Goal: Information Seeking & Learning: Learn about a topic

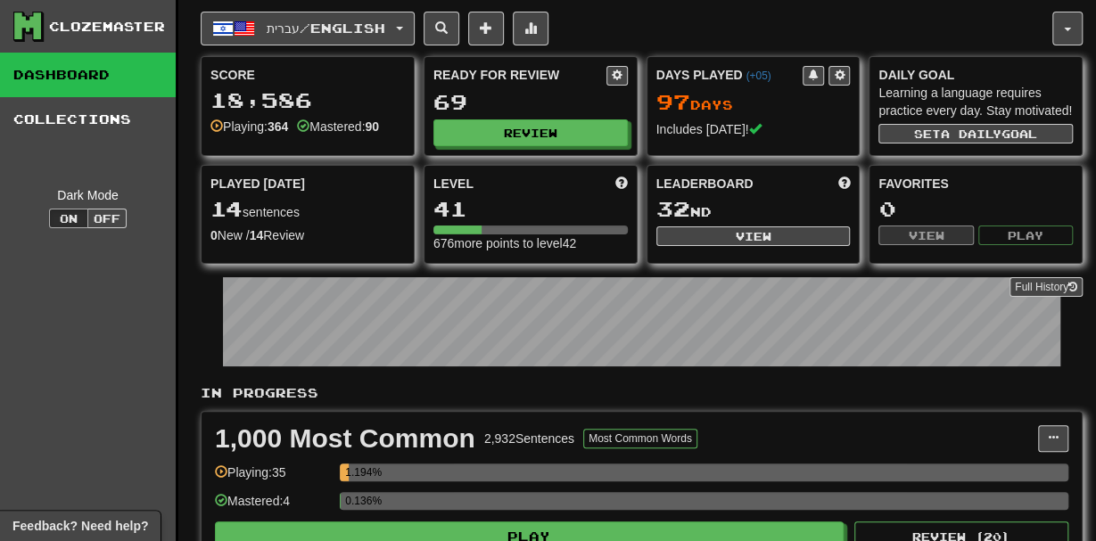
click at [309, 21] on span "עברית / English" at bounding box center [326, 28] width 119 height 15
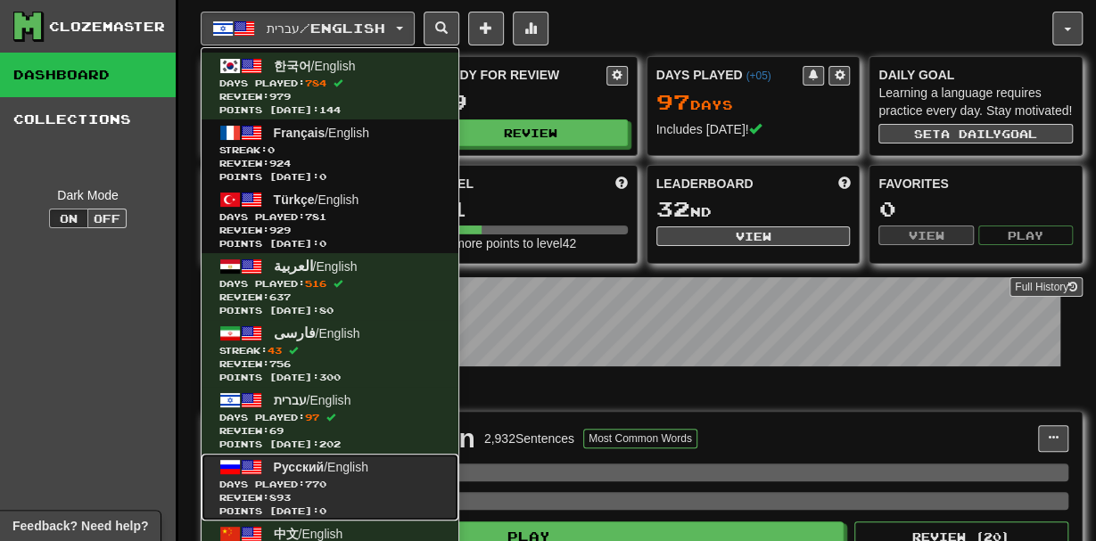
click at [368, 464] on span "Русский / English" at bounding box center [321, 467] width 95 height 14
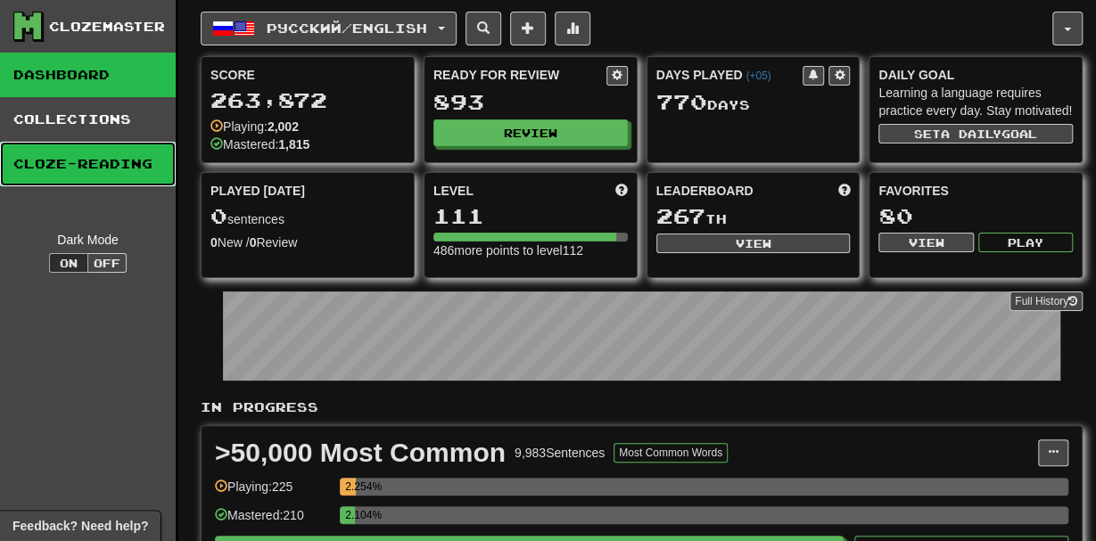
click at [103, 165] on link "Cloze-Reading" at bounding box center [88, 164] width 176 height 45
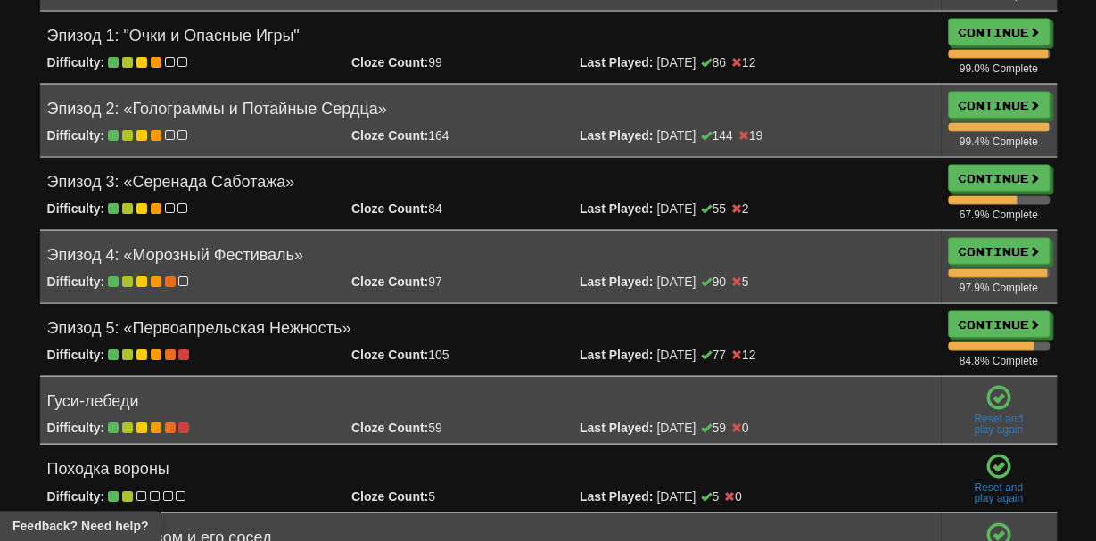
scroll to position [1687, 0]
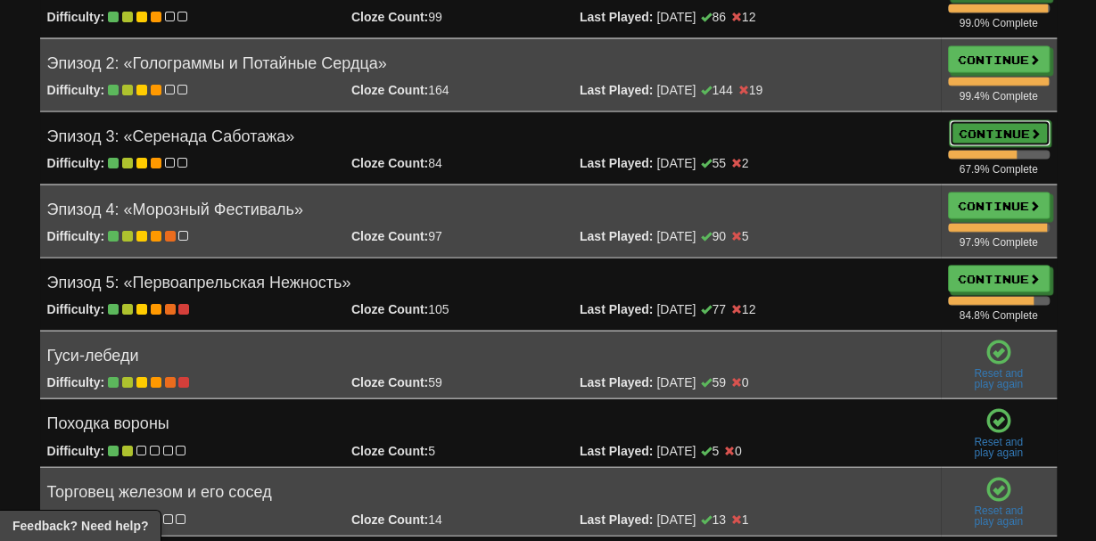
click at [969, 124] on link "Continue" at bounding box center [1000, 133] width 102 height 27
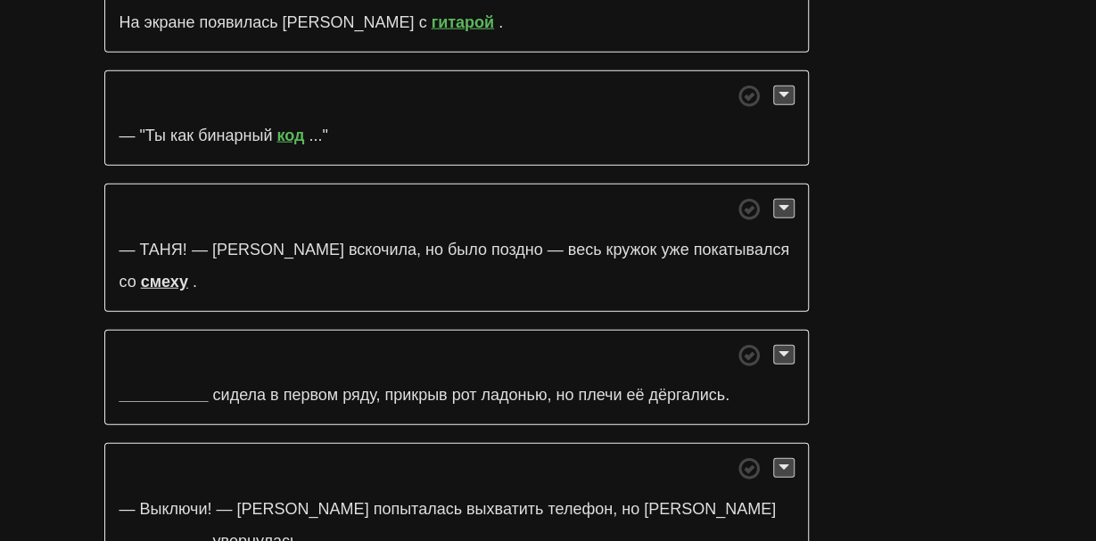
scroll to position [5440, 0]
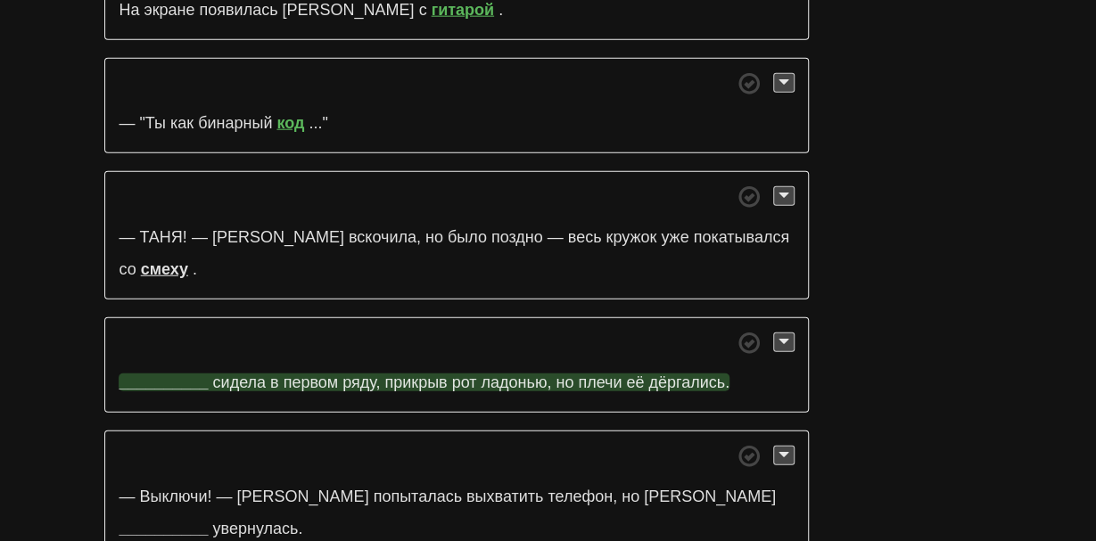
click at [172, 374] on strong "__________" at bounding box center [163, 383] width 89 height 18
click at [140, 374] on strong "__________" at bounding box center [163, 383] width 89 height 18
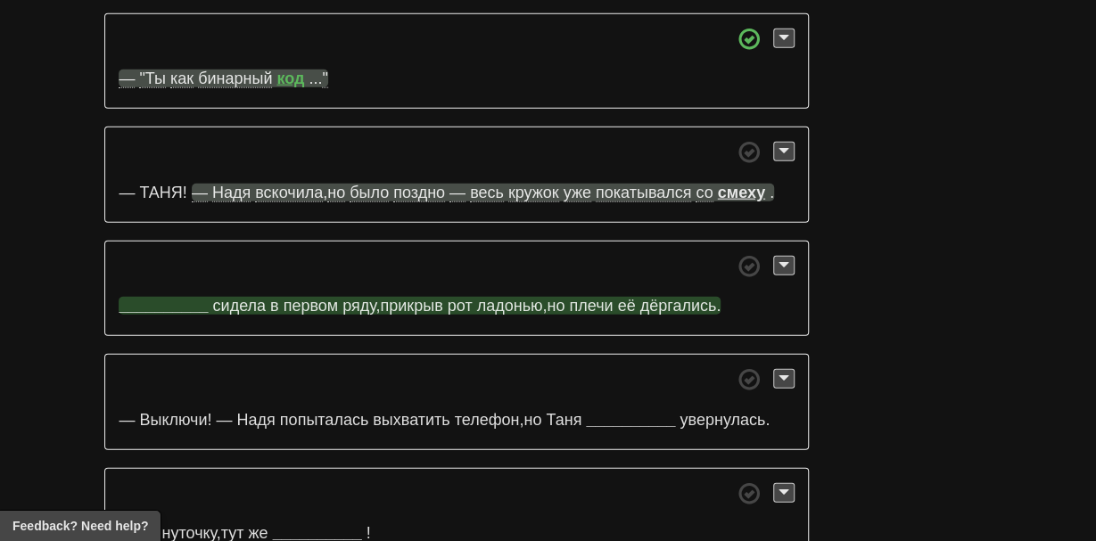
scroll to position [5392, 0]
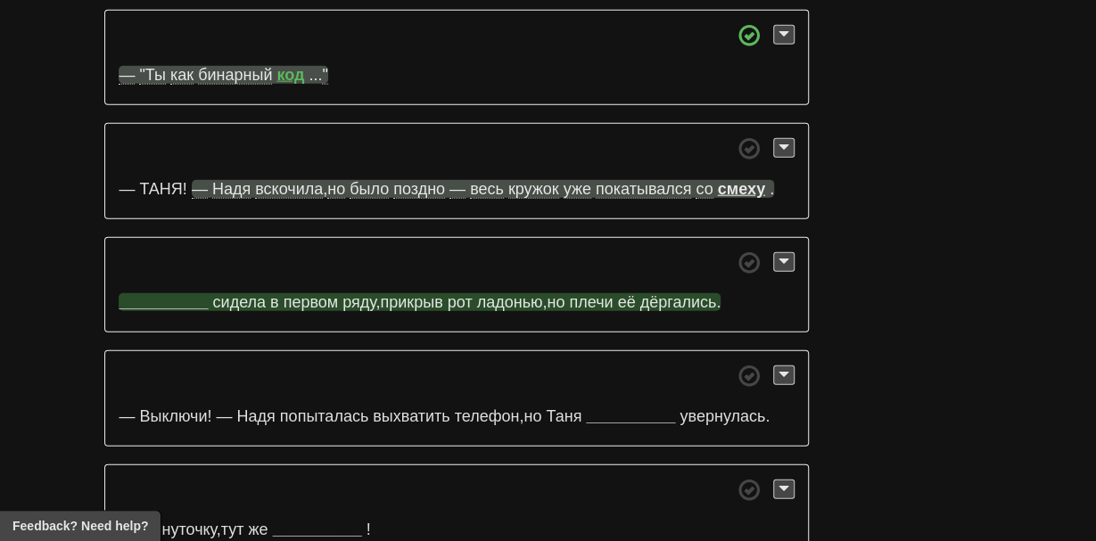
click at [151, 293] on strong "__________" at bounding box center [163, 302] width 89 height 18
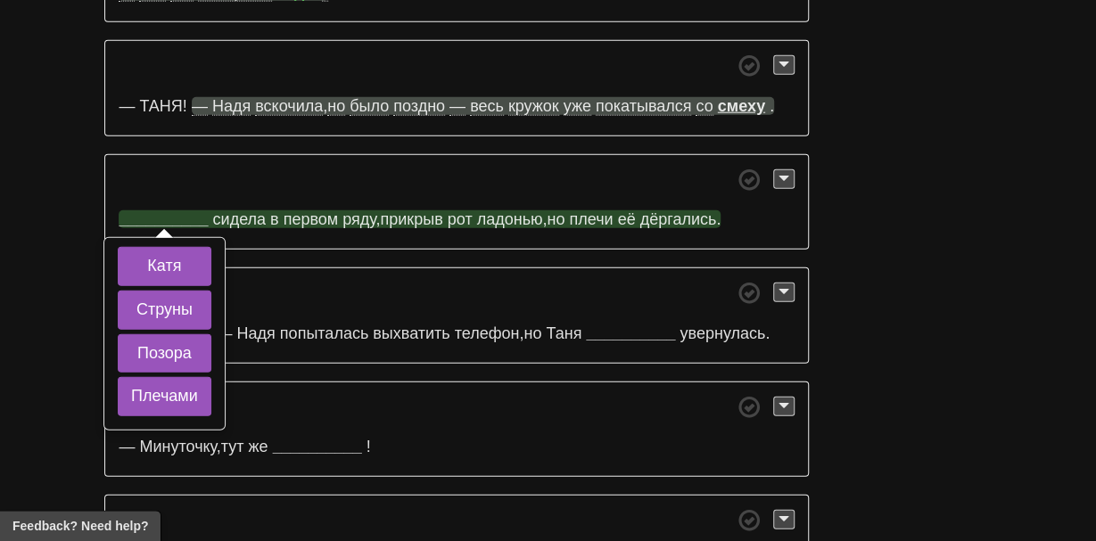
scroll to position [5484, 0]
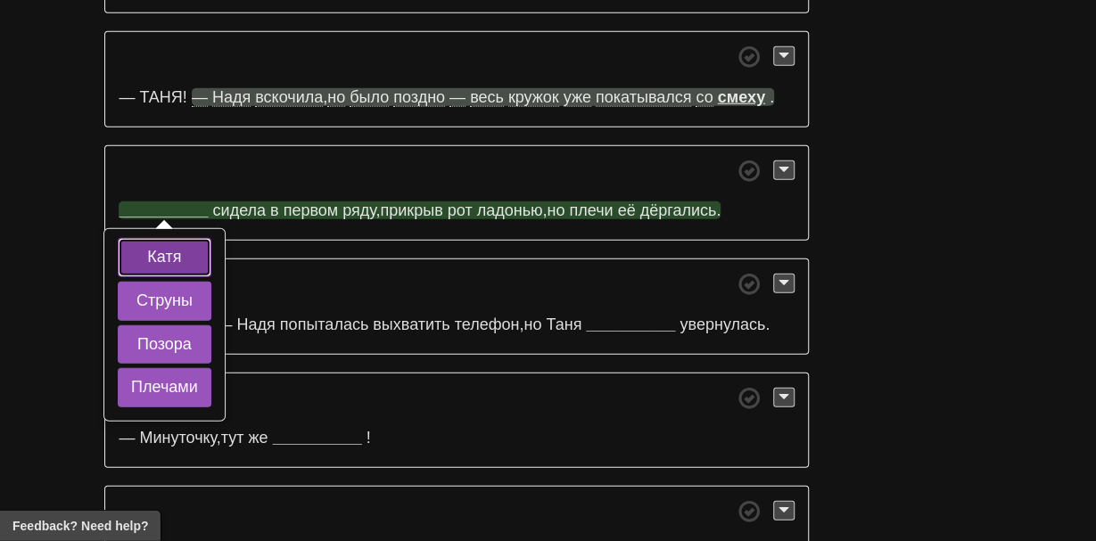
click at [183, 238] on button "Катя" at bounding box center [165, 257] width 94 height 39
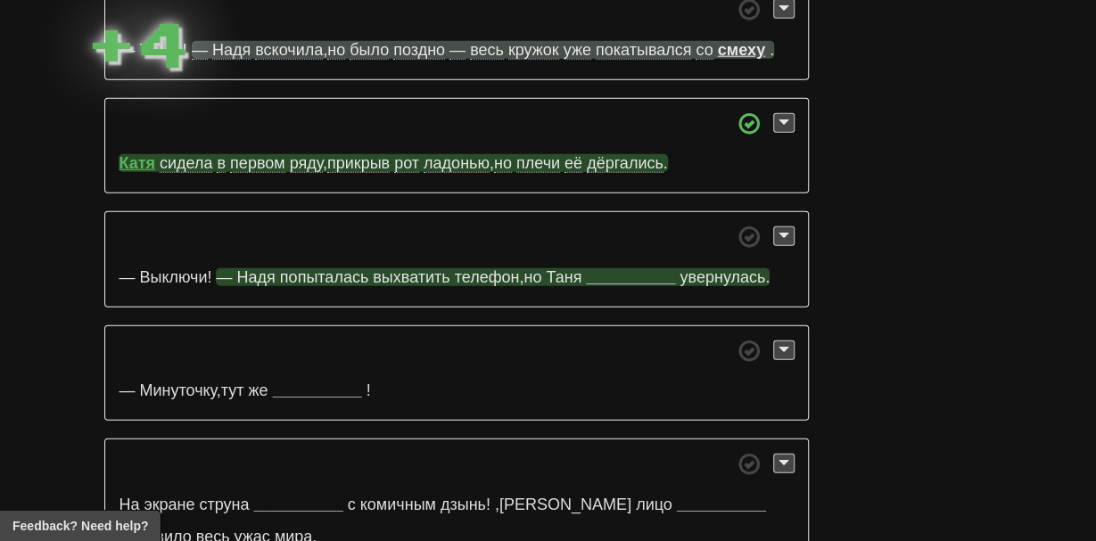
scroll to position [5540, 0]
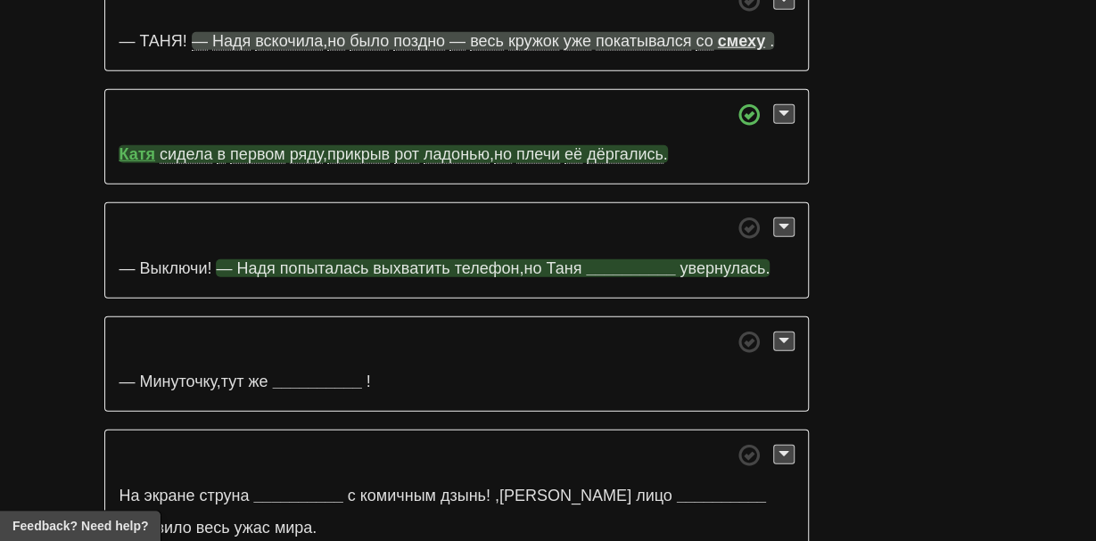
click at [387, 260] on span "выхватить" at bounding box center [411, 269] width 77 height 18
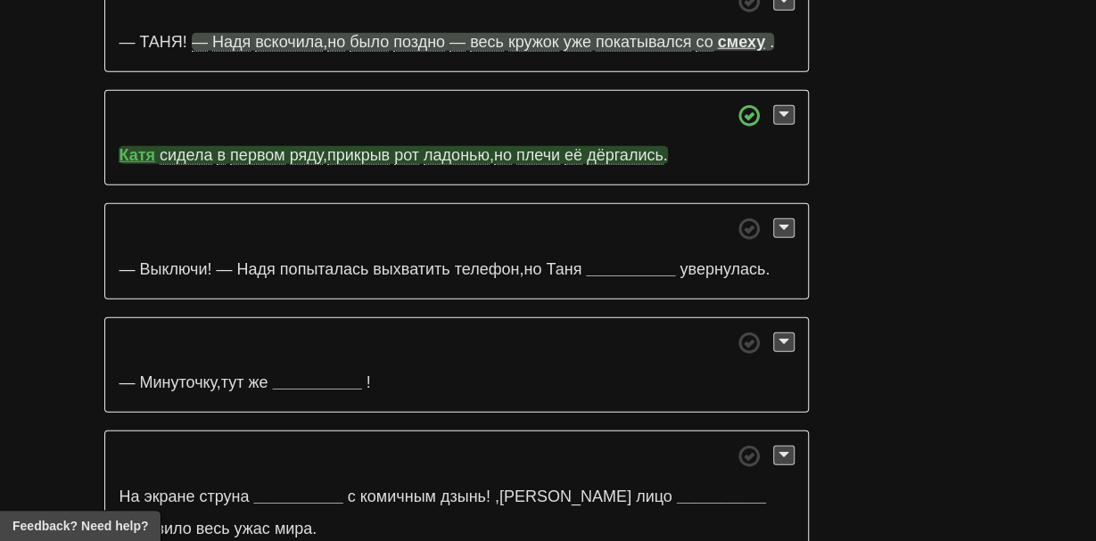
click at [617, 222] on p "— Выключи! — Надя попыталась выхватить телефон , но Таня __________ увернулась ." at bounding box center [456, 251] width 704 height 96
click at [616, 220] on p "— Выключи! — Надя попыталась выхватить телефон , но Таня __________ увернулась ." at bounding box center [456, 251] width 704 height 96
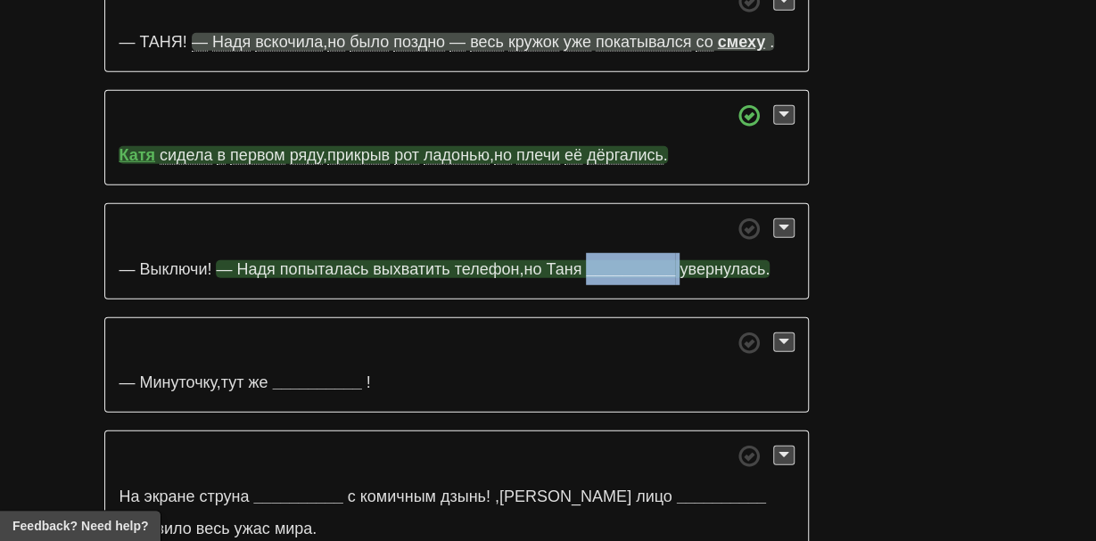
click at [611, 260] on strong "__________" at bounding box center [630, 269] width 89 height 18
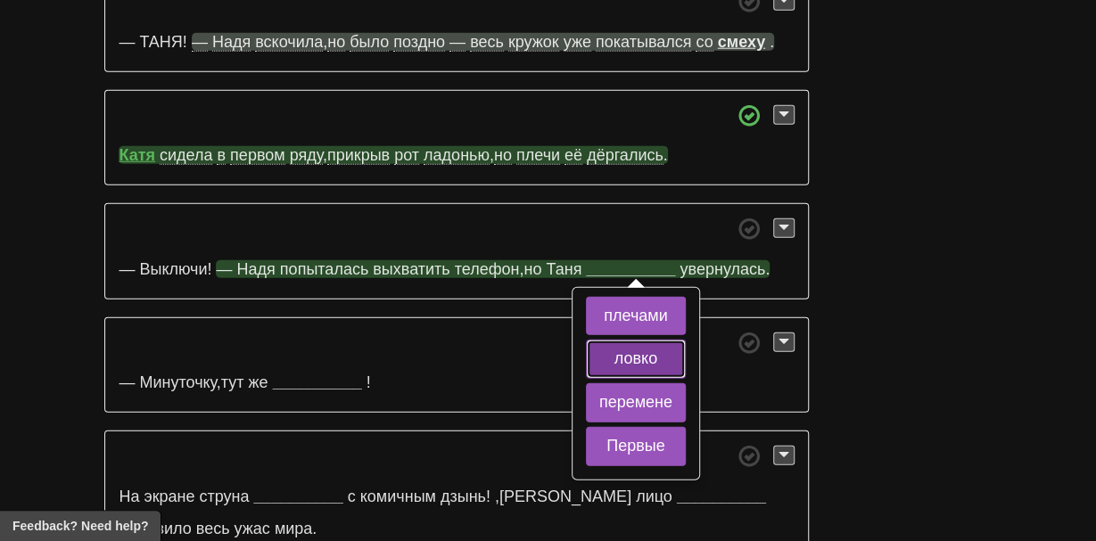
click at [602, 340] on button "ловко" at bounding box center [636, 359] width 100 height 39
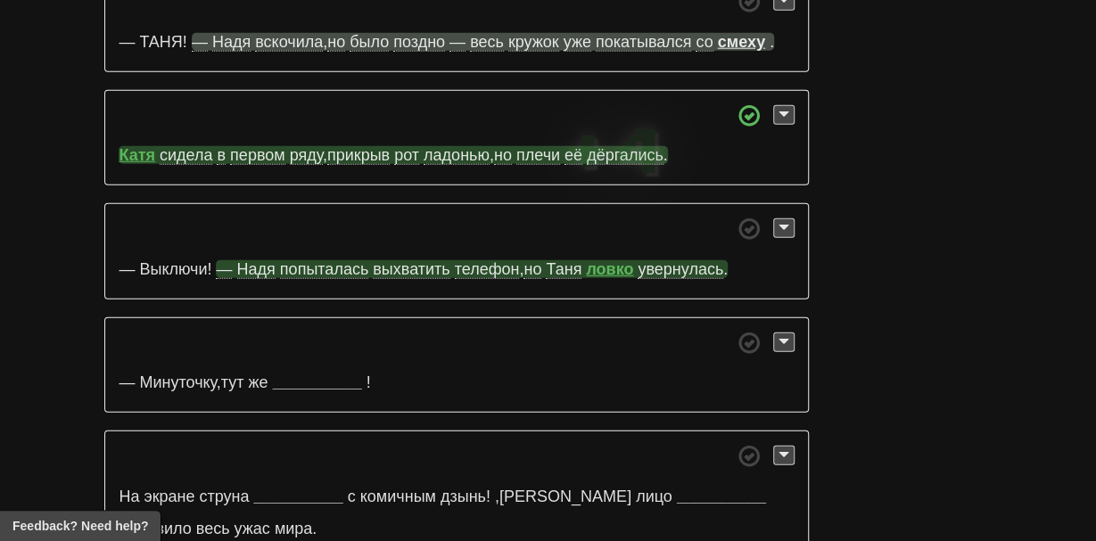
click at [600, 260] on strong "ловко" at bounding box center [609, 269] width 47 height 18
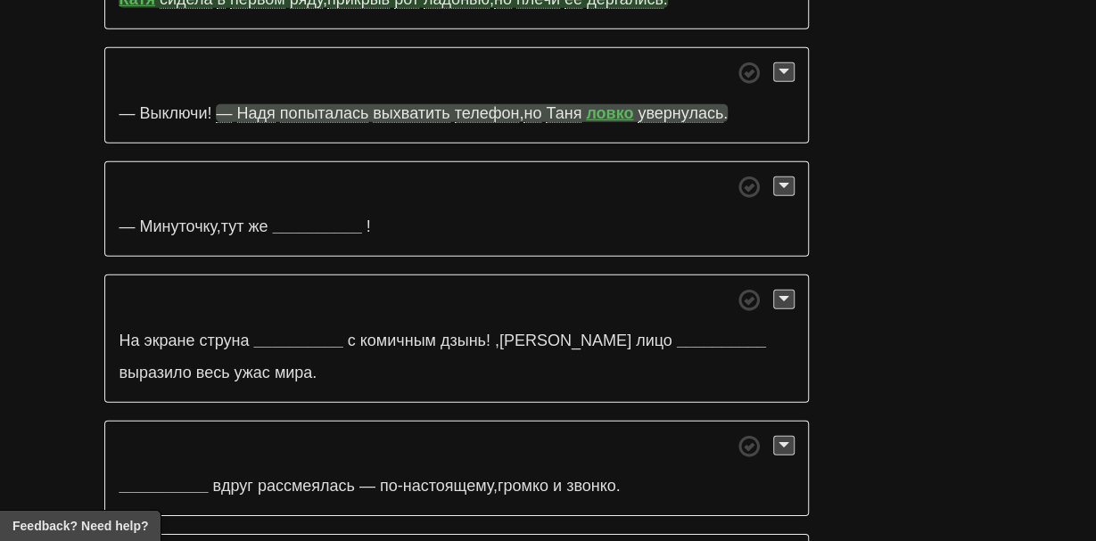
scroll to position [5697, 0]
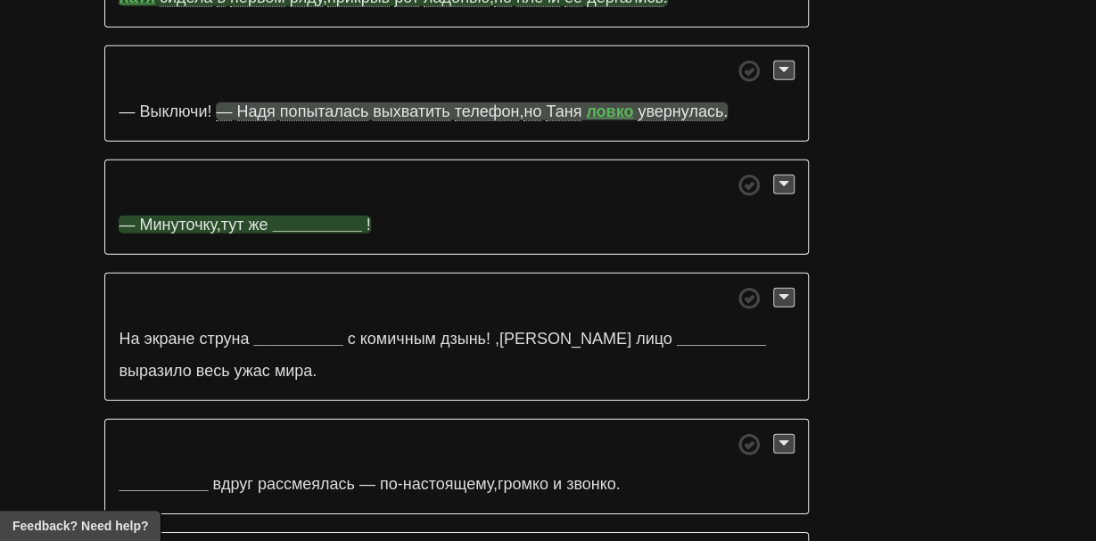
click at [342, 216] on strong "__________" at bounding box center [317, 225] width 89 height 18
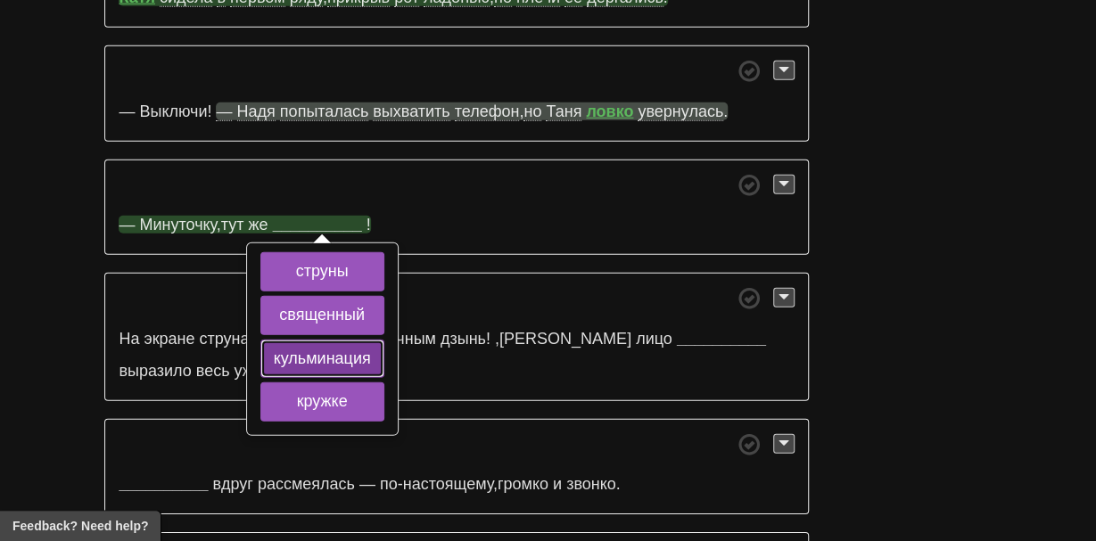
click at [329, 340] on button "кульминация" at bounding box center [322, 359] width 124 height 39
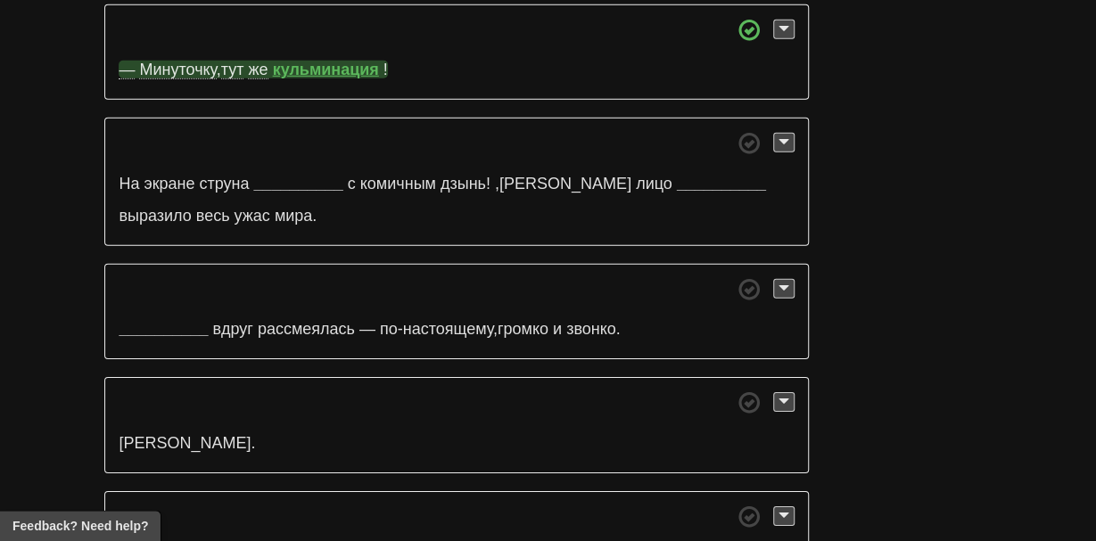
scroll to position [5854, 0]
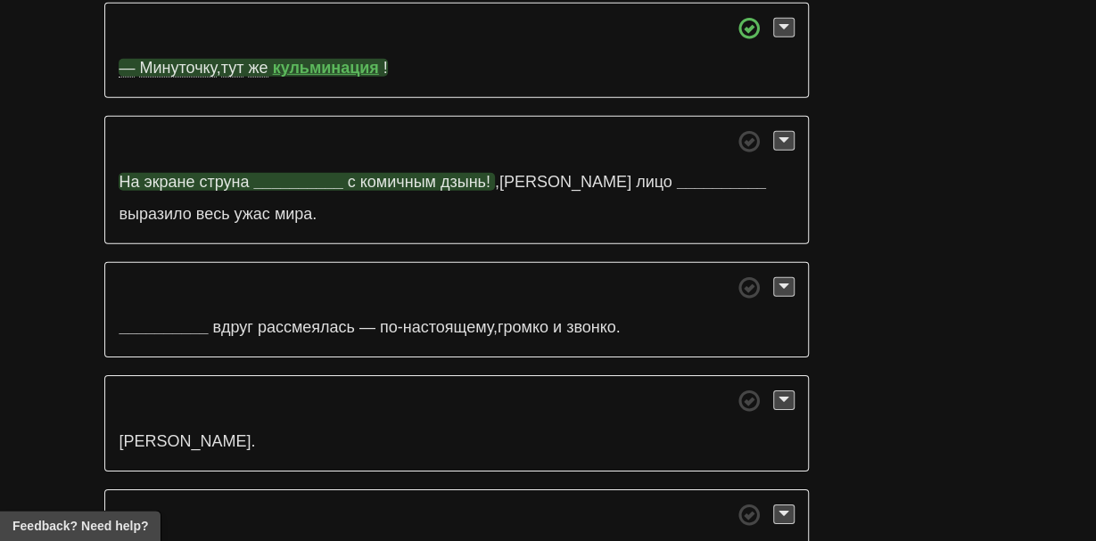
click at [315, 173] on strong "__________" at bounding box center [298, 182] width 89 height 18
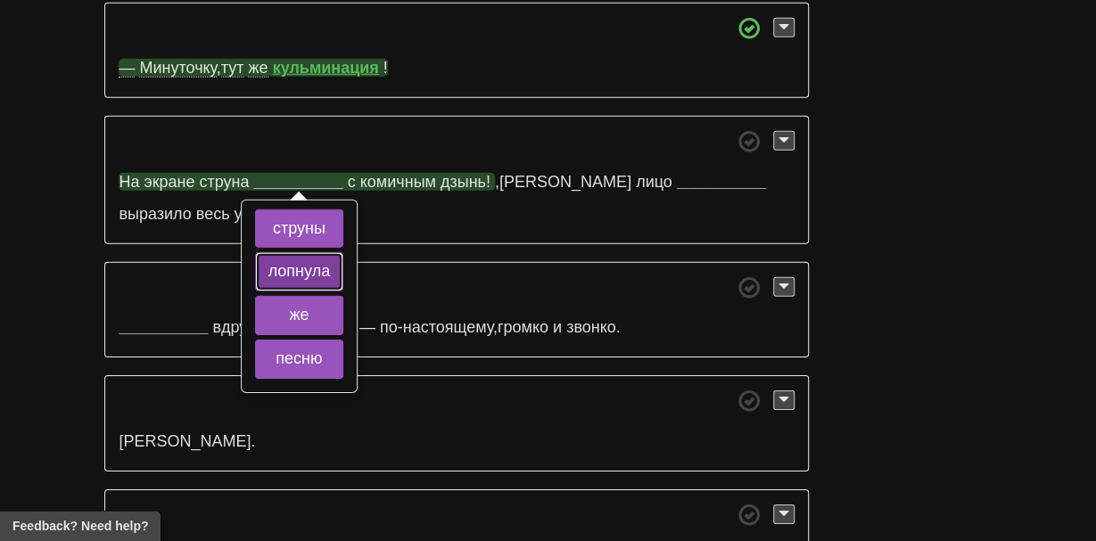
click at [293, 252] on button "лопнула" at bounding box center [299, 271] width 89 height 39
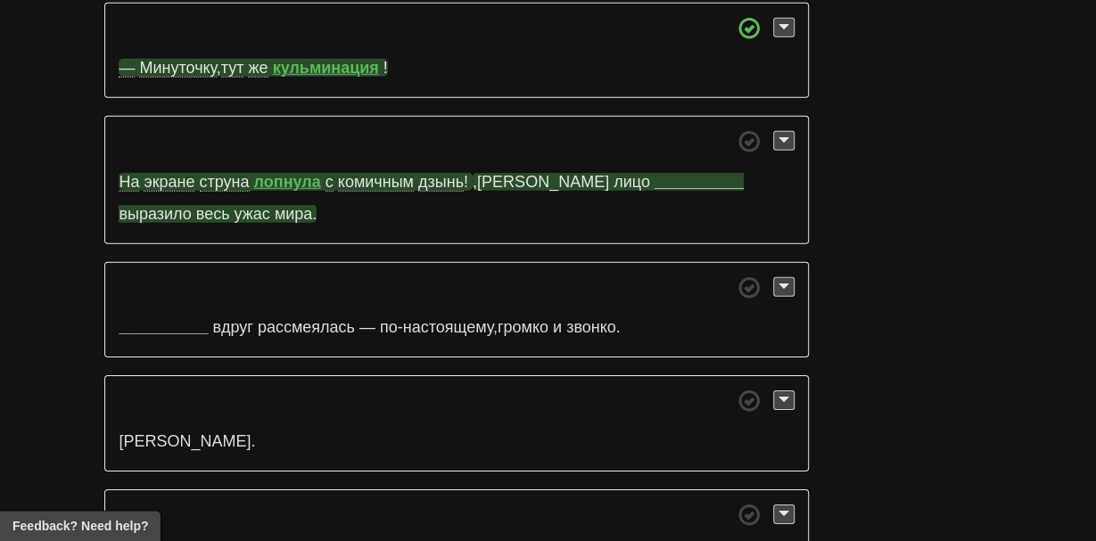
click at [655, 173] on strong "__________" at bounding box center [699, 182] width 89 height 18
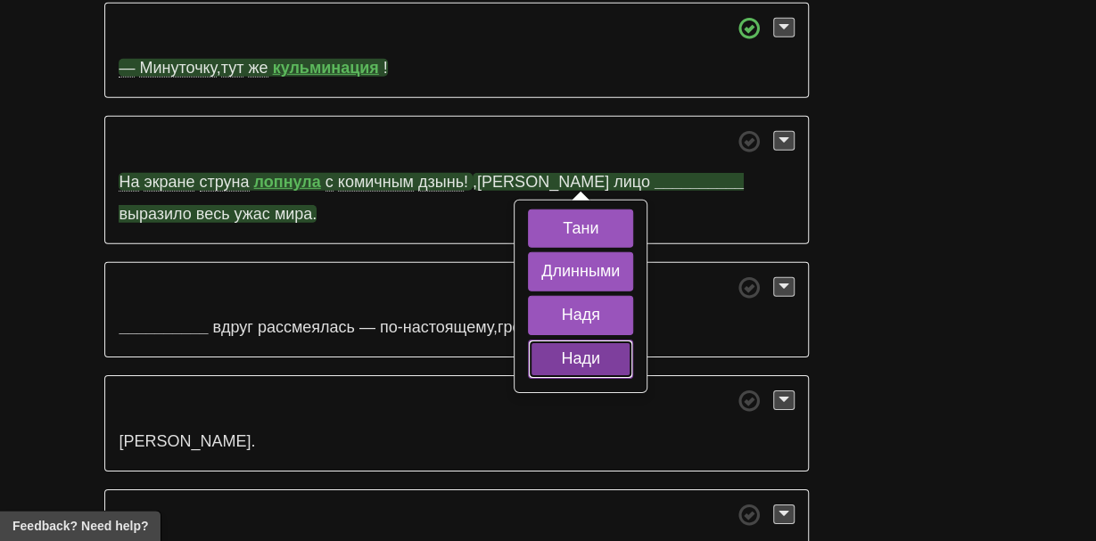
click at [546, 340] on button "Нади" at bounding box center [580, 359] width 105 height 39
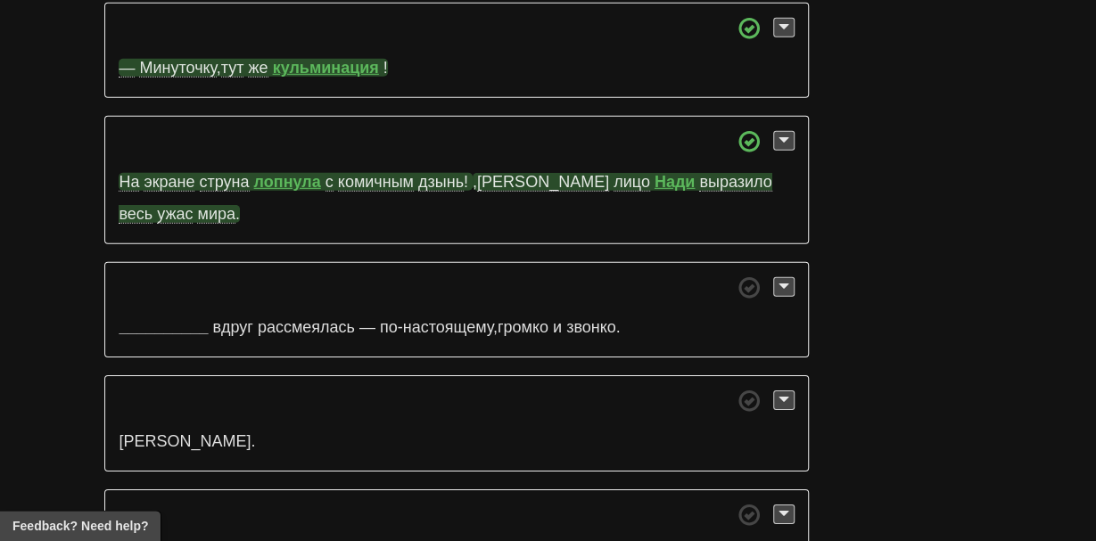
click at [699, 173] on span "выразило" at bounding box center [735, 182] width 72 height 19
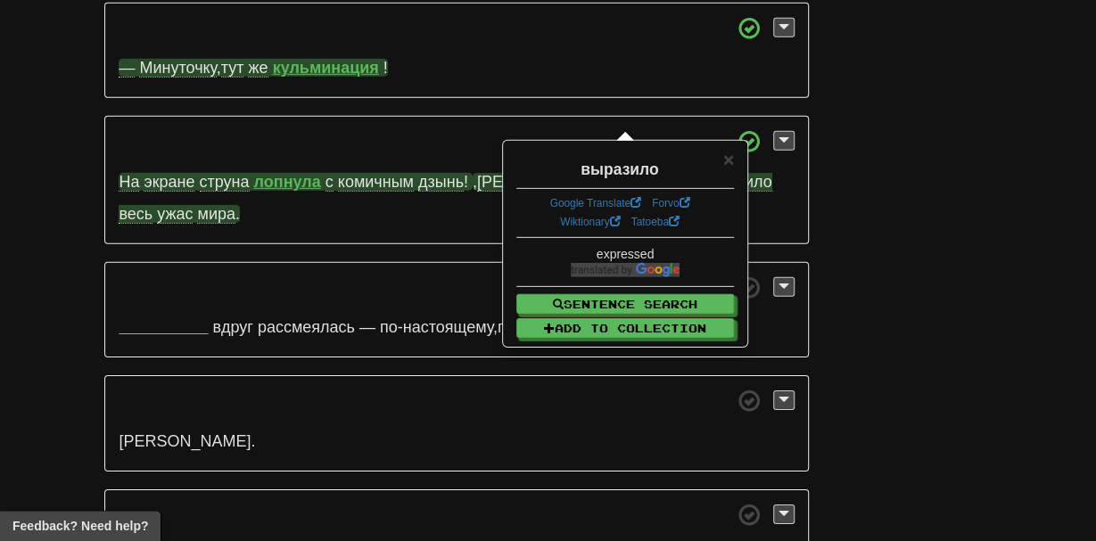
click at [575, 116] on p "На экране струна лопнула с комичным дзынь ! , а лицо Нади выразило весь ужас ми…" at bounding box center [456, 180] width 704 height 128
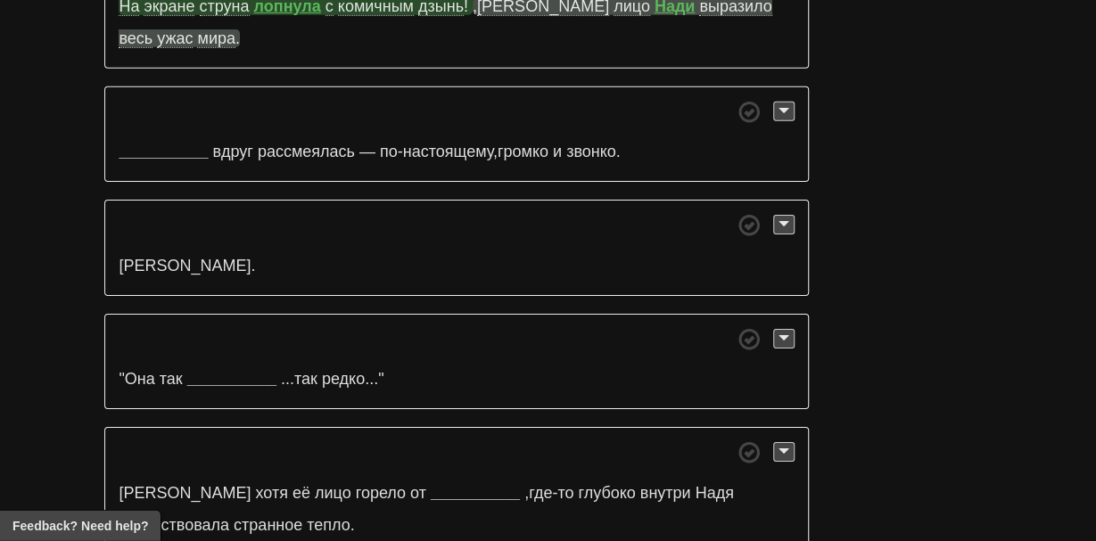
scroll to position [6040, 0]
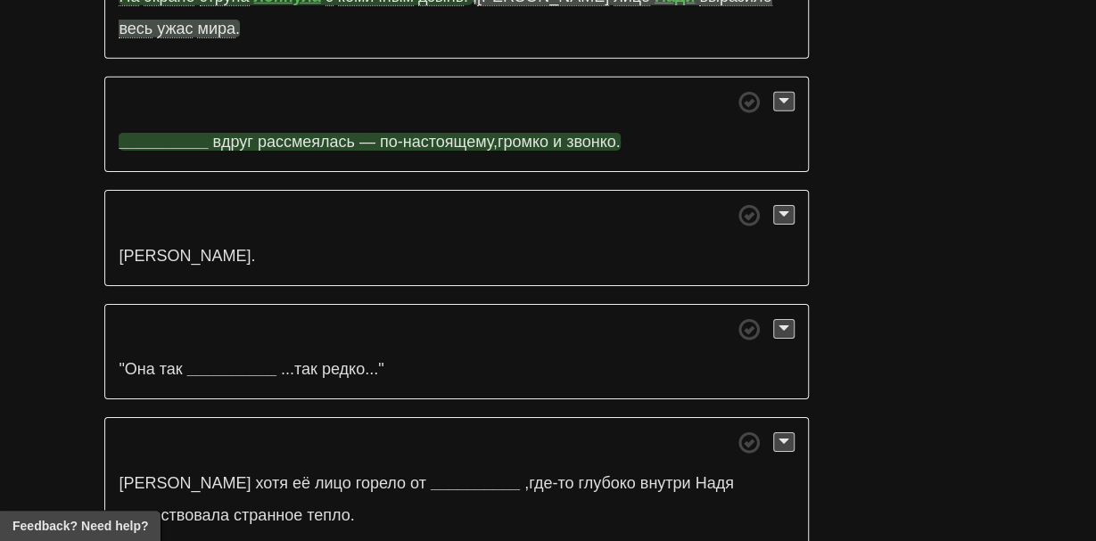
click at [158, 133] on strong "__________" at bounding box center [163, 142] width 89 height 18
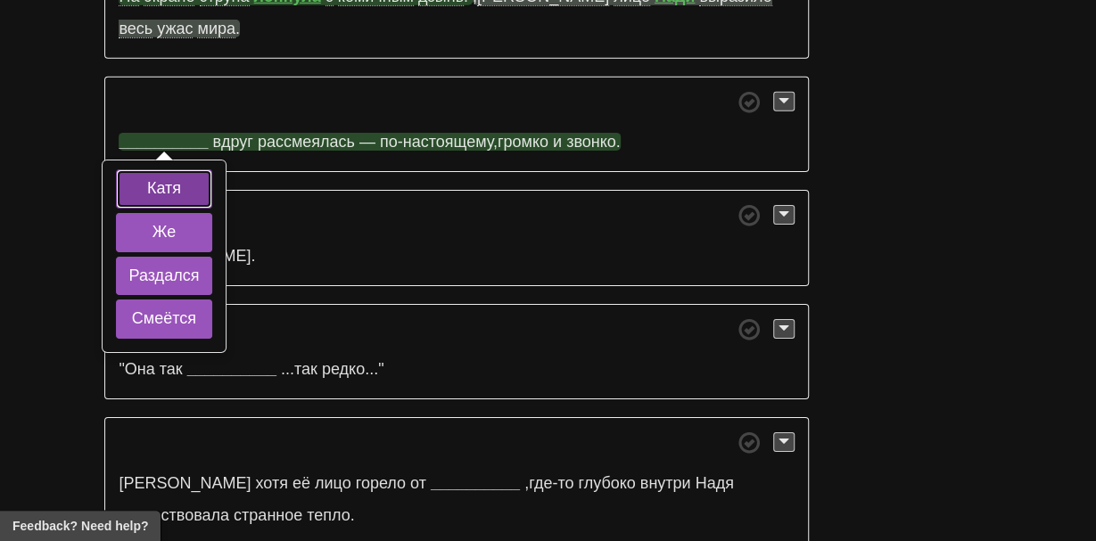
click at [156, 169] on button "Катя" at bounding box center [164, 188] width 97 height 39
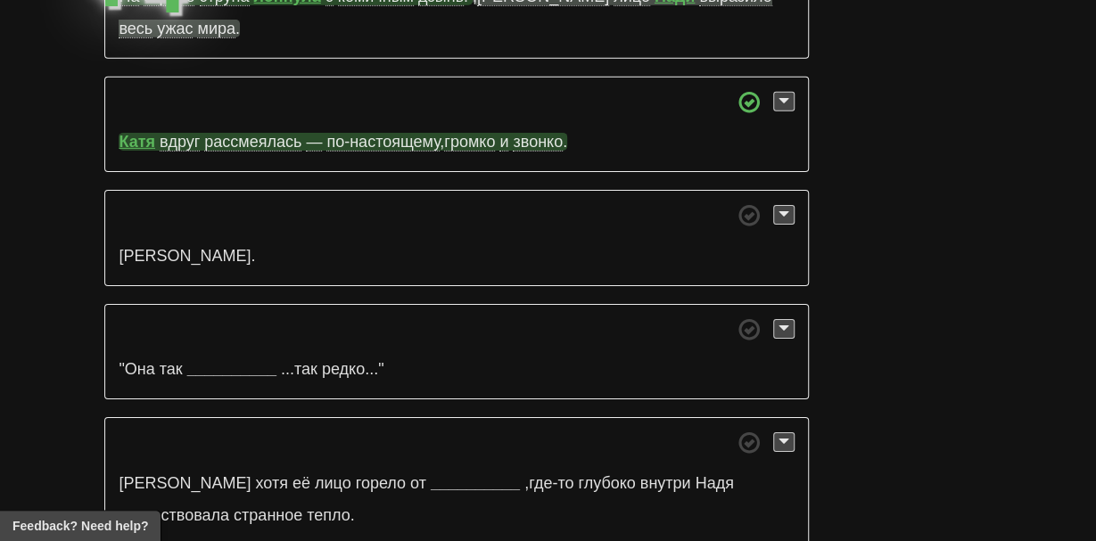
click at [238, 133] on span "рассмеялась" at bounding box center [252, 142] width 97 height 19
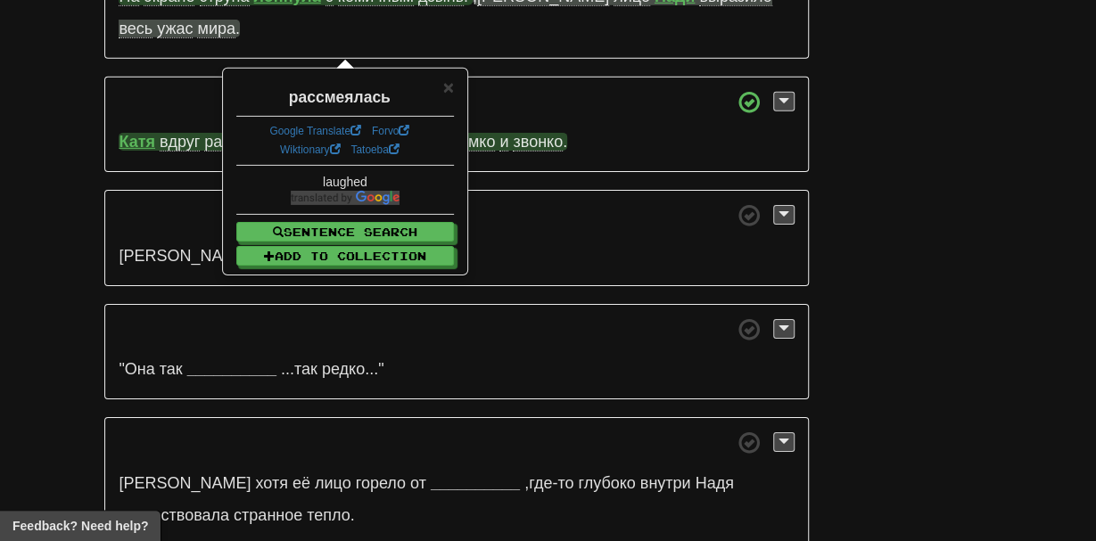
click at [167, 133] on span "вдруг" at bounding box center [180, 142] width 40 height 19
click at [139, 190] on p "Надя замерла." at bounding box center [456, 238] width 704 height 96
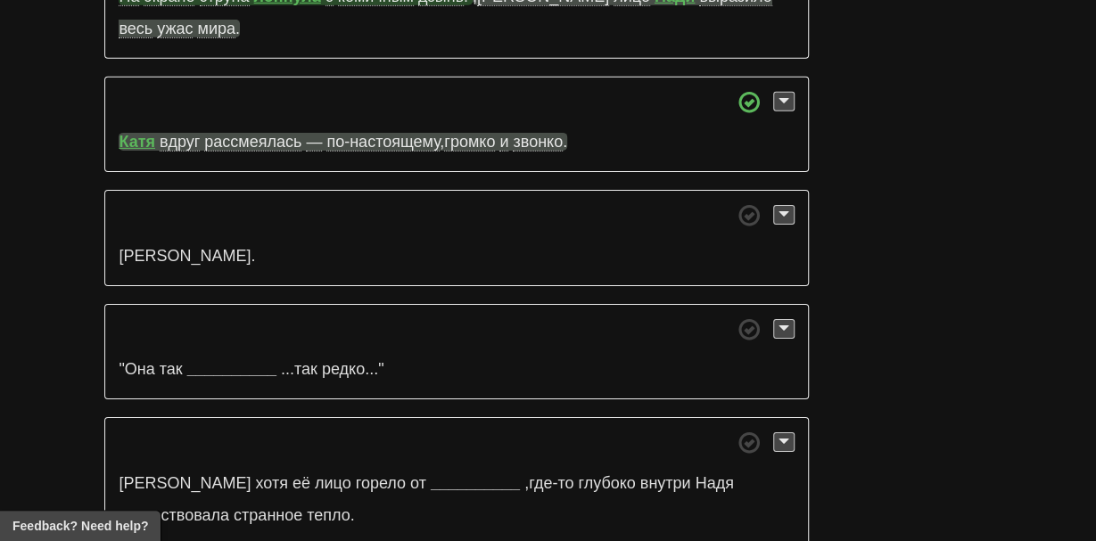
click at [242, 77] on p "Катя вдруг рассмеялась — по-настоящему , громко и звонко ." at bounding box center [456, 125] width 704 height 96
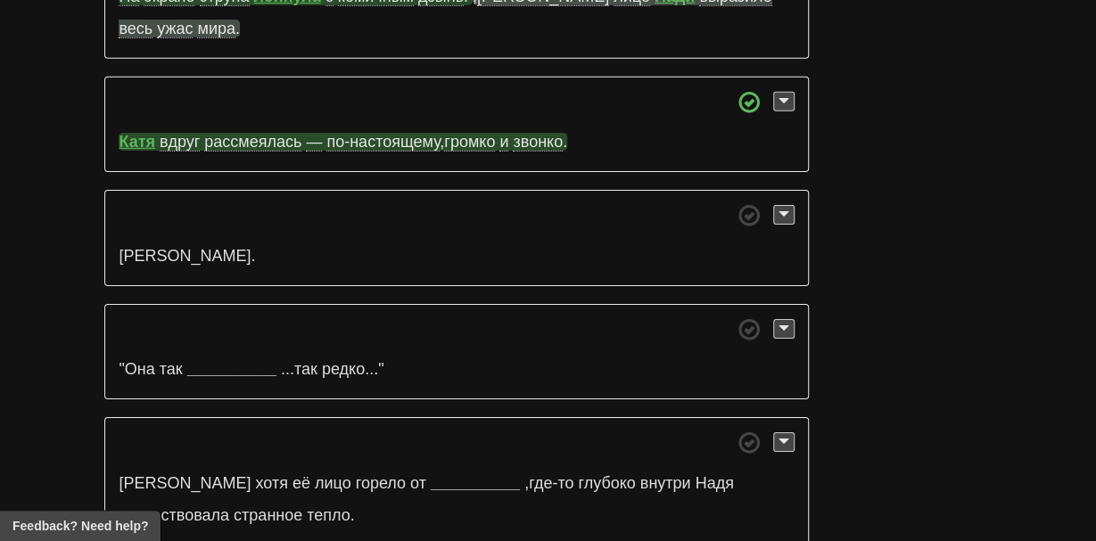
click at [246, 133] on span "рассмеялась" at bounding box center [252, 142] width 97 height 19
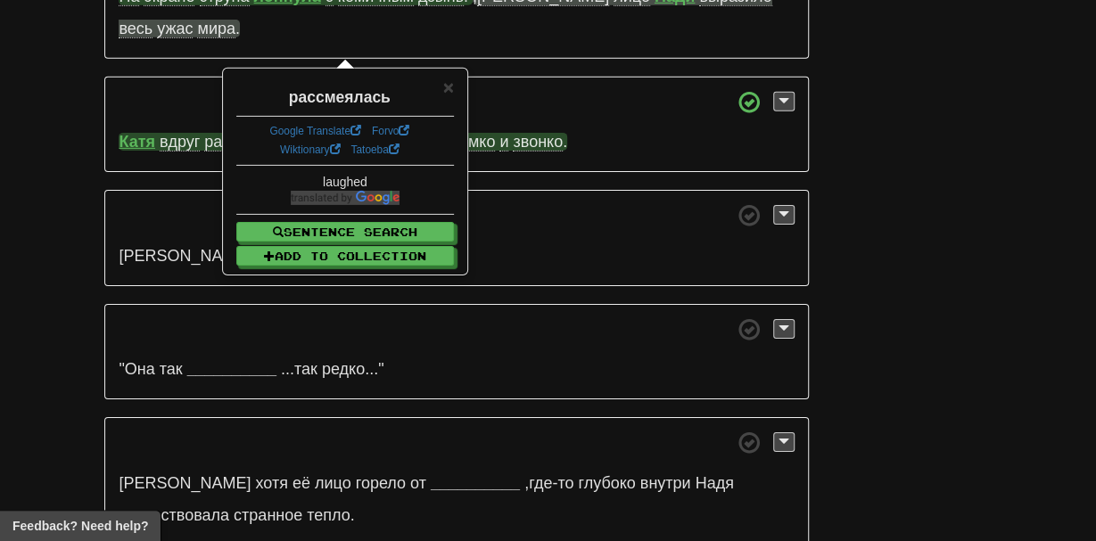
click at [200, 77] on p "Катя вдруг рассмеялась — по-настоящему , громко и звонко ." at bounding box center [456, 125] width 704 height 96
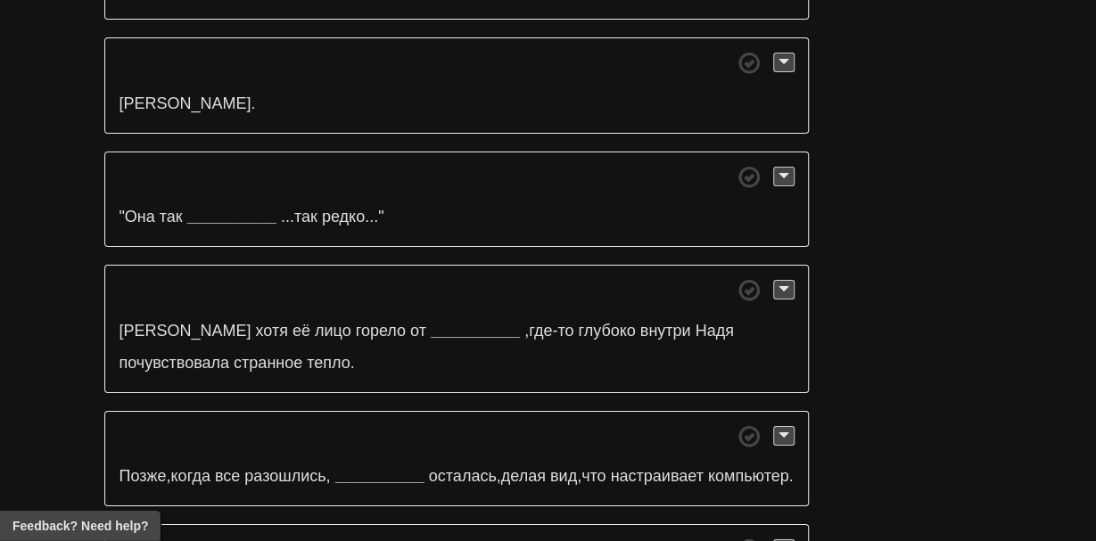
scroll to position [6196, 0]
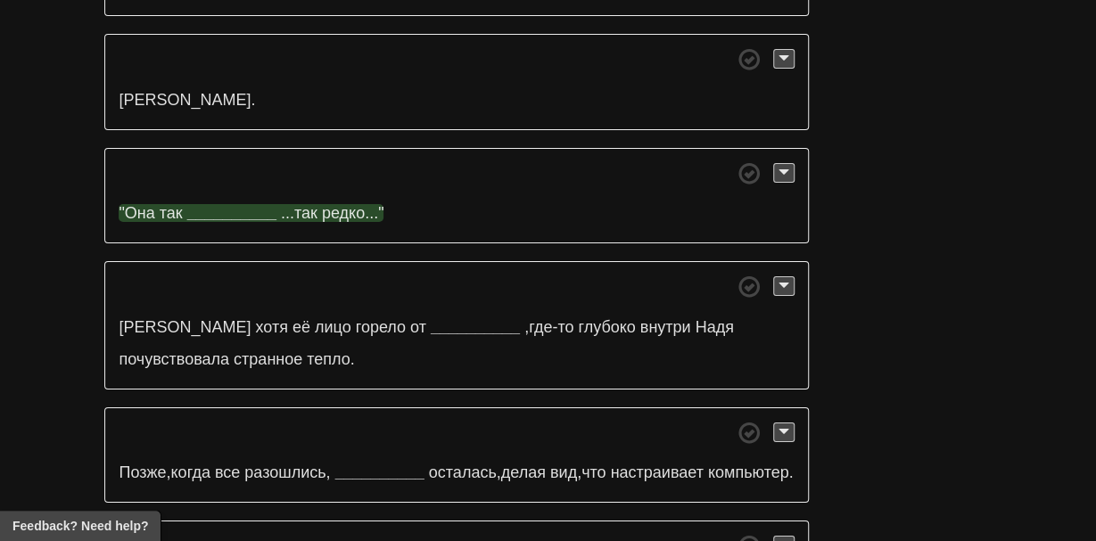
click at [240, 204] on strong "__________" at bounding box center [231, 213] width 89 height 18
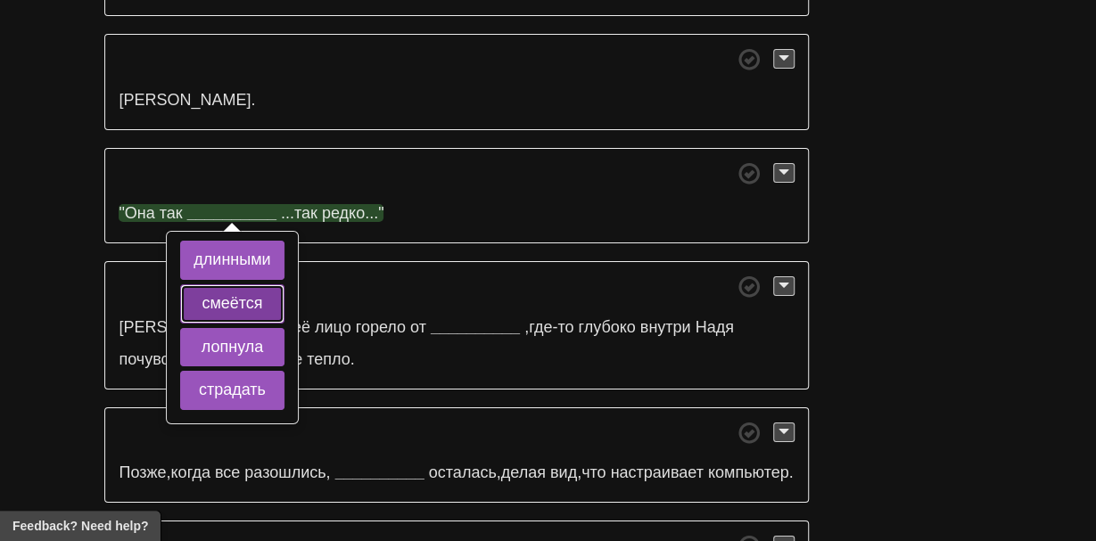
click at [220, 285] on button "смеётся" at bounding box center [231, 304] width 103 height 39
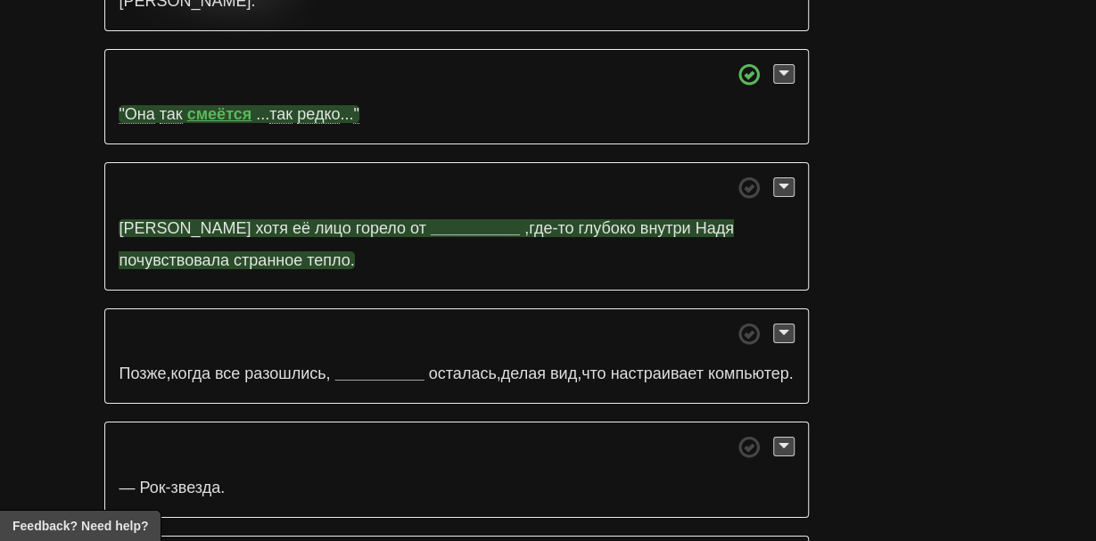
scroll to position [6297, 0]
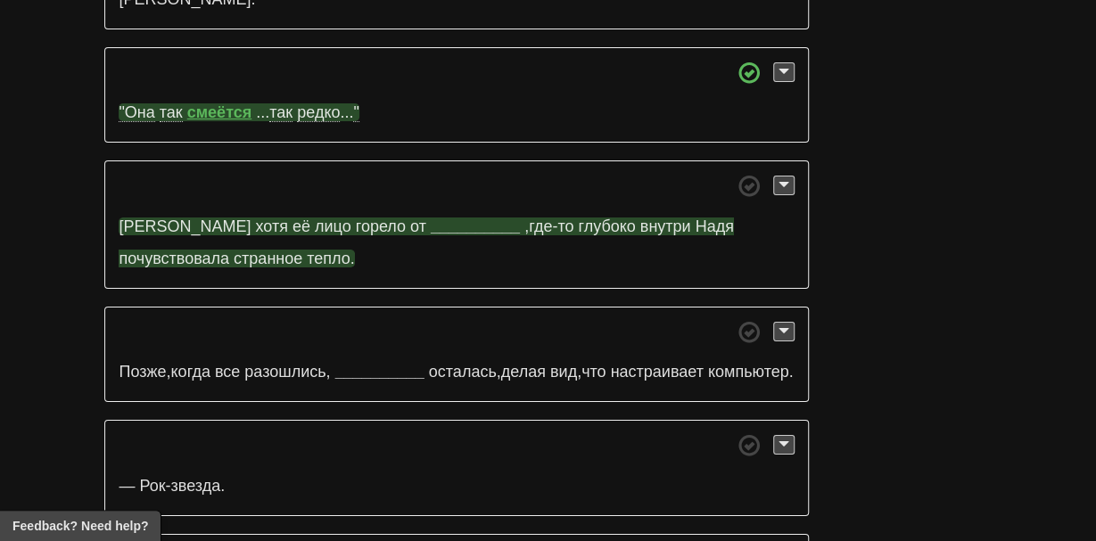
click at [431, 218] on strong "__________" at bounding box center [475, 227] width 89 height 18
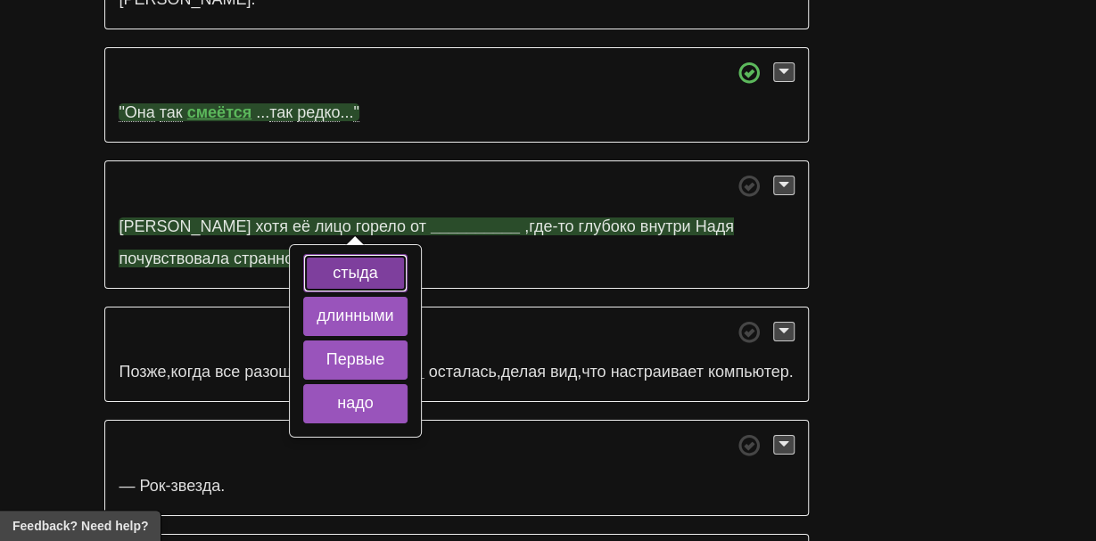
click at [359, 254] on button "стыда" at bounding box center [354, 273] width 103 height 39
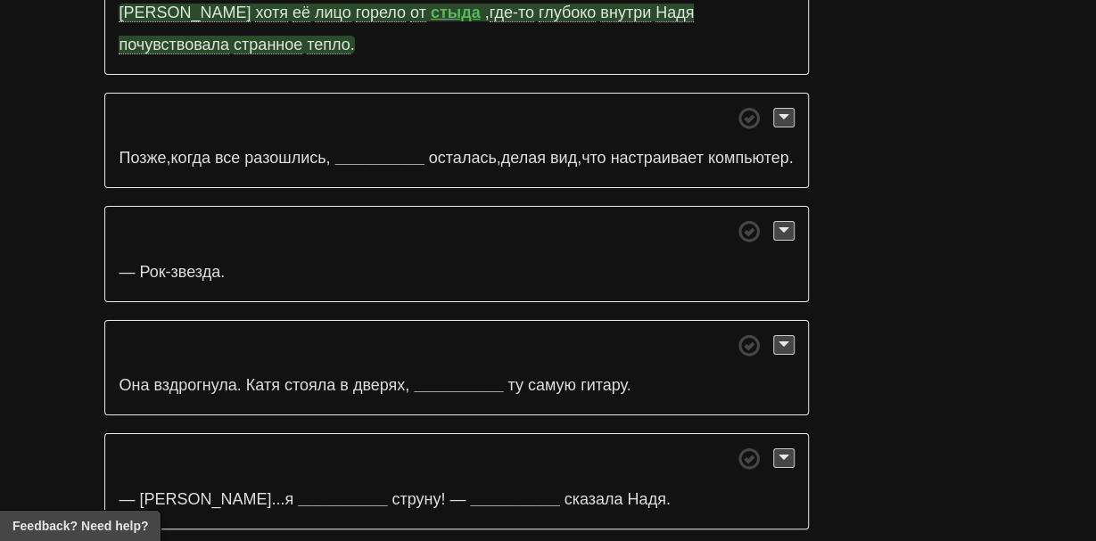
scroll to position [6512, 0]
click at [386, 92] on p "Позже , когда все разошлись , __________ осталась , делая вид , что настраивает…" at bounding box center [456, 140] width 704 height 96
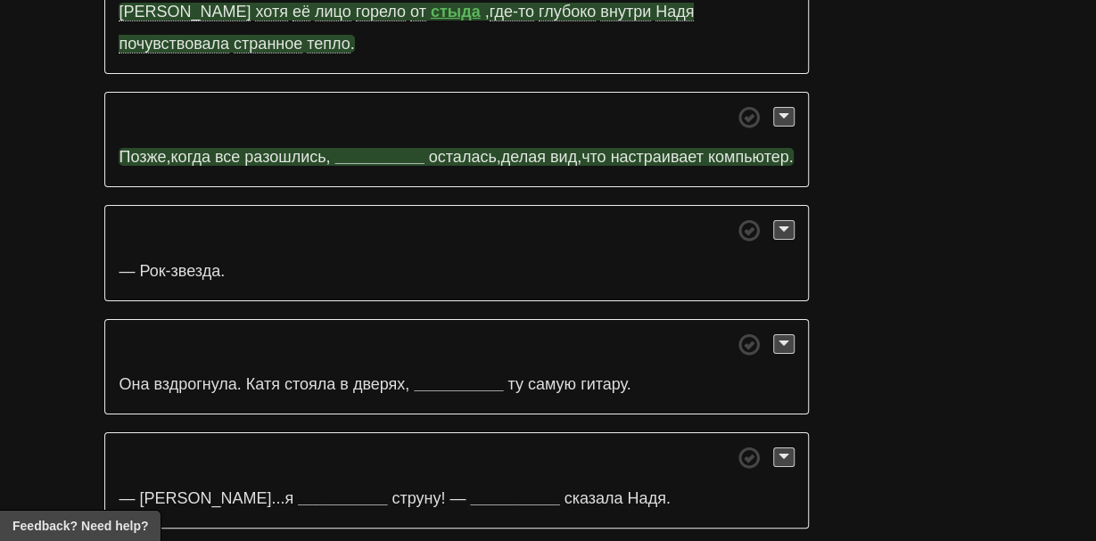
click at [384, 148] on strong "__________" at bounding box center [379, 157] width 89 height 18
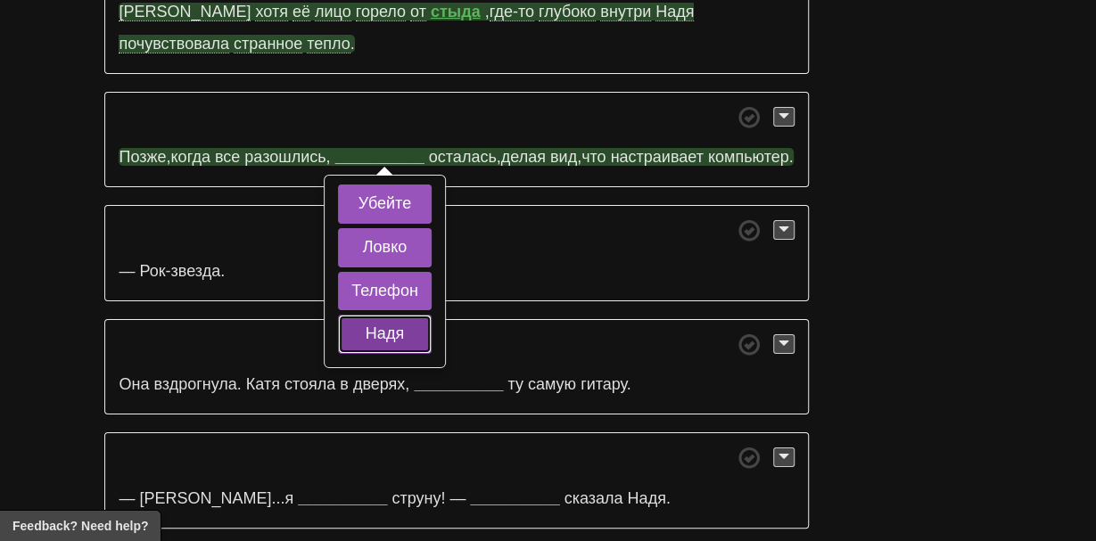
click at [378, 315] on button "Надя" at bounding box center [385, 334] width 94 height 39
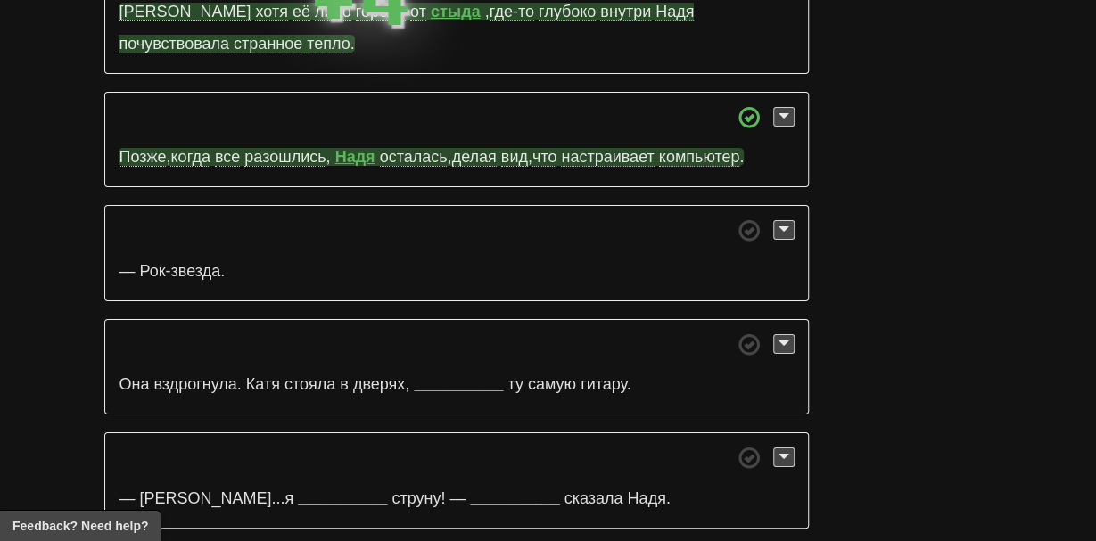
click at [610, 148] on span "настраивает" at bounding box center [607, 157] width 93 height 19
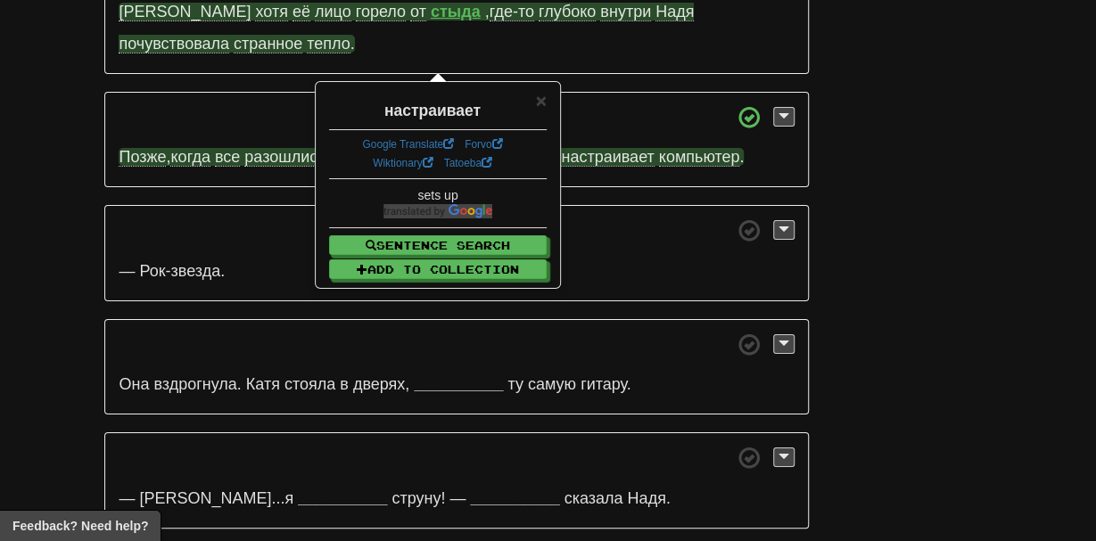
click at [601, 205] on p "— Рок-звезда." at bounding box center [456, 253] width 704 height 96
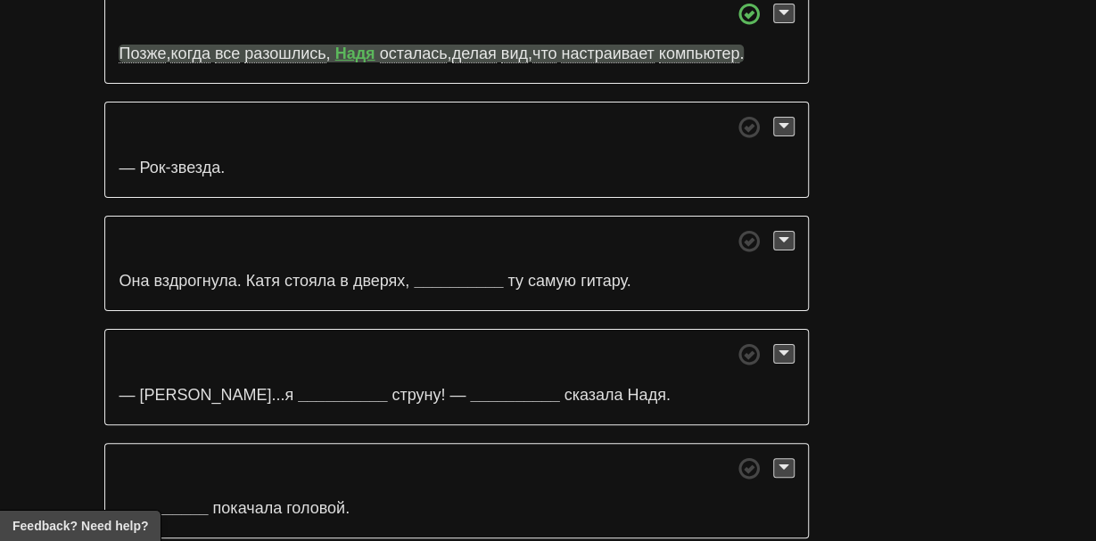
scroll to position [6608, 0]
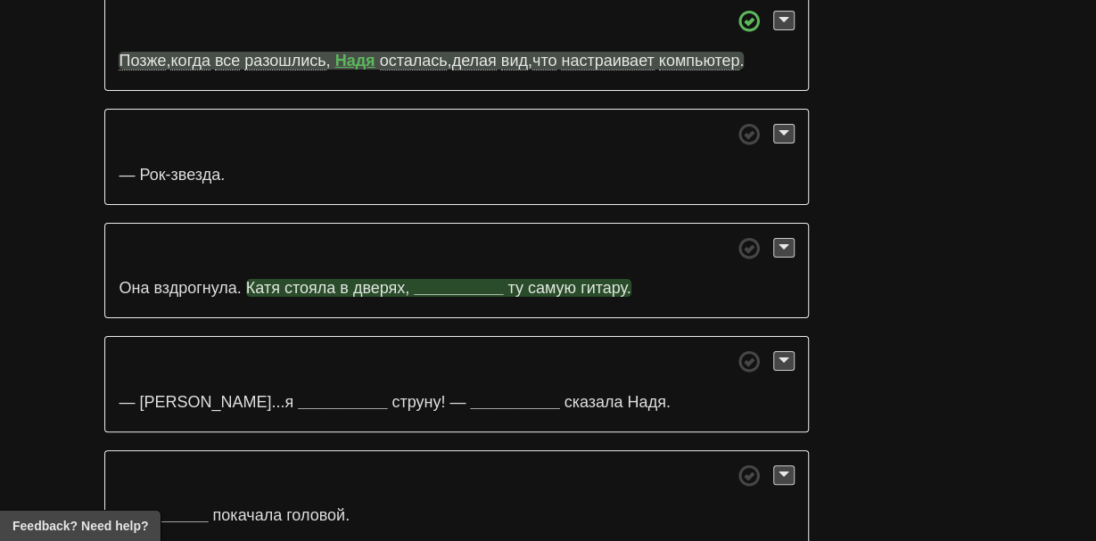
click at [466, 279] on strong "__________" at bounding box center [458, 288] width 89 height 18
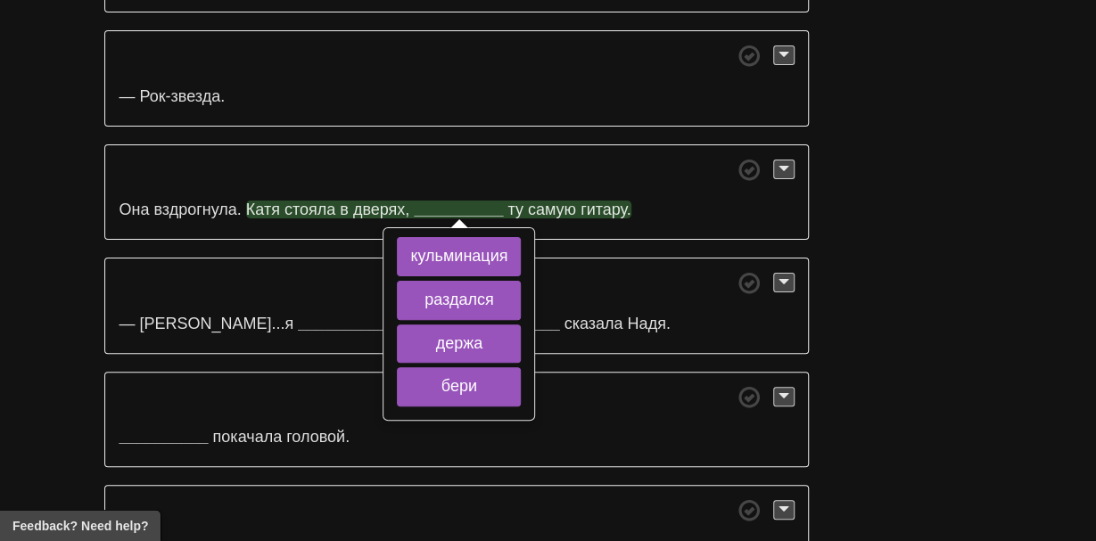
scroll to position [6692, 0]
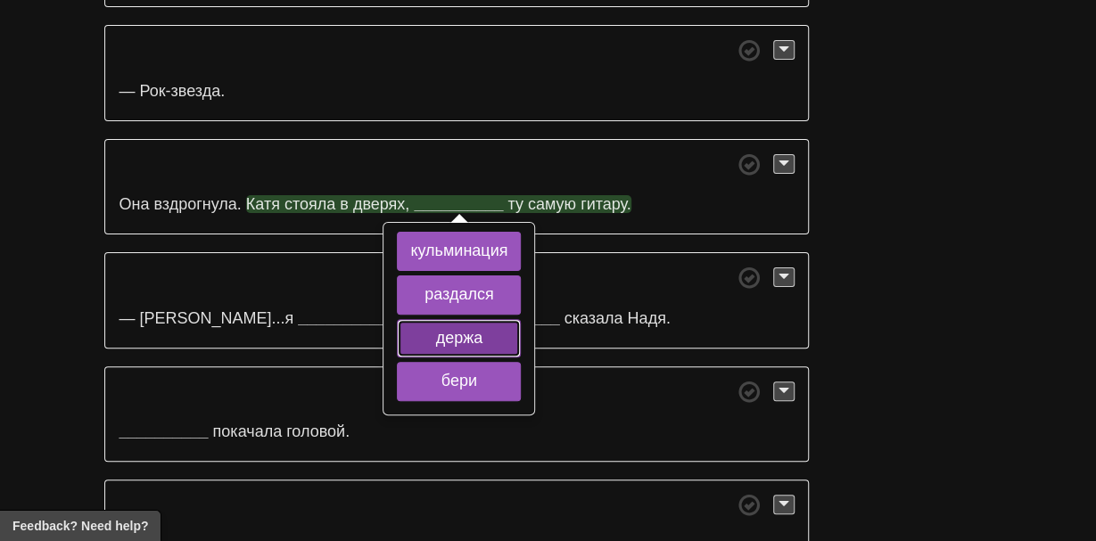
click at [450, 319] on button "держа" at bounding box center [459, 338] width 124 height 39
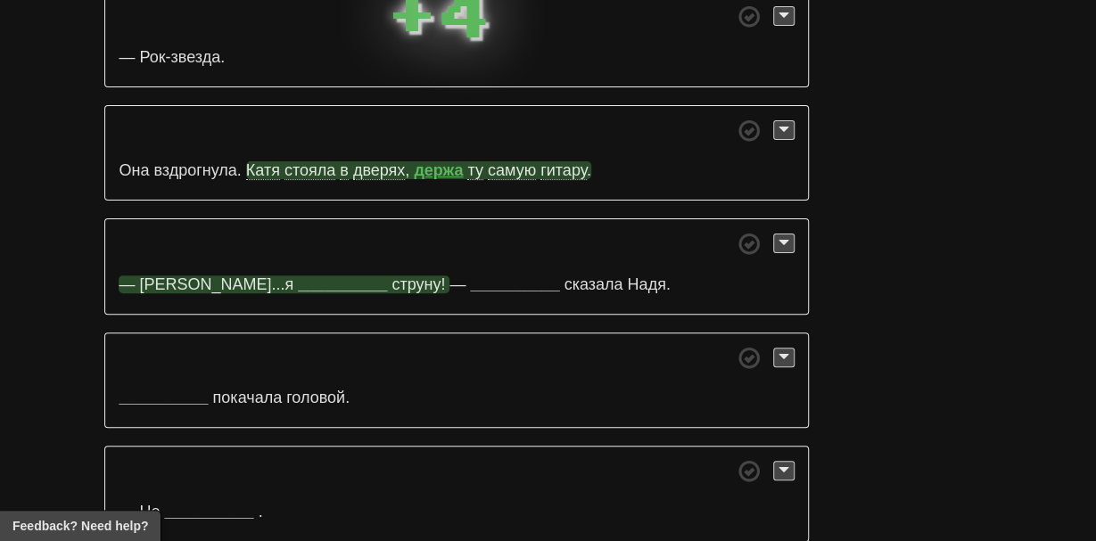
scroll to position [6726, 0]
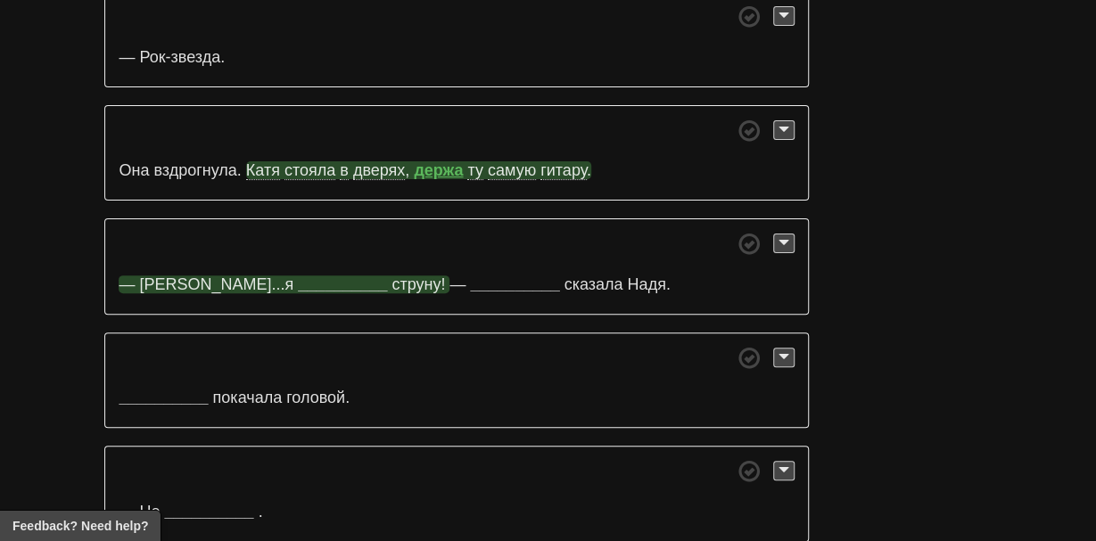
click at [298, 276] on strong "__________" at bounding box center [342, 285] width 89 height 18
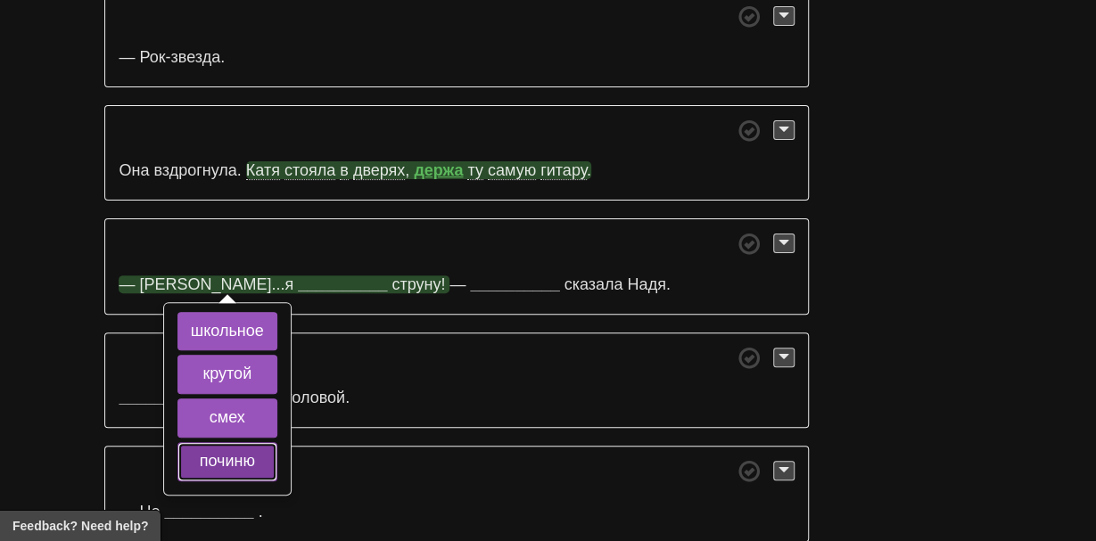
click at [219, 442] on button "починю" at bounding box center [227, 461] width 100 height 39
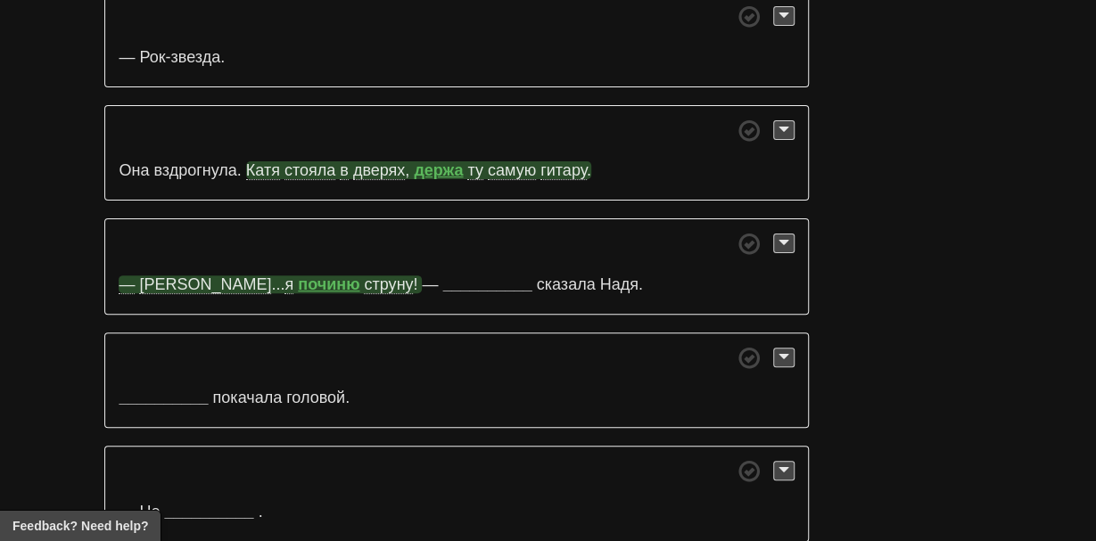
click at [298, 276] on strong "починю" at bounding box center [329, 285] width 62 height 18
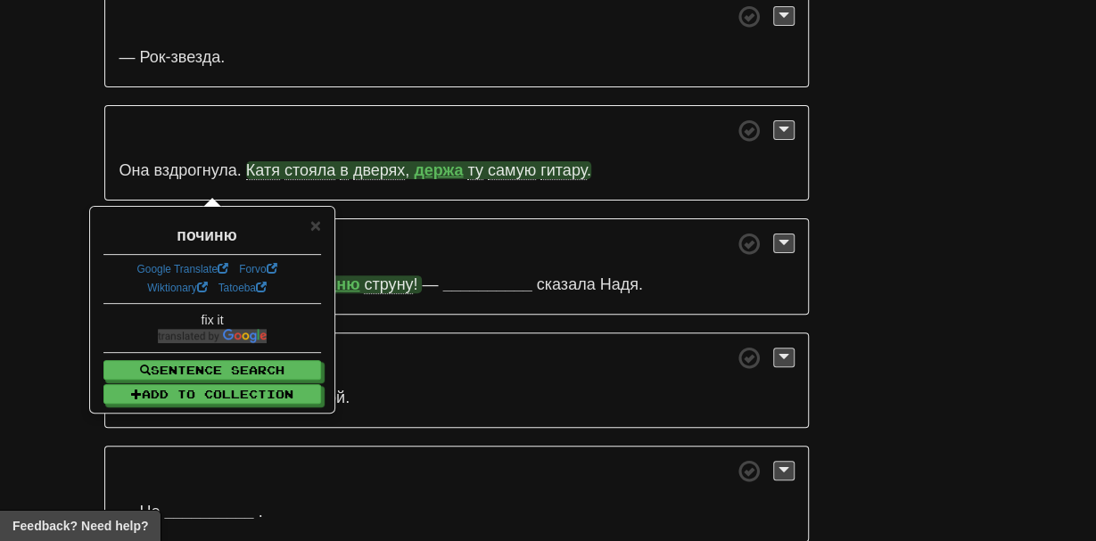
click at [199, 233] on span at bounding box center [456, 244] width 675 height 22
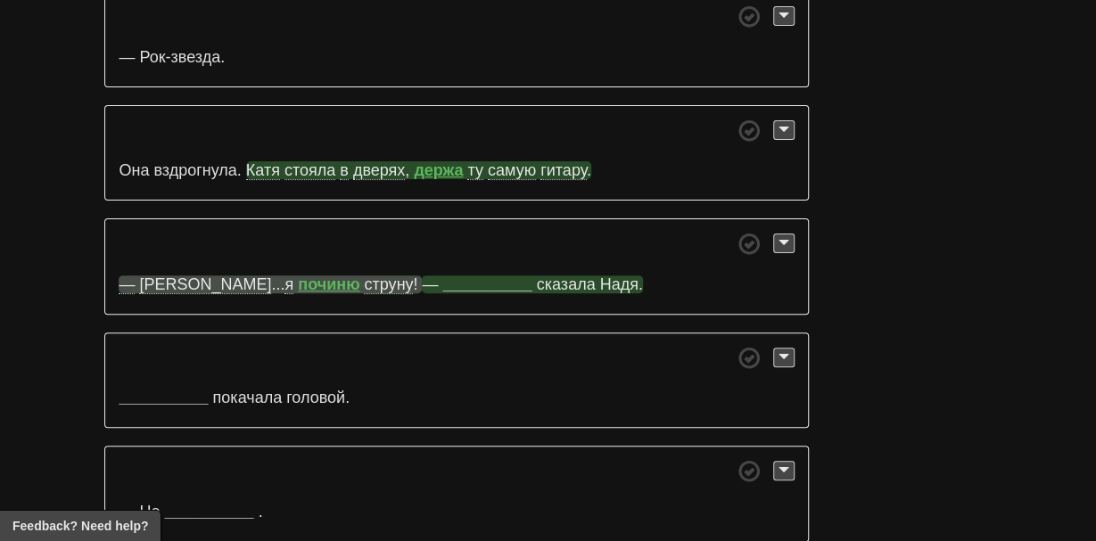
click at [443, 276] on strong "__________" at bounding box center [487, 285] width 89 height 18
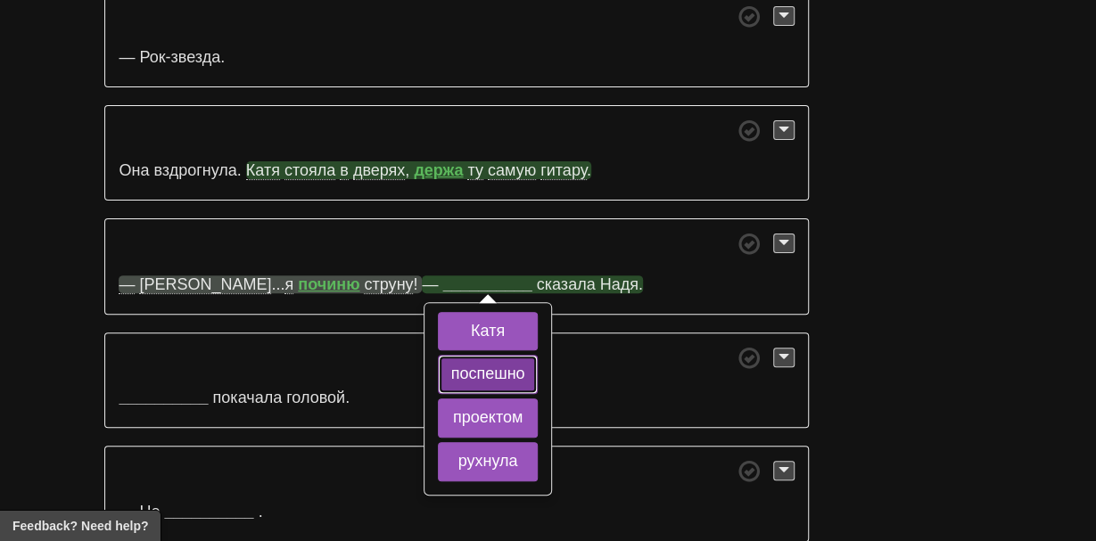
click at [438, 355] on button "поспешно" at bounding box center [488, 374] width 101 height 39
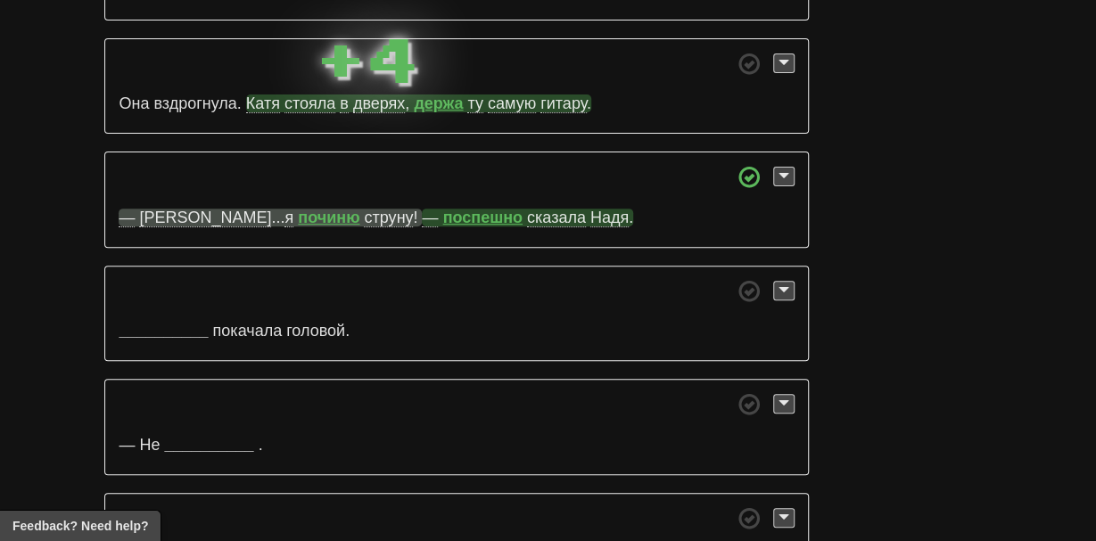
scroll to position [6793, 0]
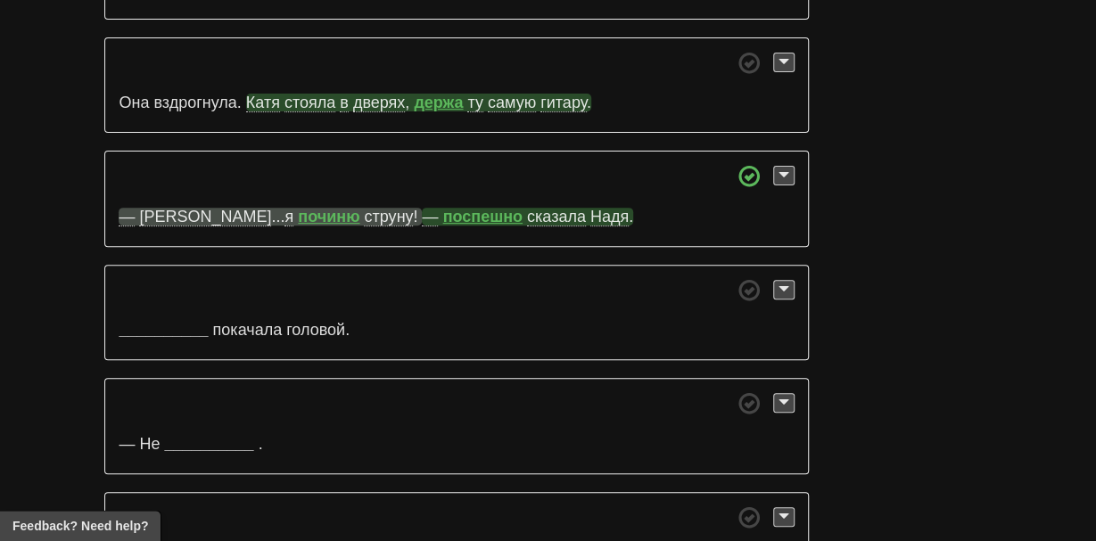
click at [443, 208] on strong "поспешно" at bounding box center [482, 217] width 79 height 18
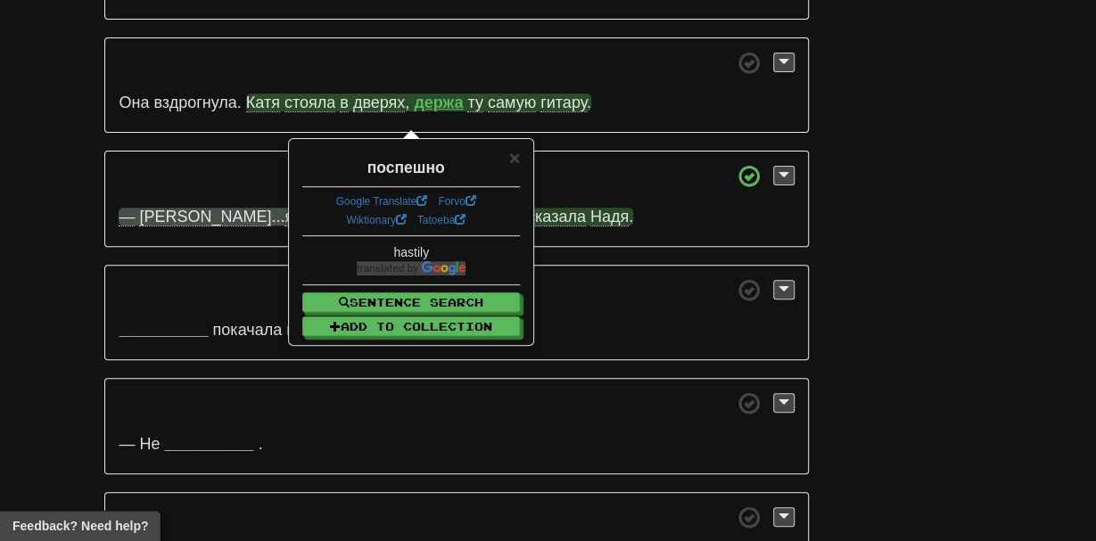
click at [308, 165] on span at bounding box center [456, 176] width 675 height 22
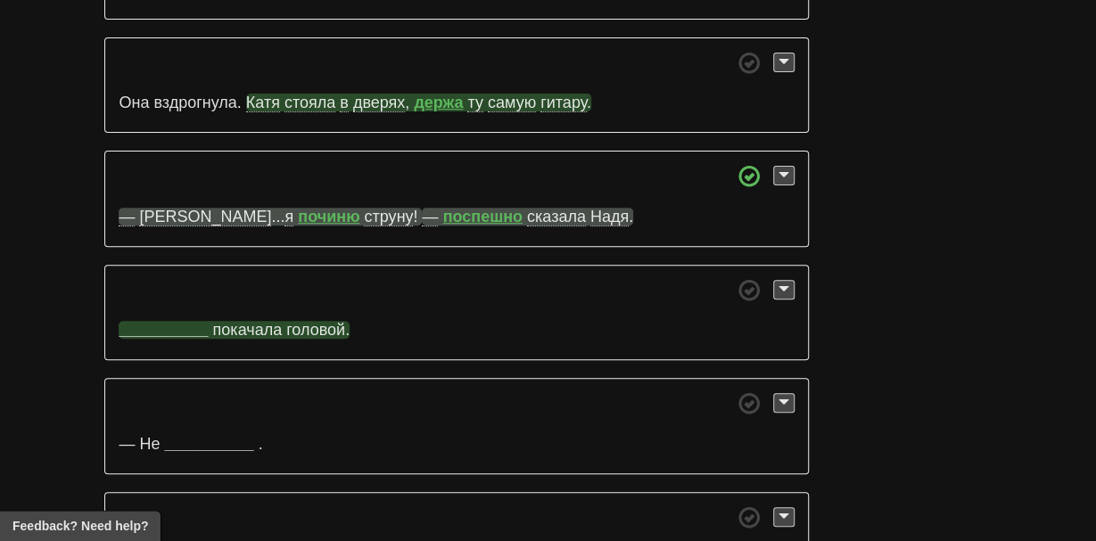
click at [140, 321] on strong "__________" at bounding box center [163, 330] width 89 height 18
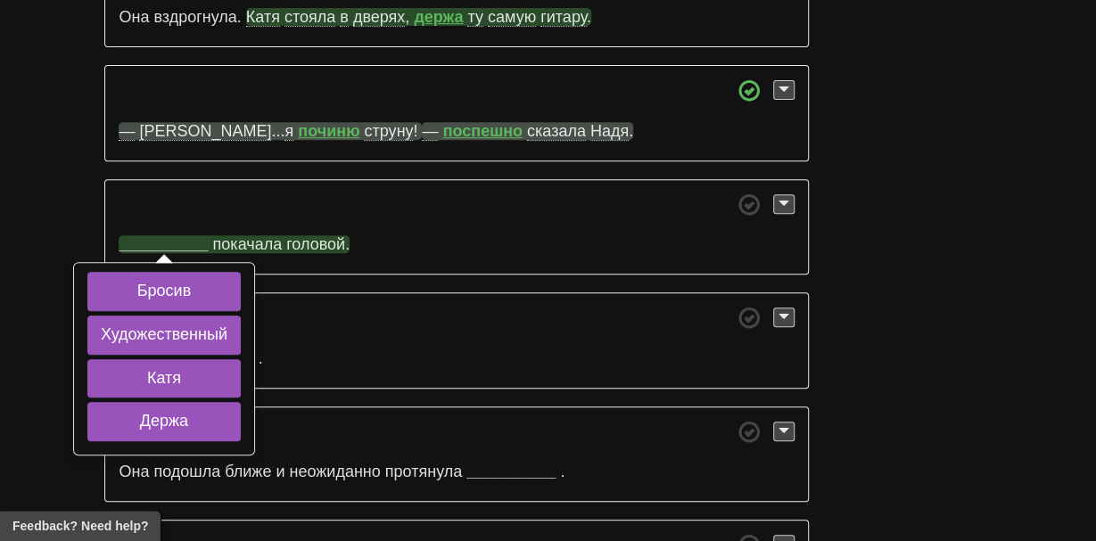
scroll to position [6881, 0]
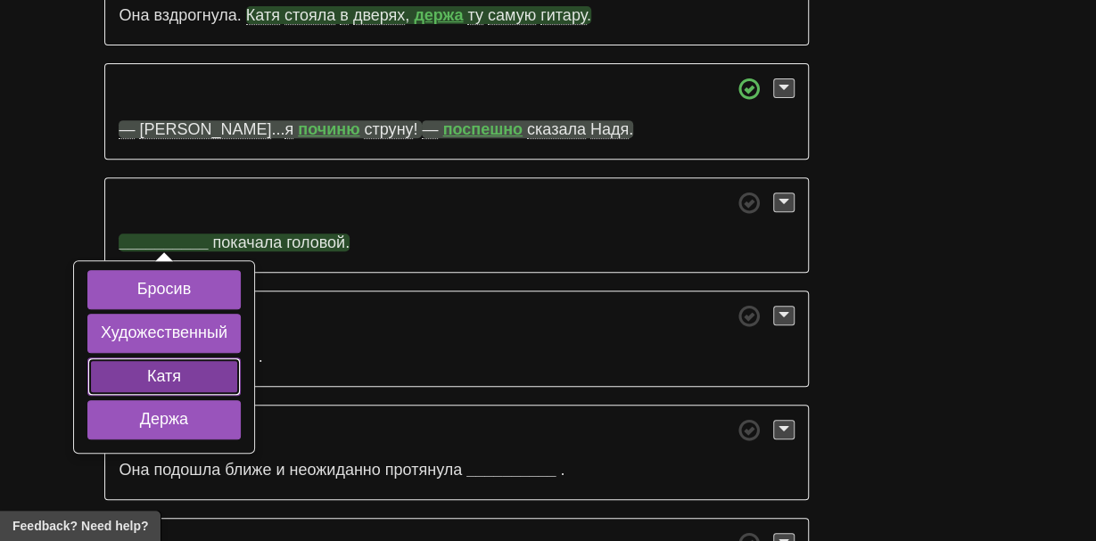
click at [125, 358] on button "Катя" at bounding box center [163, 377] width 153 height 39
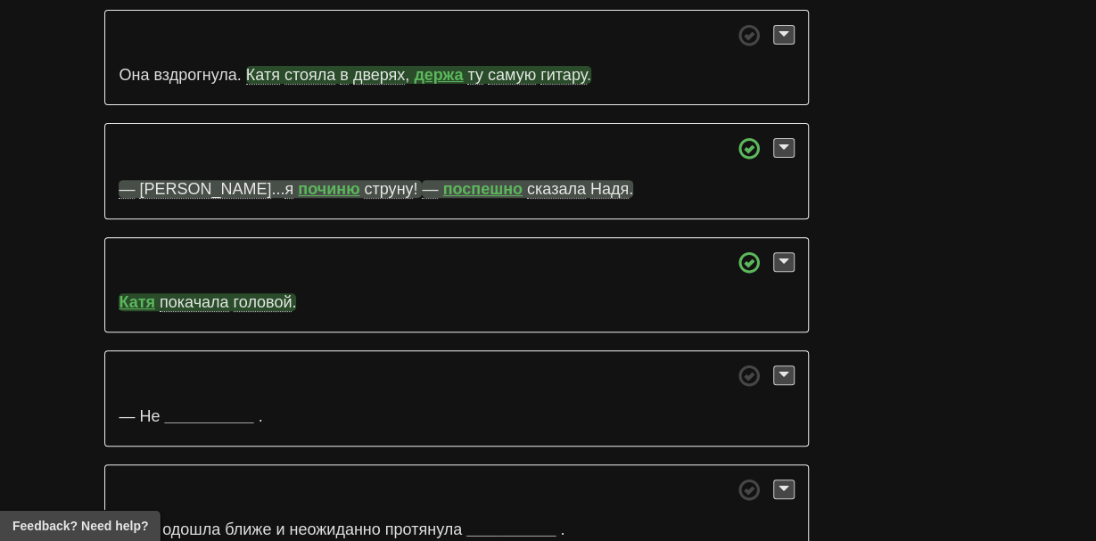
scroll to position [6822, 0]
click at [187, 407] on strong "__________" at bounding box center [208, 416] width 89 height 18
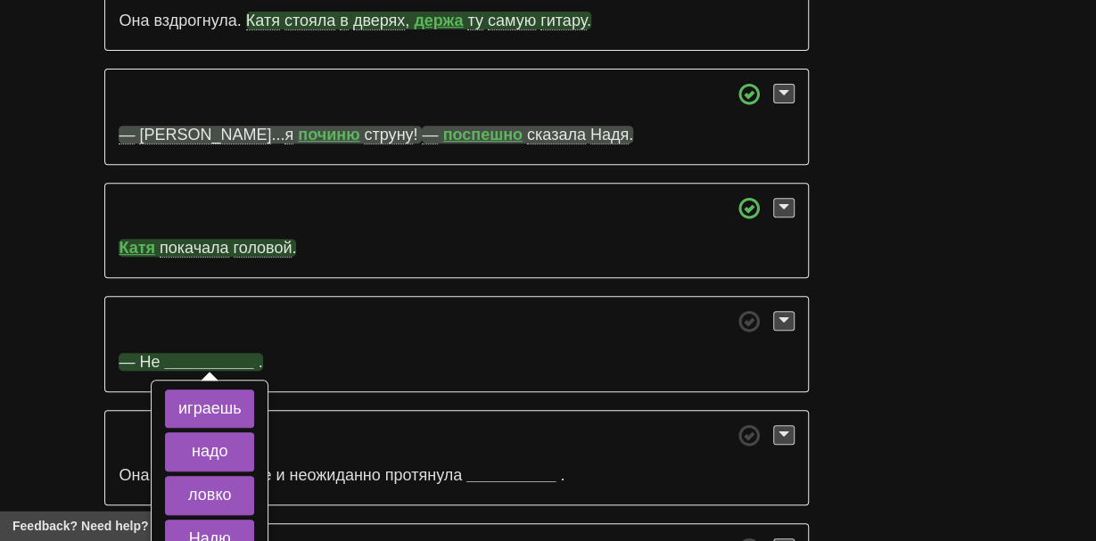
scroll to position [6880, 0]
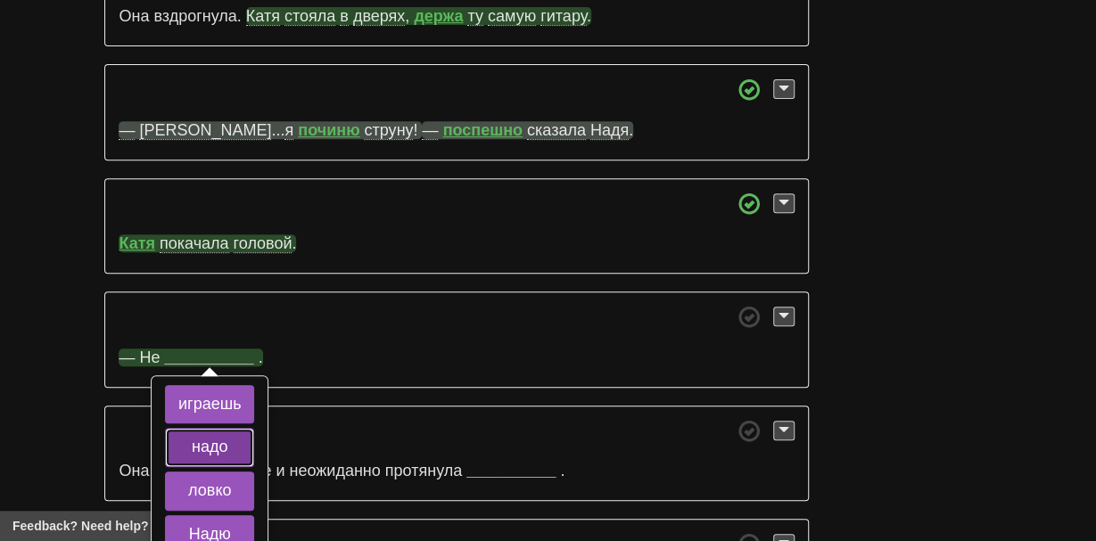
click at [201, 428] on button "надо" at bounding box center [209, 447] width 89 height 39
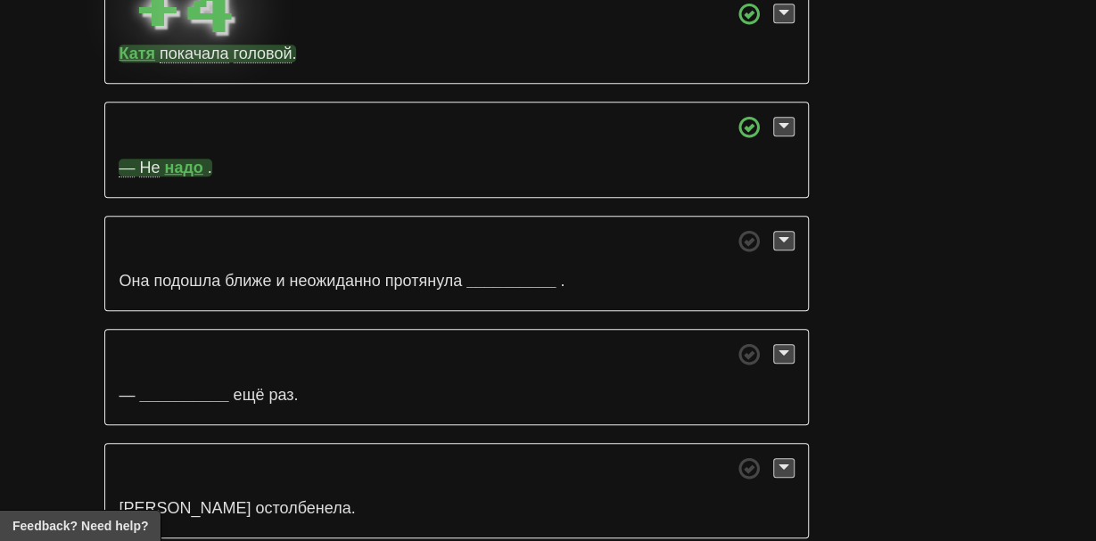
scroll to position [7071, 0]
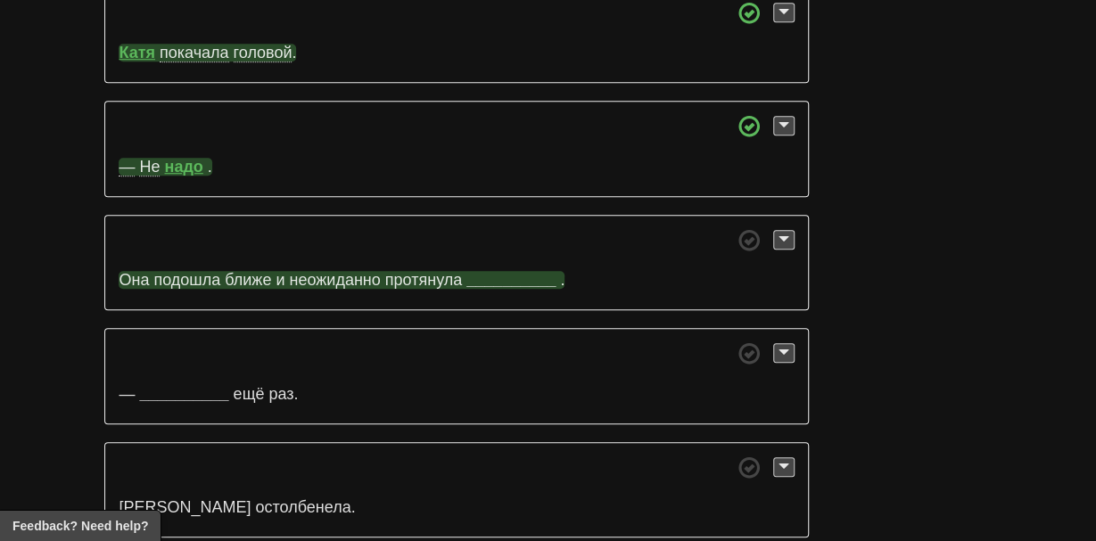
click at [524, 271] on strong "__________" at bounding box center [510, 280] width 89 height 18
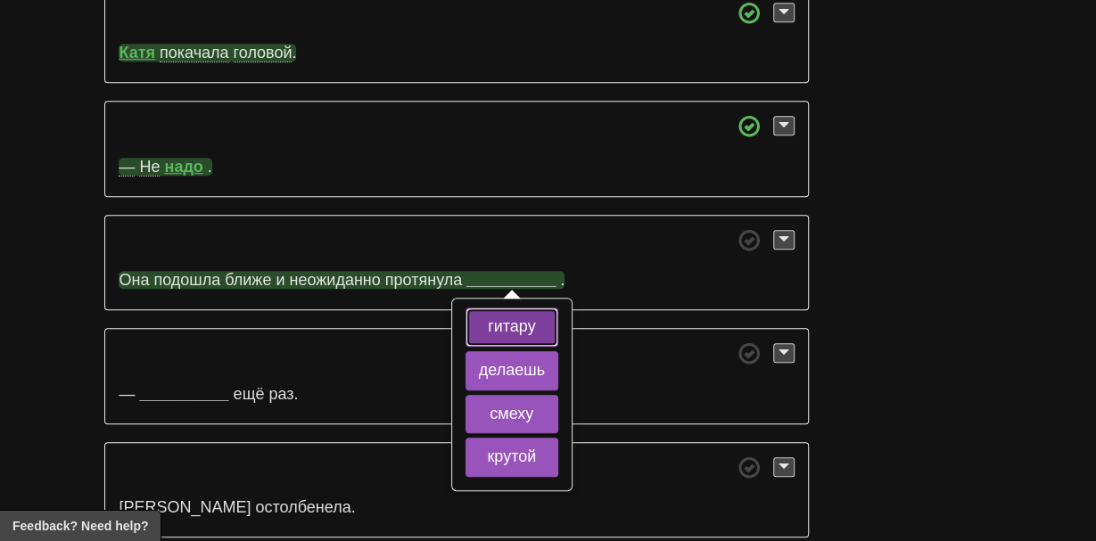
click at [507, 308] on button "гитару" at bounding box center [512, 327] width 93 height 39
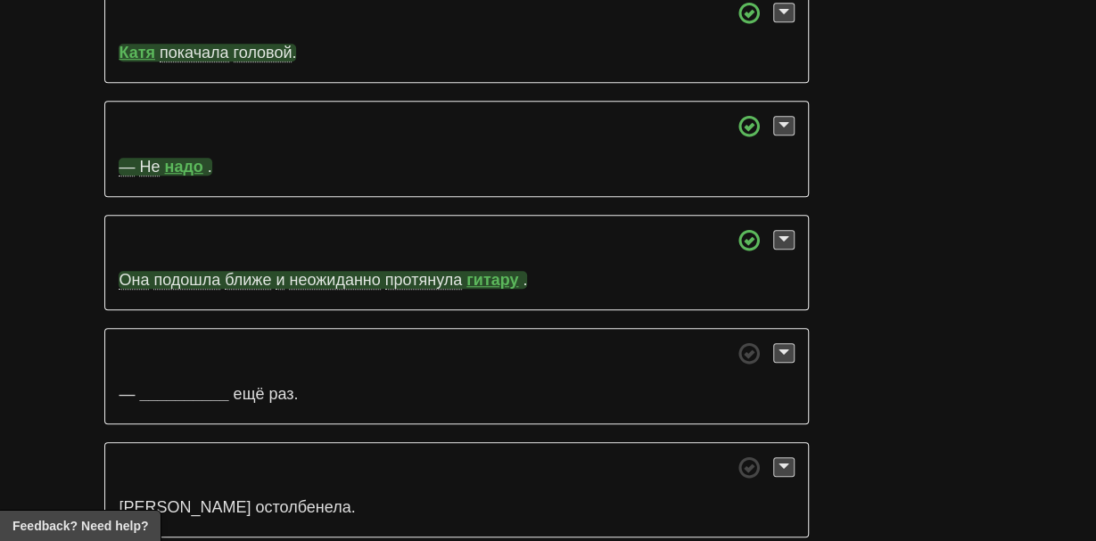
click at [315, 271] on span "неожиданно" at bounding box center [334, 280] width 91 height 19
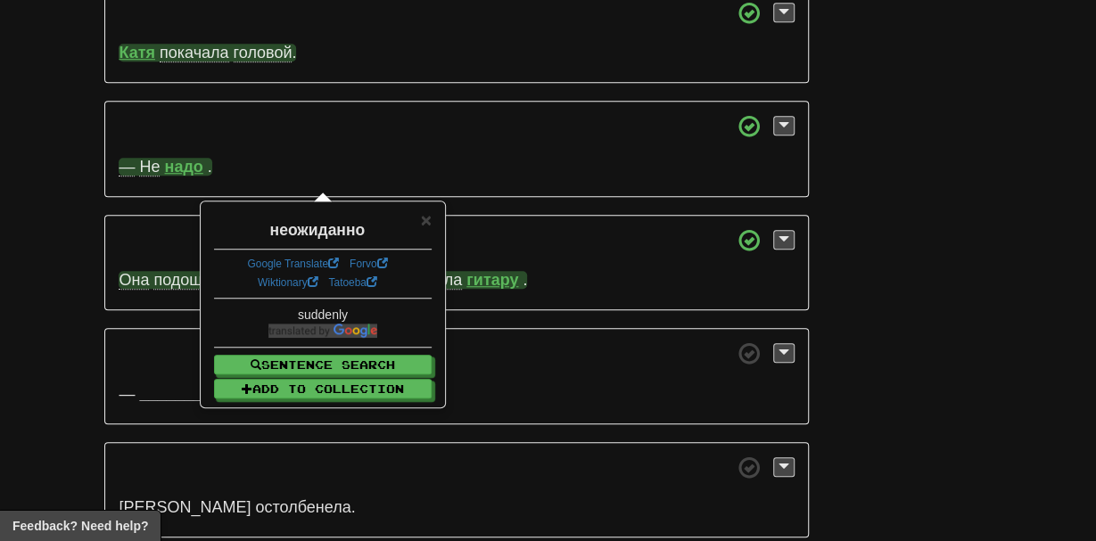
click at [171, 215] on p "Она подошла ближе и неожиданно протянула гитару ." at bounding box center [456, 263] width 704 height 96
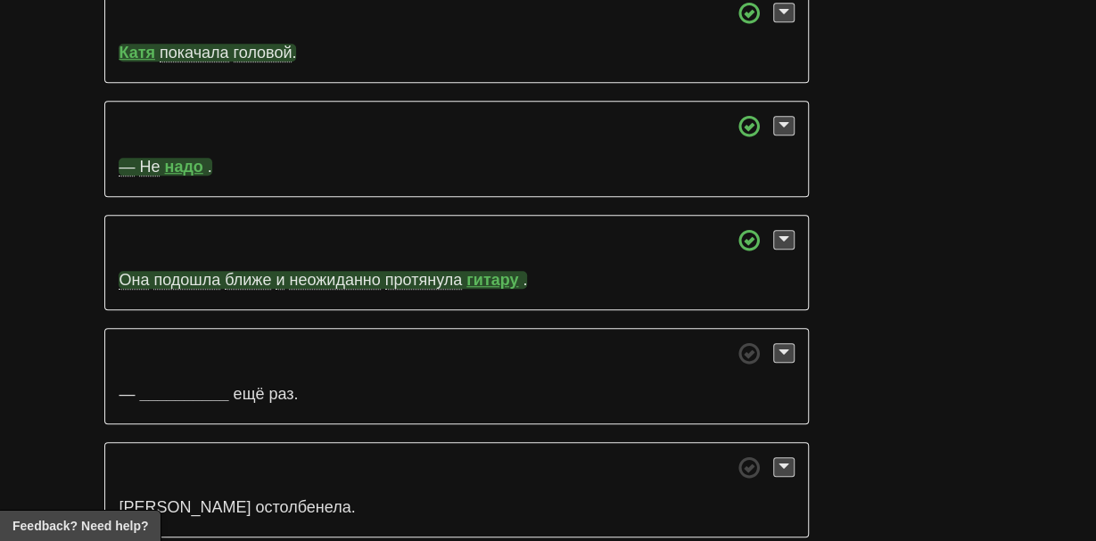
click at [170, 271] on span "подошла" at bounding box center [186, 280] width 67 height 19
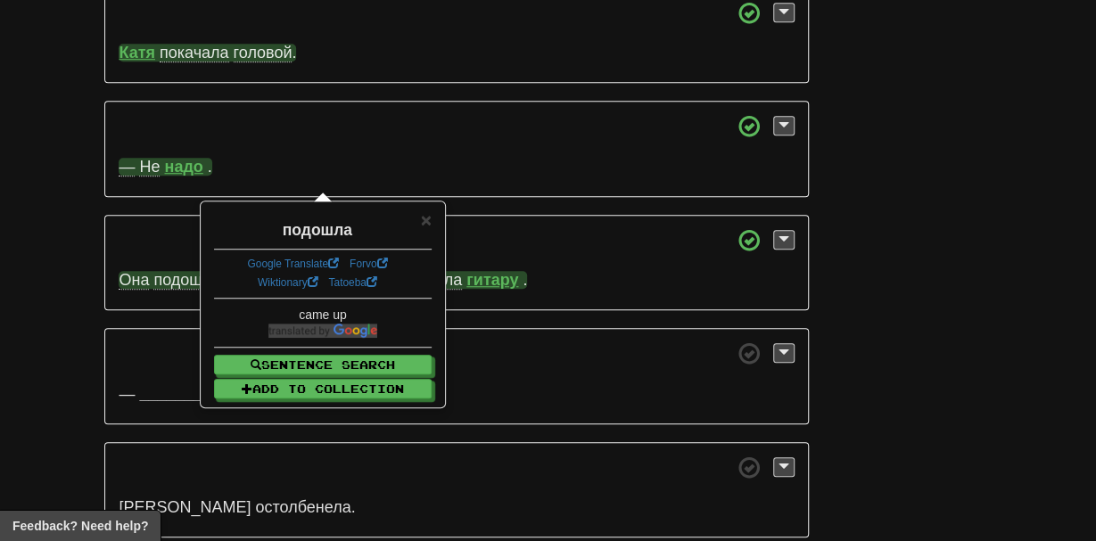
click at [173, 229] on span at bounding box center [456, 240] width 675 height 22
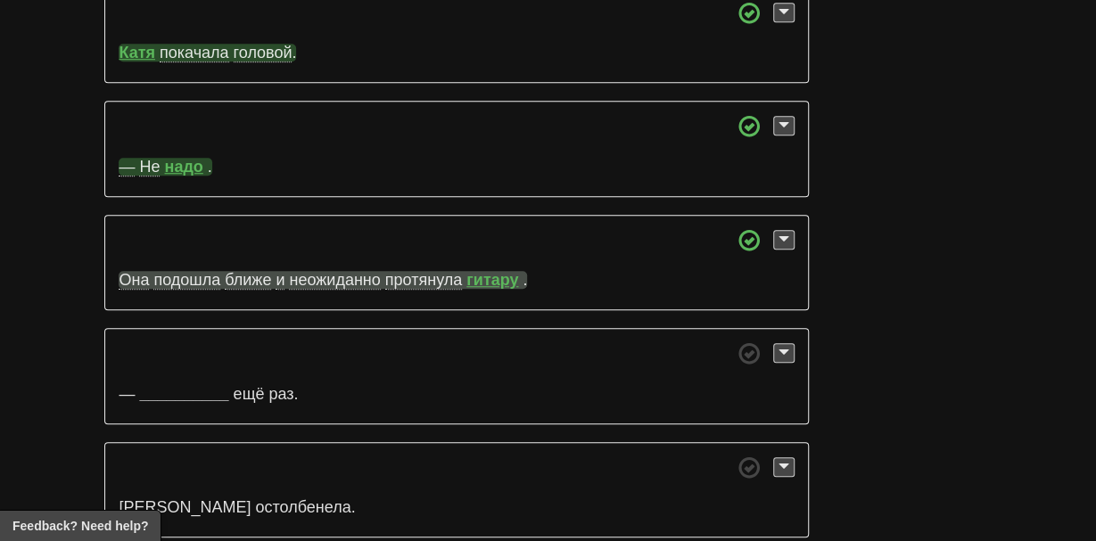
click at [400, 215] on p "Она подошла ближе и неожиданно протянула гитару ." at bounding box center [456, 263] width 704 height 96
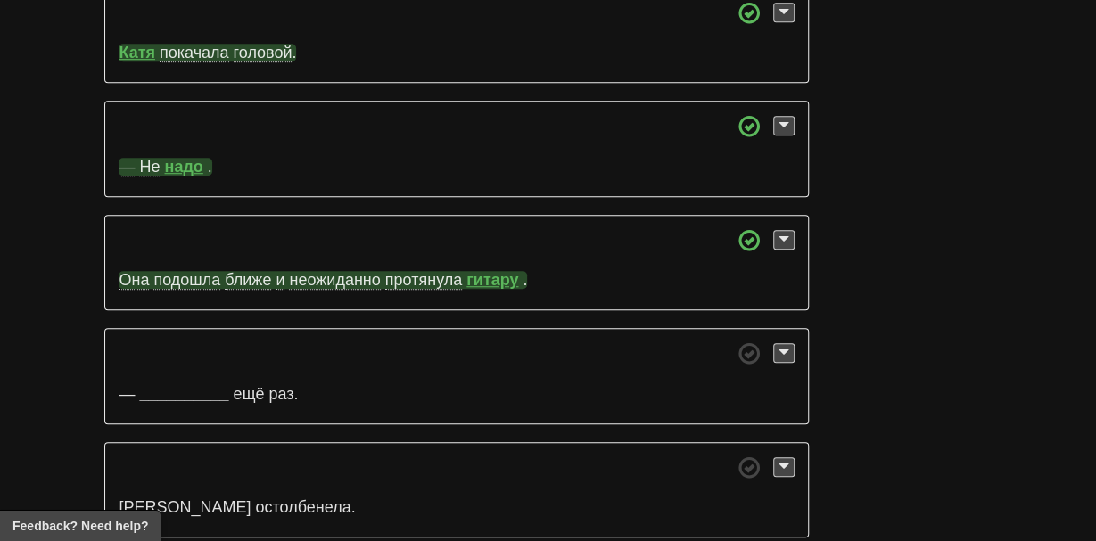
click at [399, 271] on span "протянула" at bounding box center [423, 280] width 77 height 19
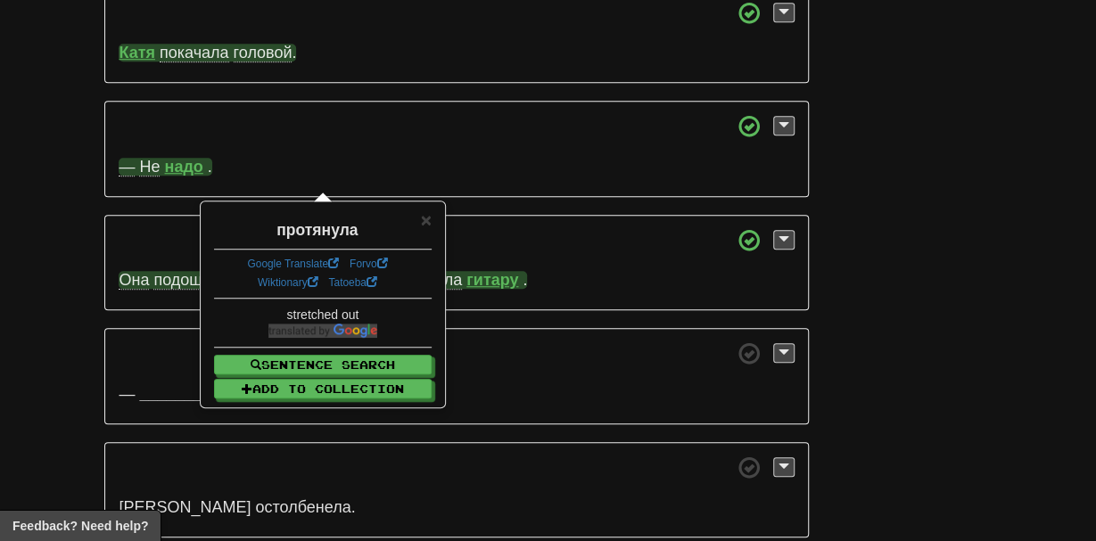
click at [347, 229] on span at bounding box center [456, 240] width 675 height 22
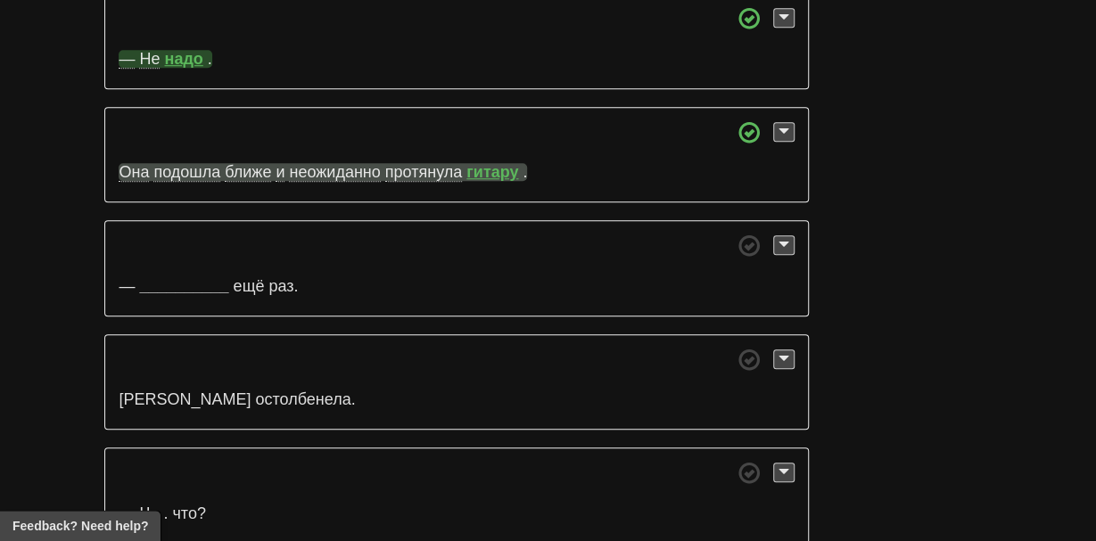
scroll to position [7189, 0]
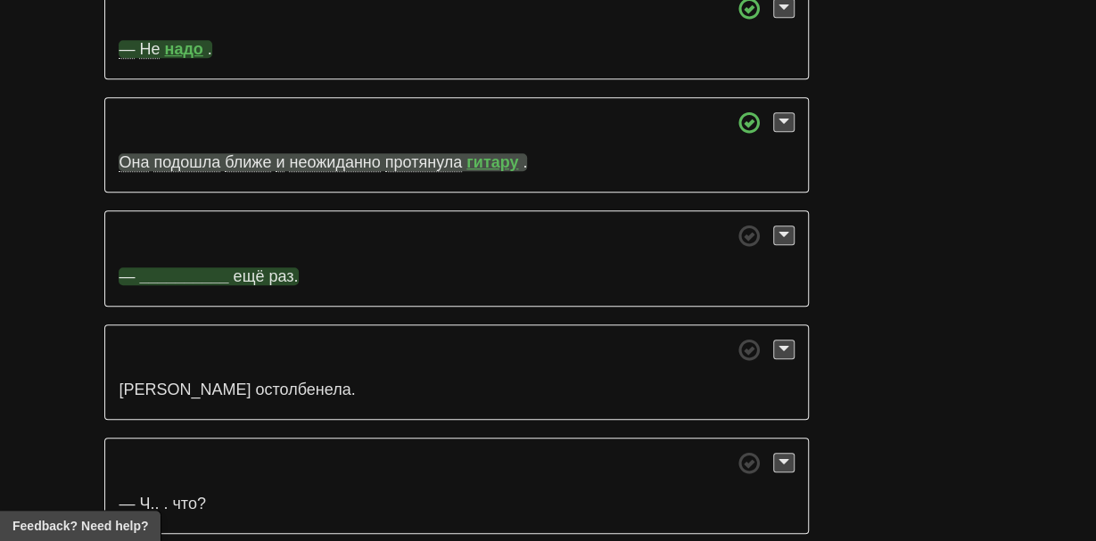
click at [154, 268] on strong "__________" at bounding box center [183, 277] width 89 height 18
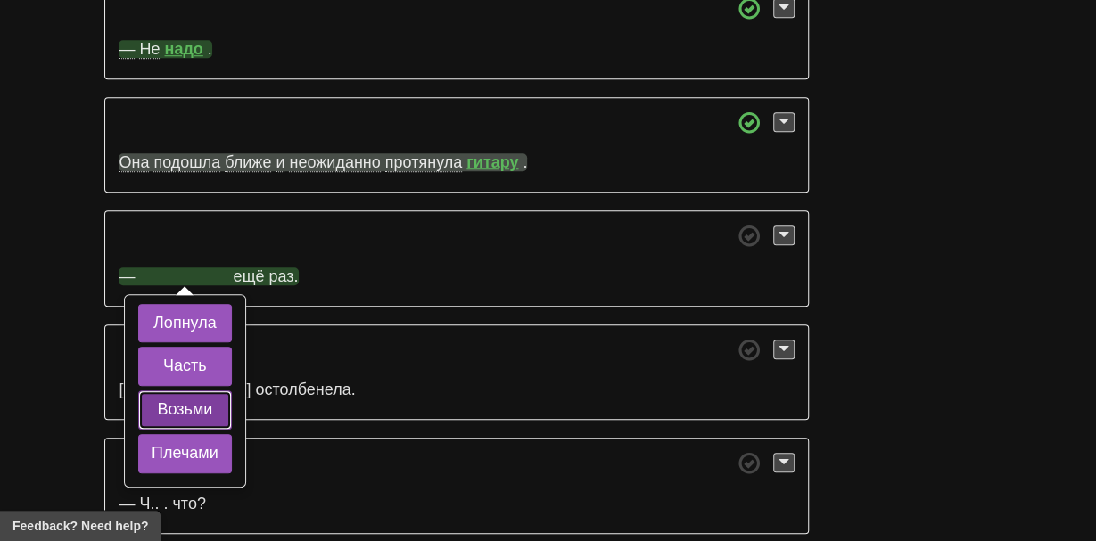
click at [142, 391] on button "Возьми" at bounding box center [185, 410] width 94 height 39
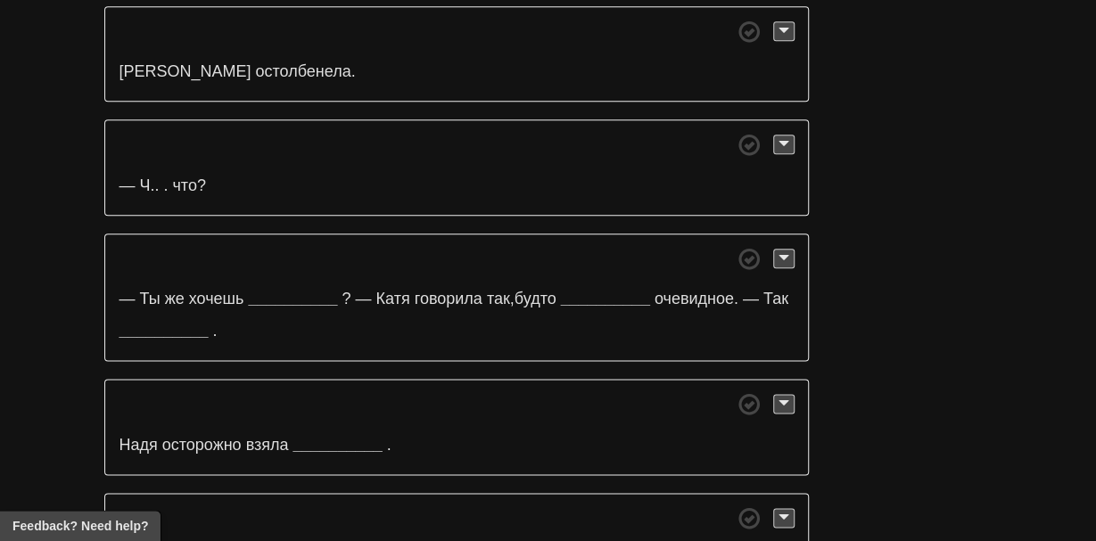
scroll to position [7520, 0]
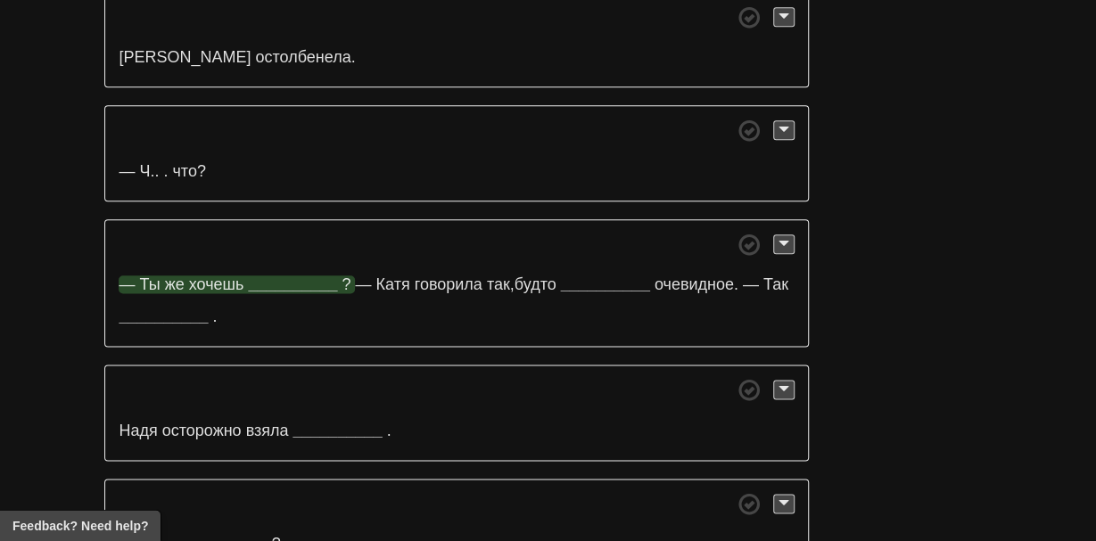
click at [304, 276] on strong "__________" at bounding box center [292, 285] width 89 height 18
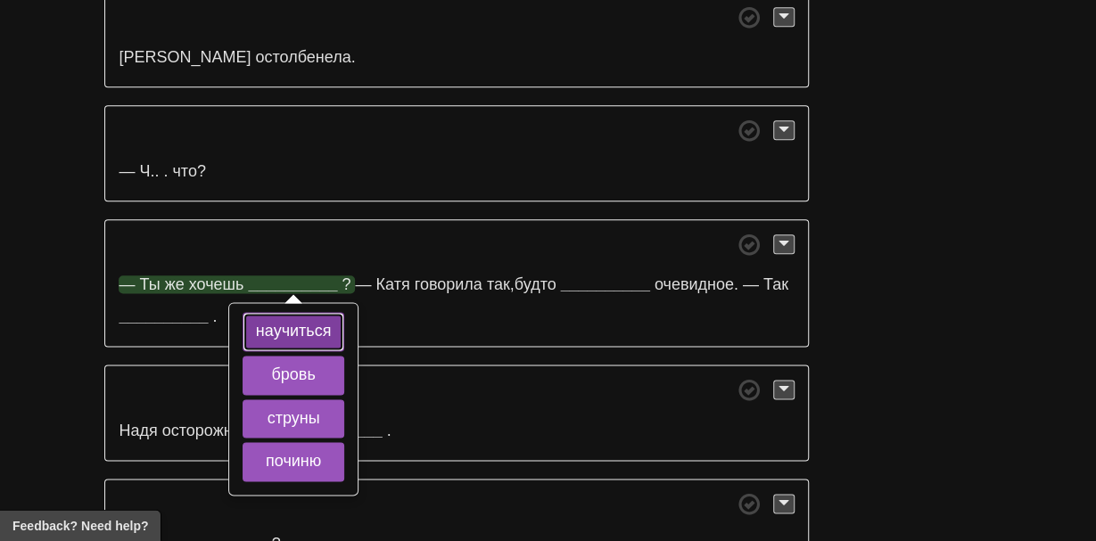
click at [290, 313] on button "научиться" at bounding box center [294, 332] width 103 height 39
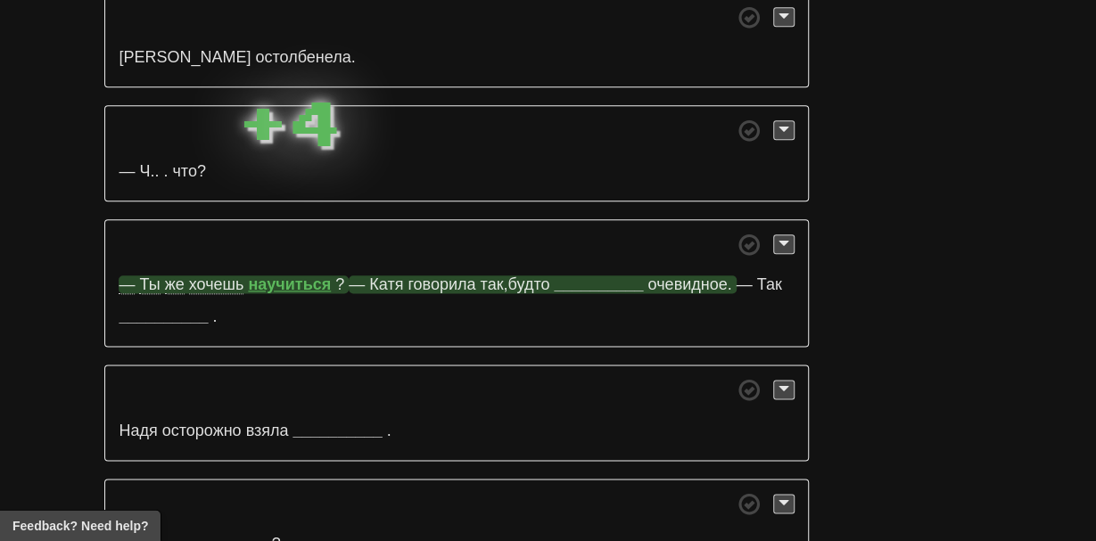
click at [591, 276] on strong "__________" at bounding box center [598, 285] width 89 height 18
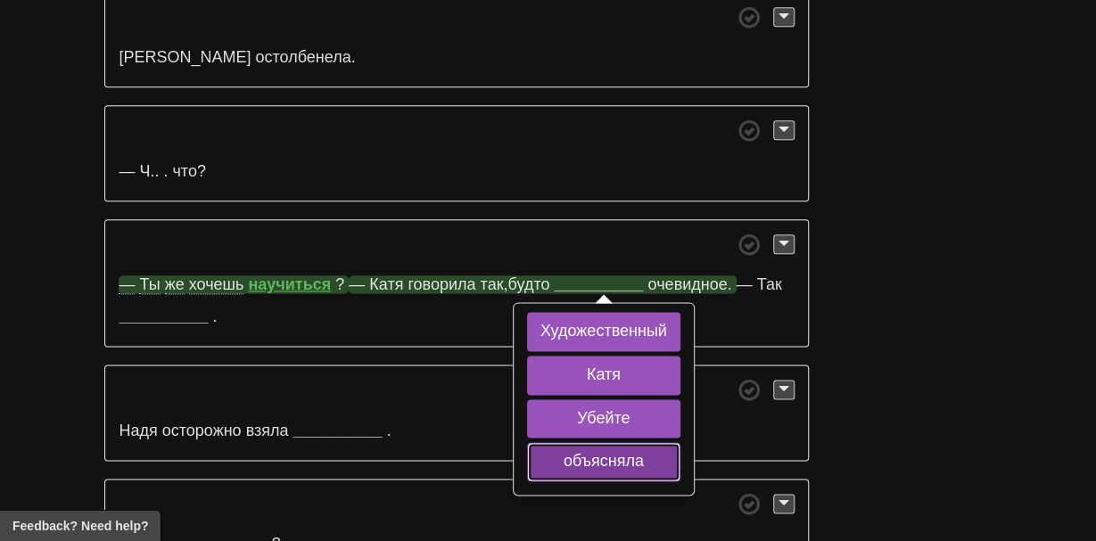
click at [556, 443] on button "объясняла" at bounding box center [603, 462] width 153 height 39
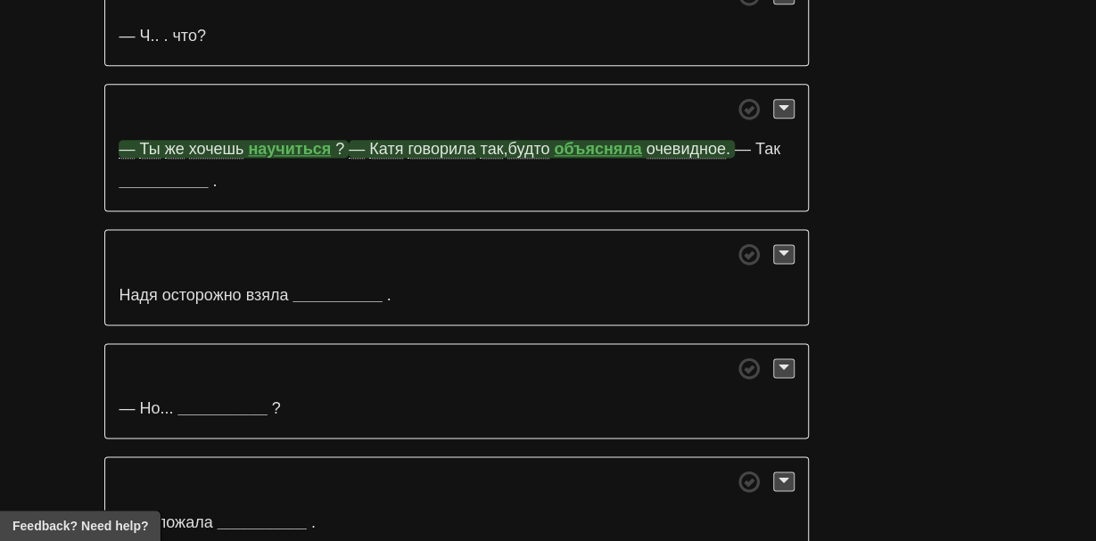
scroll to position [7655, 0]
click at [149, 174] on strong "__________" at bounding box center [163, 183] width 89 height 18
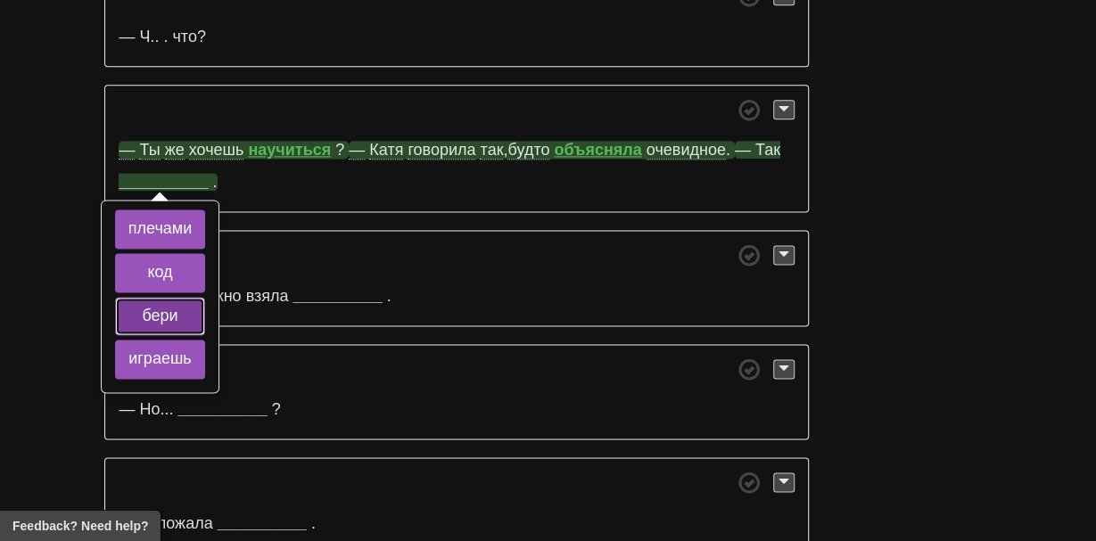
click at [132, 298] on button "бери" at bounding box center [160, 317] width 90 height 39
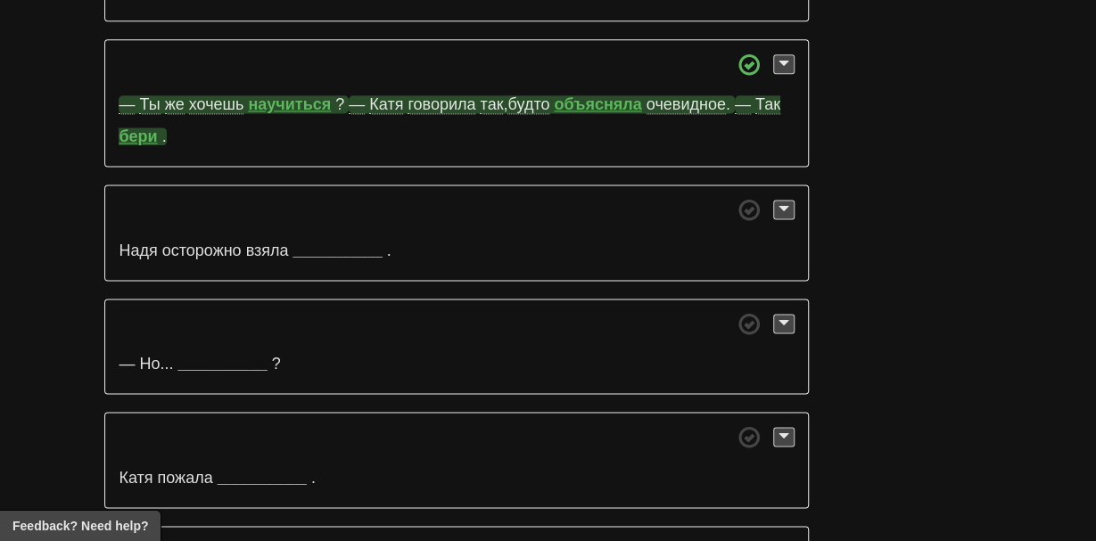
scroll to position [7701, 0]
click at [340, 242] on strong "__________" at bounding box center [337, 251] width 89 height 18
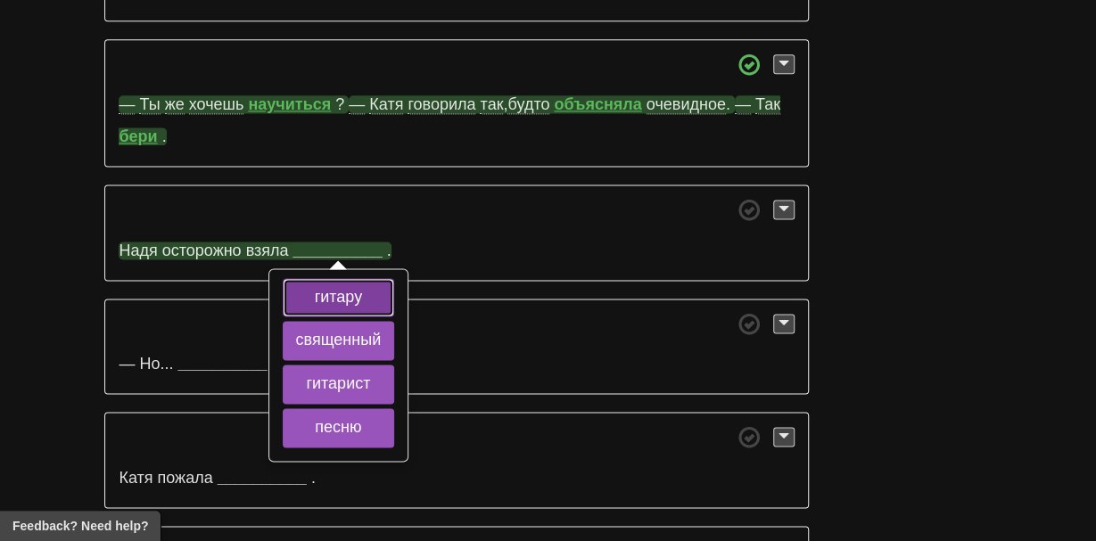
click at [318, 278] on button "гитару" at bounding box center [339, 297] width 112 height 39
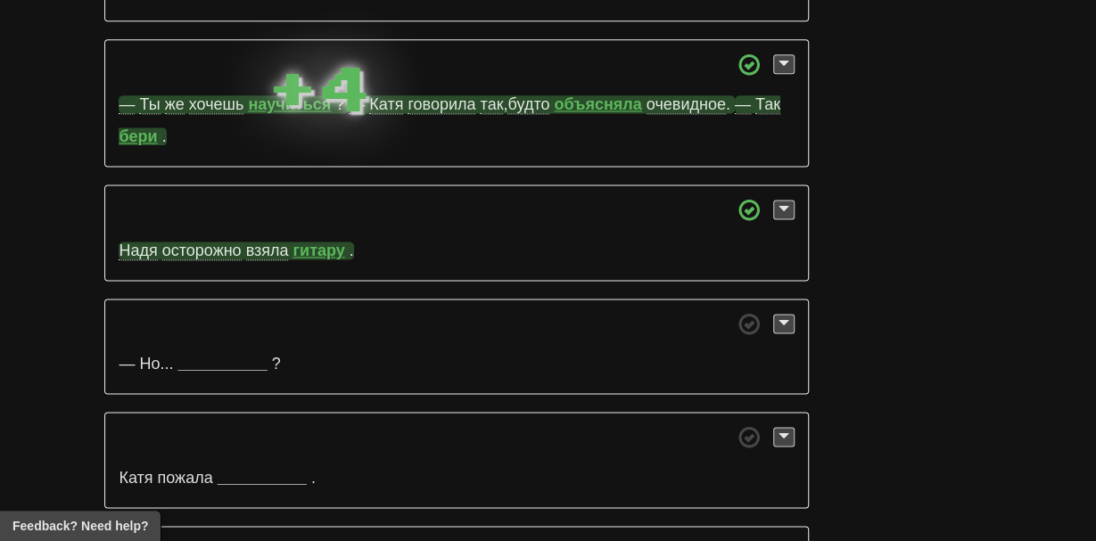
click at [194, 242] on span "осторожно" at bounding box center [201, 251] width 79 height 19
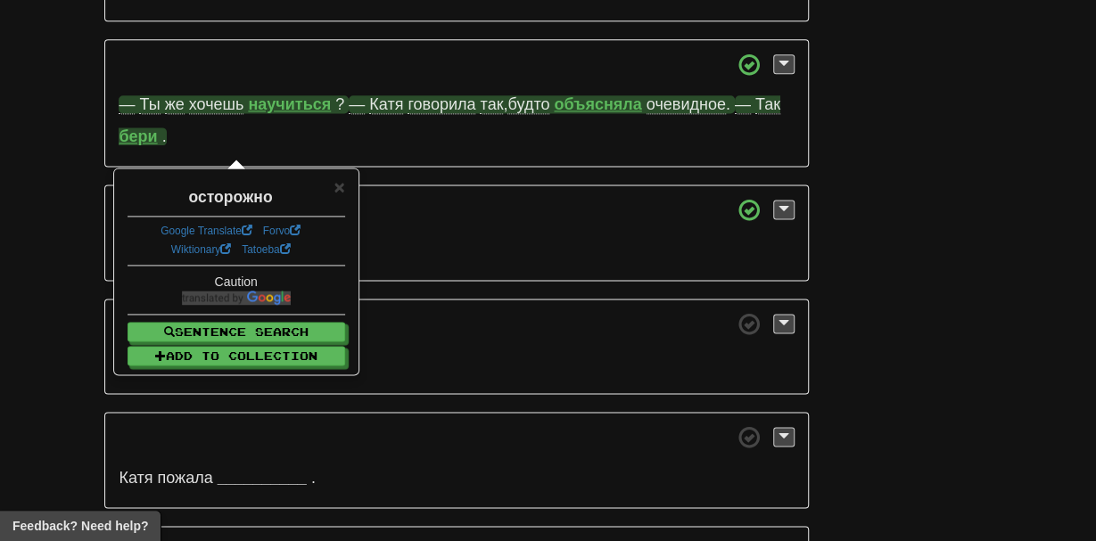
click at [200, 199] on span at bounding box center [456, 210] width 675 height 22
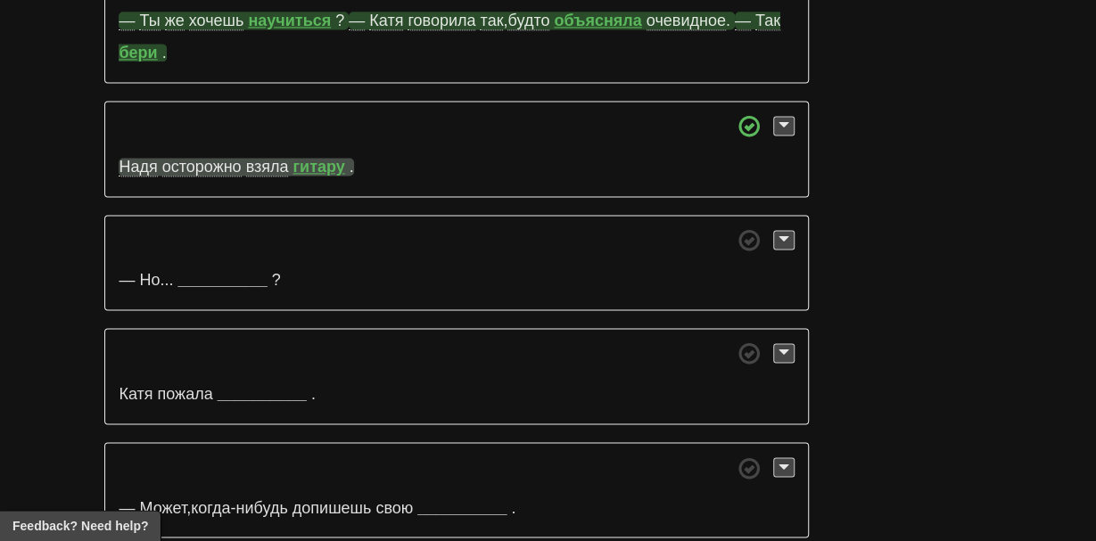
scroll to position [7813, 0]
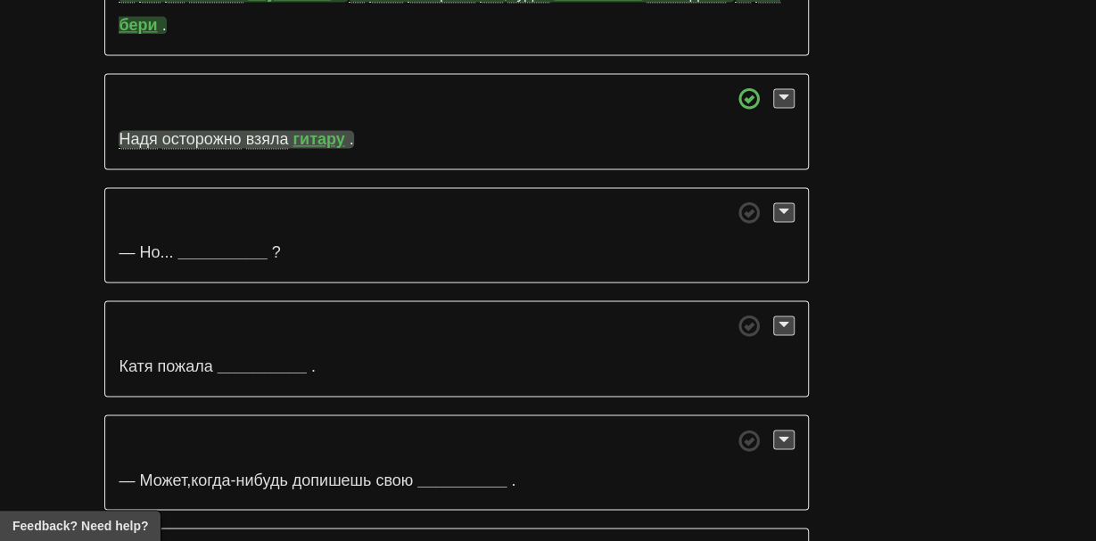
click at [198, 187] on p "— Но ... __________ ?" at bounding box center [456, 235] width 704 height 96
click at [198, 243] on strong "__________" at bounding box center [221, 252] width 89 height 18
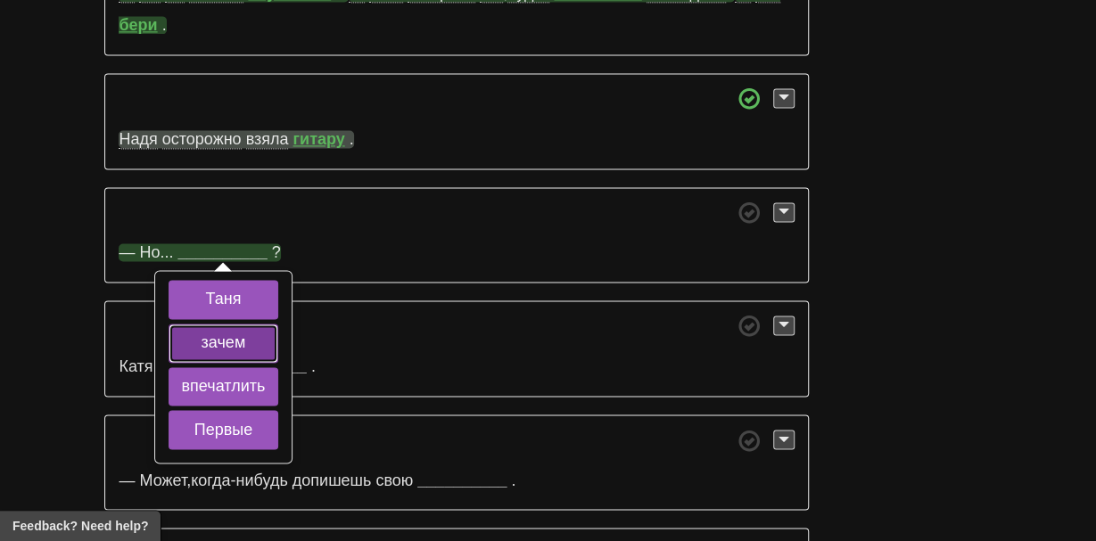
click at [173, 324] on button "зачем" at bounding box center [224, 343] width 111 height 39
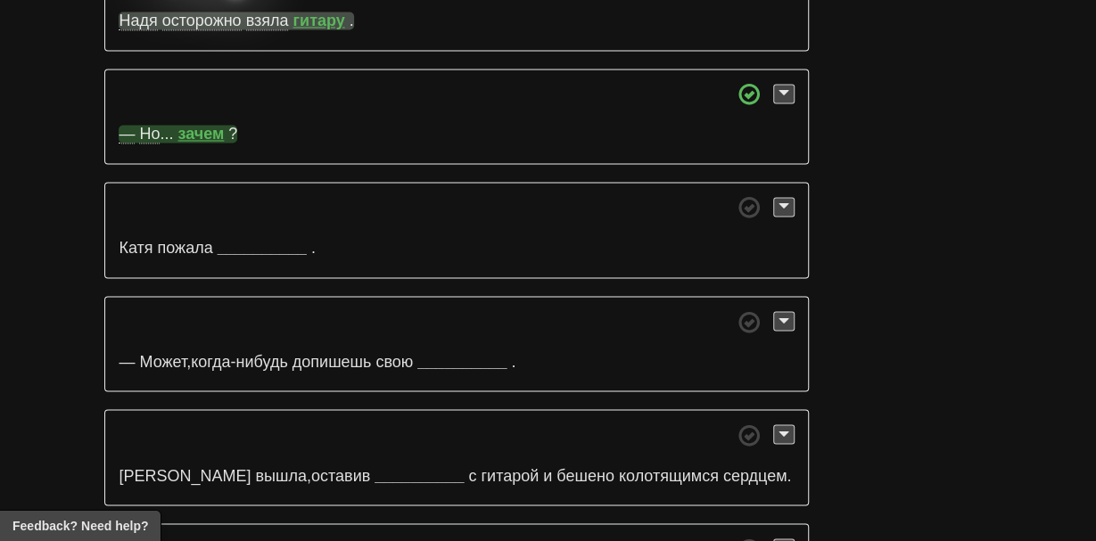
scroll to position [7933, 0]
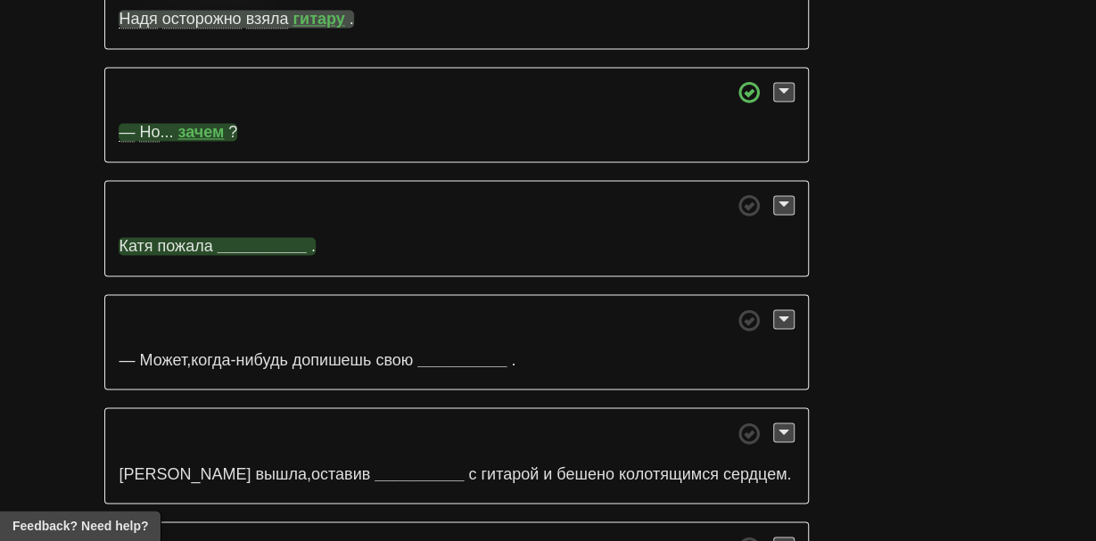
click at [260, 237] on strong "__________" at bounding box center [262, 246] width 89 height 18
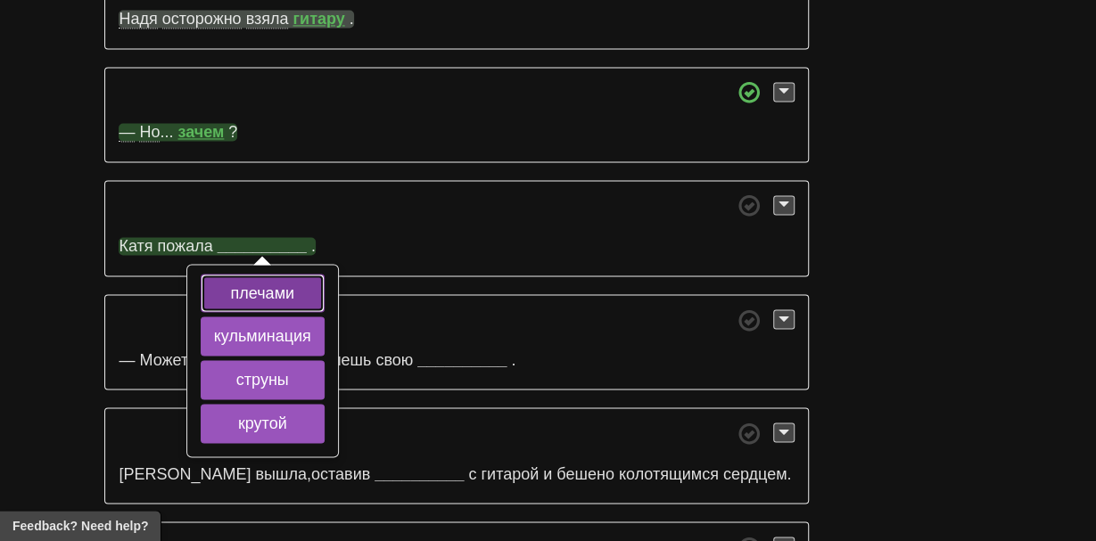
click at [254, 274] on button "плечами" at bounding box center [263, 293] width 124 height 39
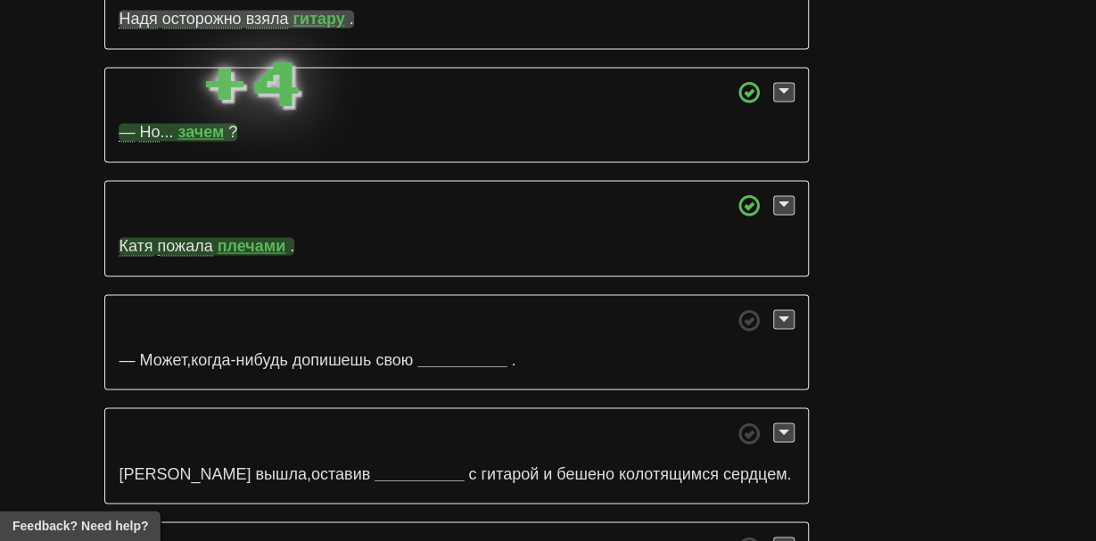
click at [186, 180] on p "Катя пожала плечами ." at bounding box center [456, 228] width 704 height 96
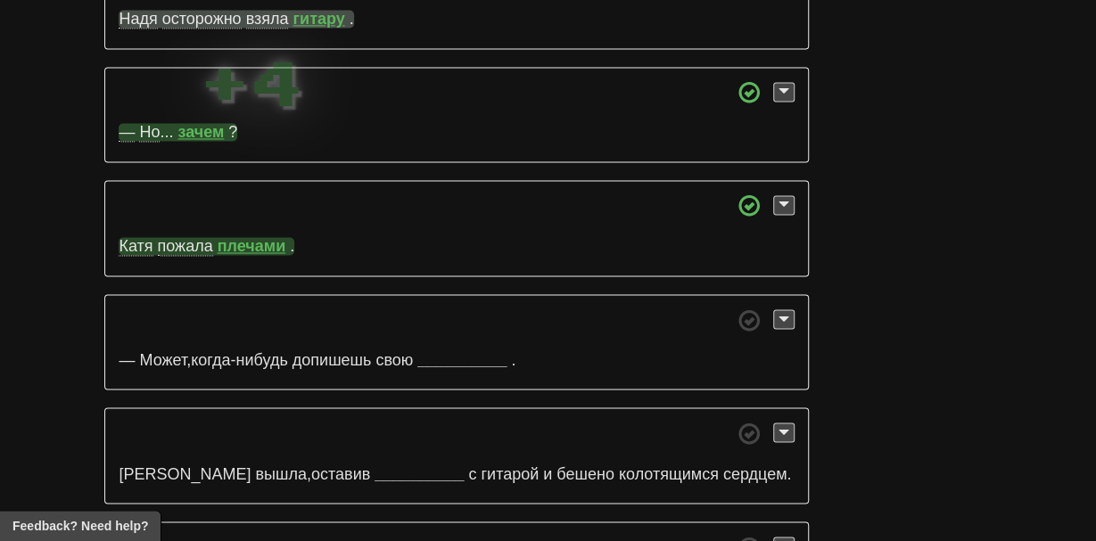
click at [183, 237] on span "пожала" at bounding box center [185, 246] width 55 height 19
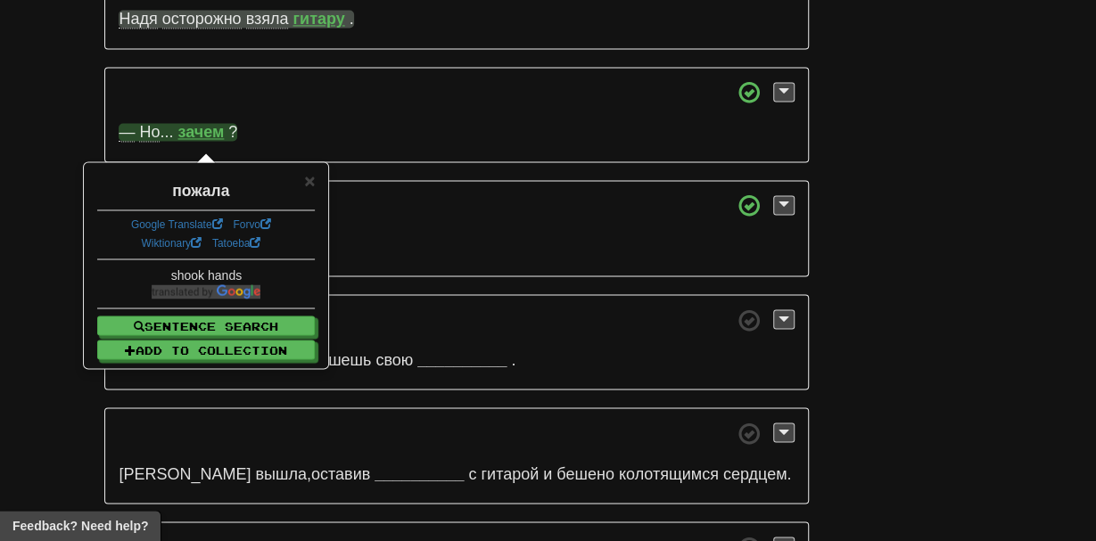
click at [192, 194] on span at bounding box center [456, 205] width 675 height 22
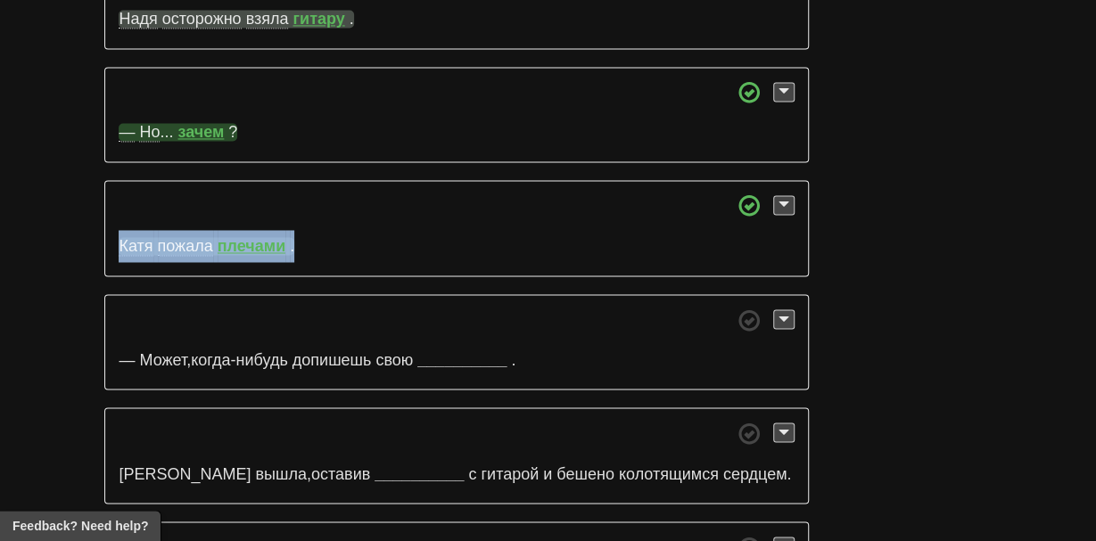
drag, startPoint x: 114, startPoint y: 136, endPoint x: 299, endPoint y: 144, distance: 184.8
click at [299, 180] on p "Катя пожала плечами ." at bounding box center [456, 228] width 704 height 96
click at [260, 237] on strong "плечами" at bounding box center [252, 246] width 68 height 18
drag, startPoint x: 160, startPoint y: 140, endPoint x: 285, endPoint y: 151, distance: 126.2
click at [285, 237] on span "Катя пожала плечами ." at bounding box center [207, 246] width 176 height 19
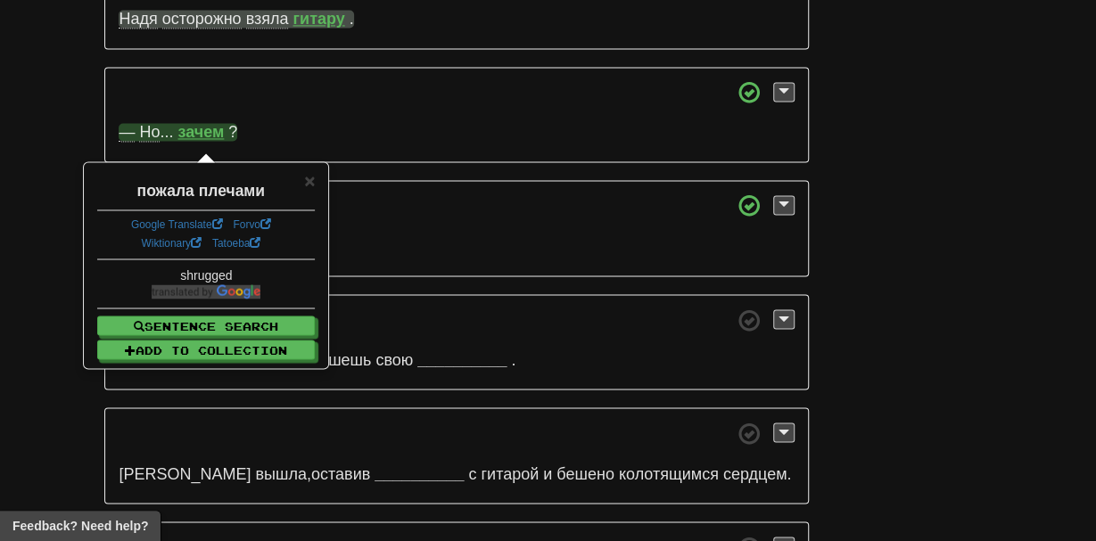
click at [369, 180] on p "Катя пожала плечами ." at bounding box center [456, 228] width 704 height 96
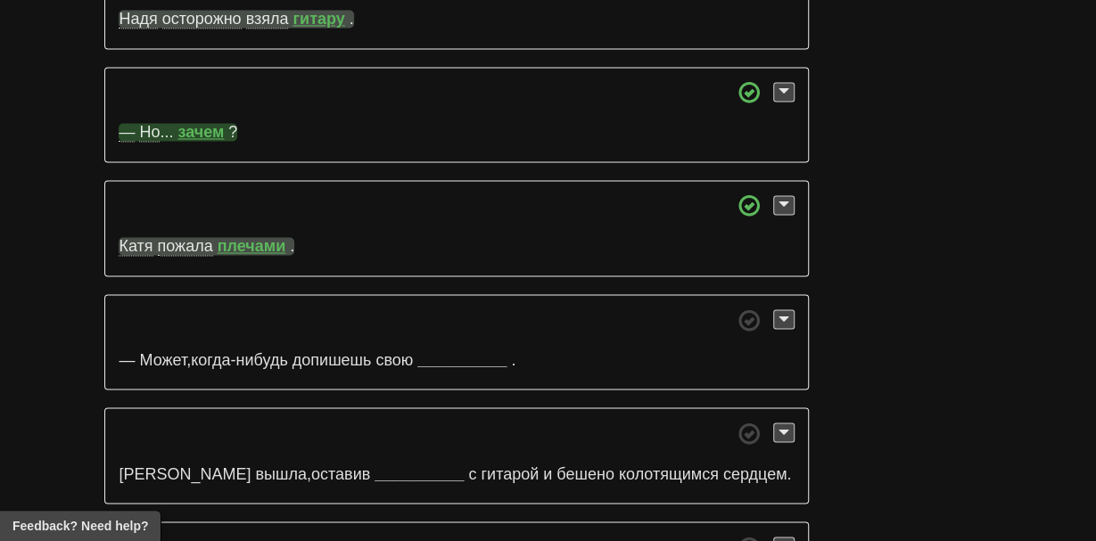
scroll to position [8019, 0]
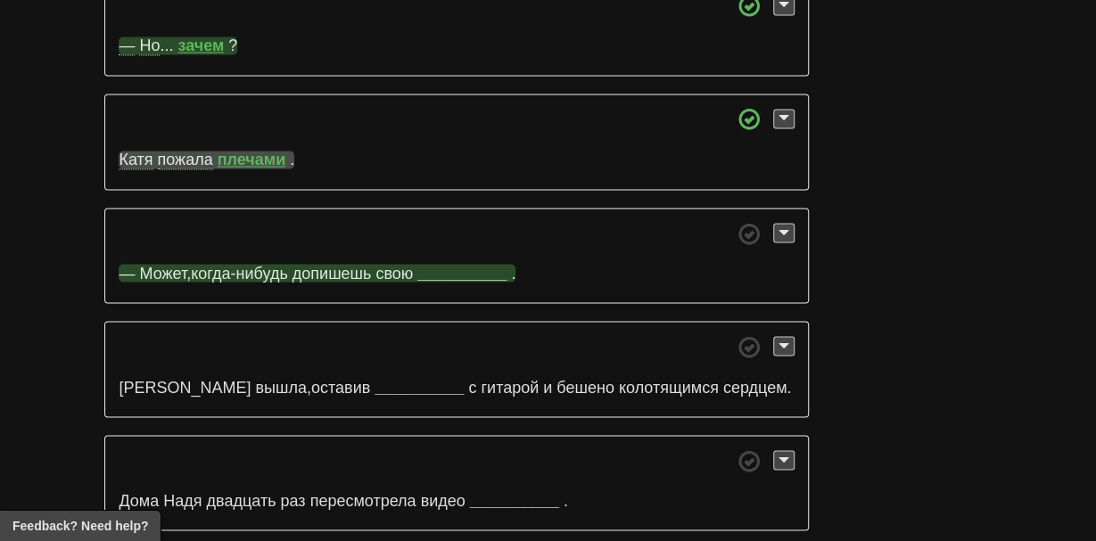
click at [499, 265] on strong "__________" at bounding box center [461, 274] width 89 height 18
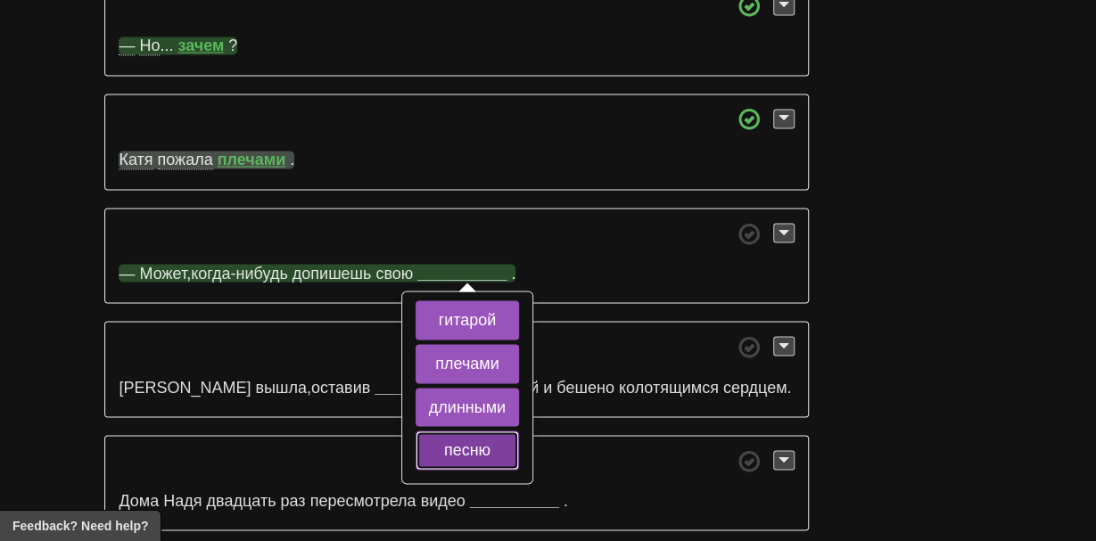
click at [447, 432] on button "песню" at bounding box center [467, 451] width 103 height 39
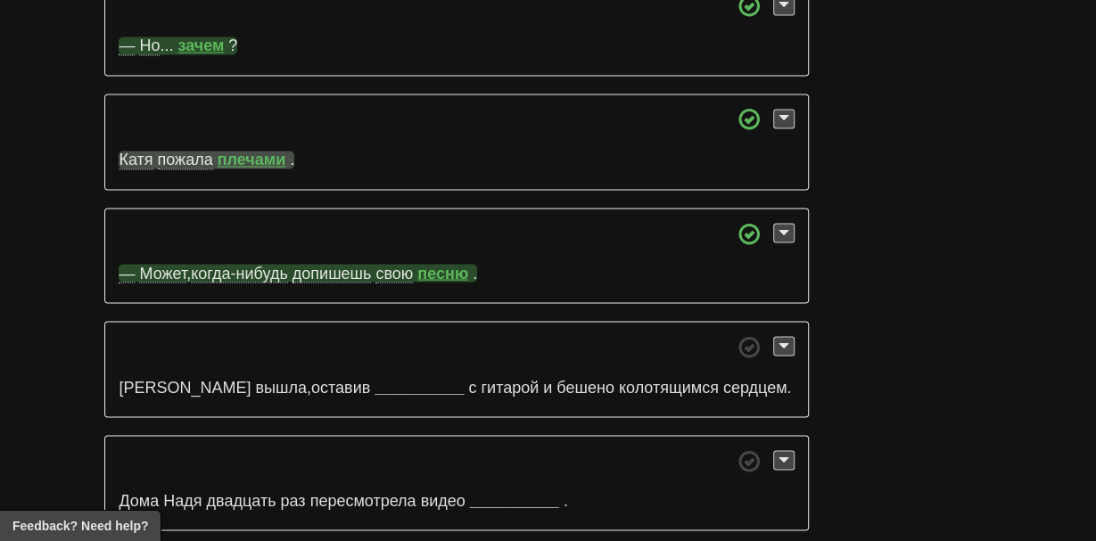
click at [318, 265] on span "допишешь" at bounding box center [332, 274] width 79 height 19
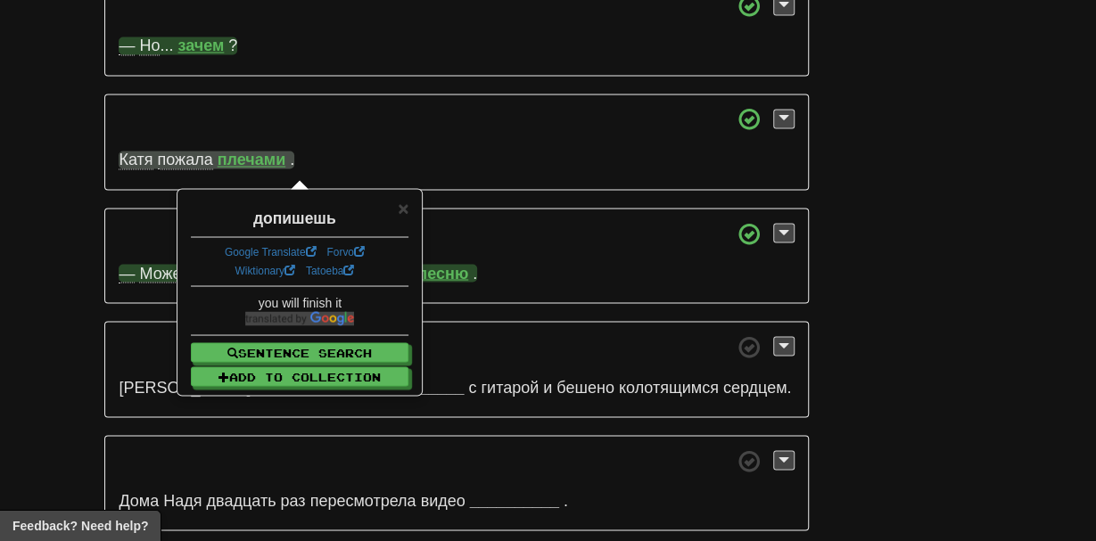
click at [309, 223] on span at bounding box center [456, 234] width 675 height 22
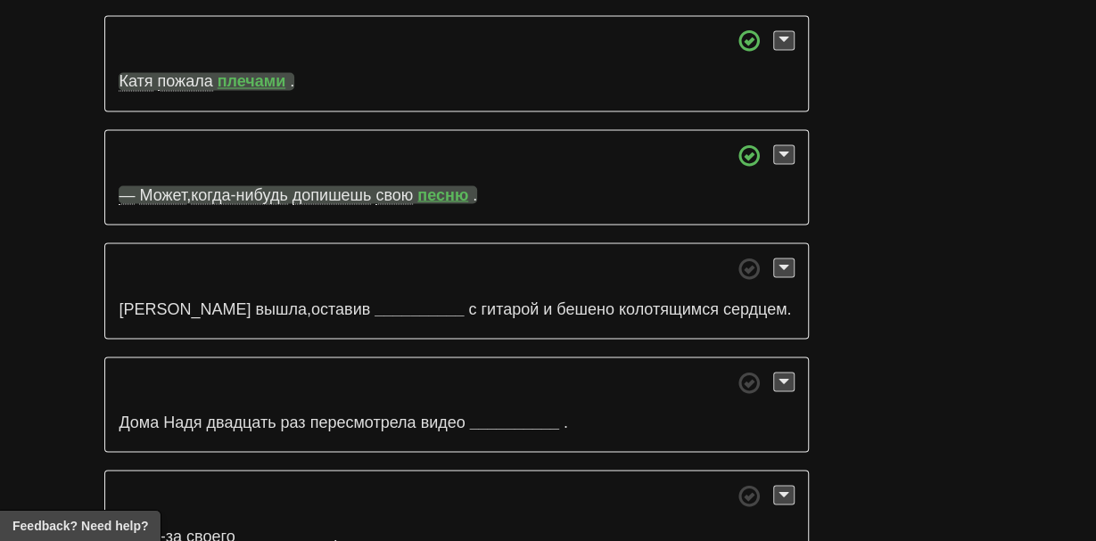
scroll to position [8112, 0]
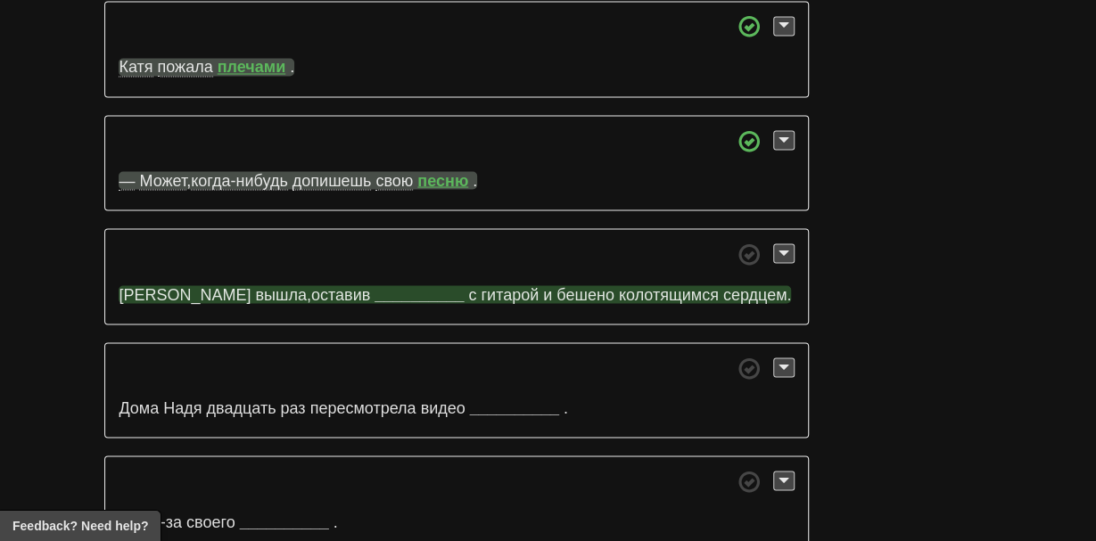
click at [375, 286] on strong "__________" at bounding box center [419, 295] width 89 height 18
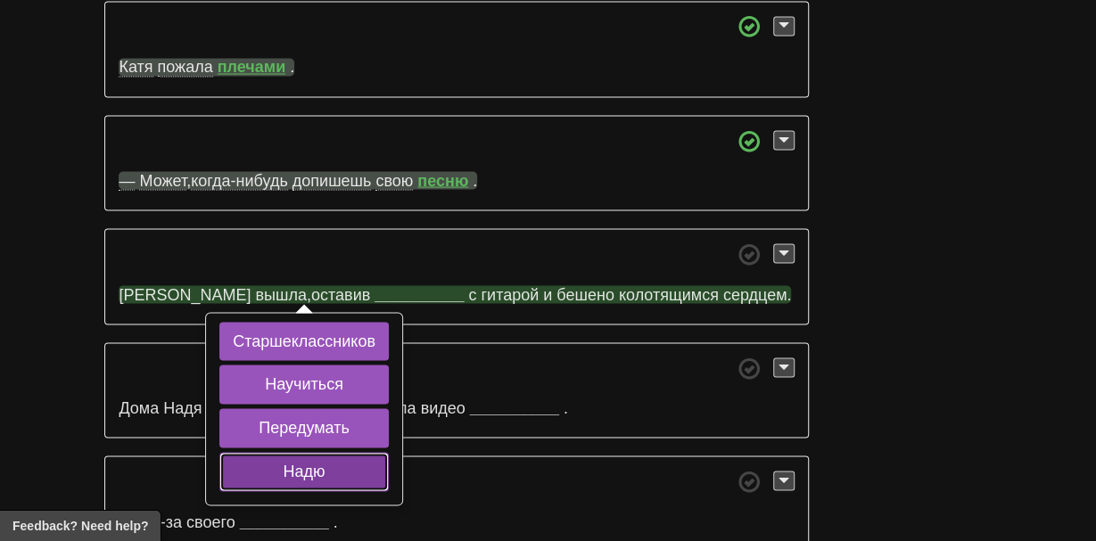
click at [274, 453] on button "Надю" at bounding box center [303, 472] width 169 height 39
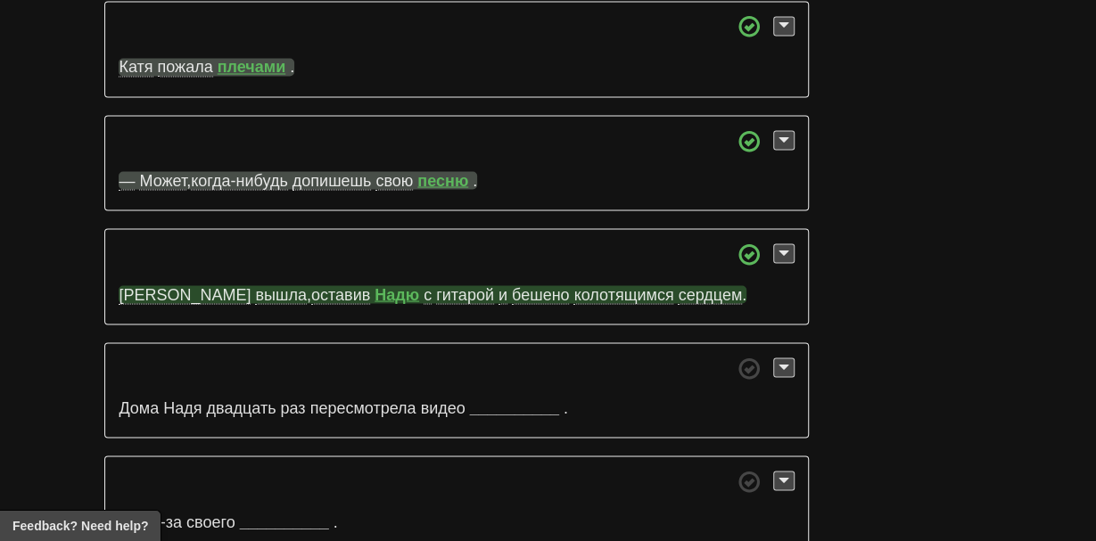
click at [408, 229] on p "И вышла , оставив Надю с гитарой и бешено колотящимся сердцем ." at bounding box center [456, 277] width 704 height 96
click at [512, 286] on span "бешено" at bounding box center [541, 295] width 58 height 19
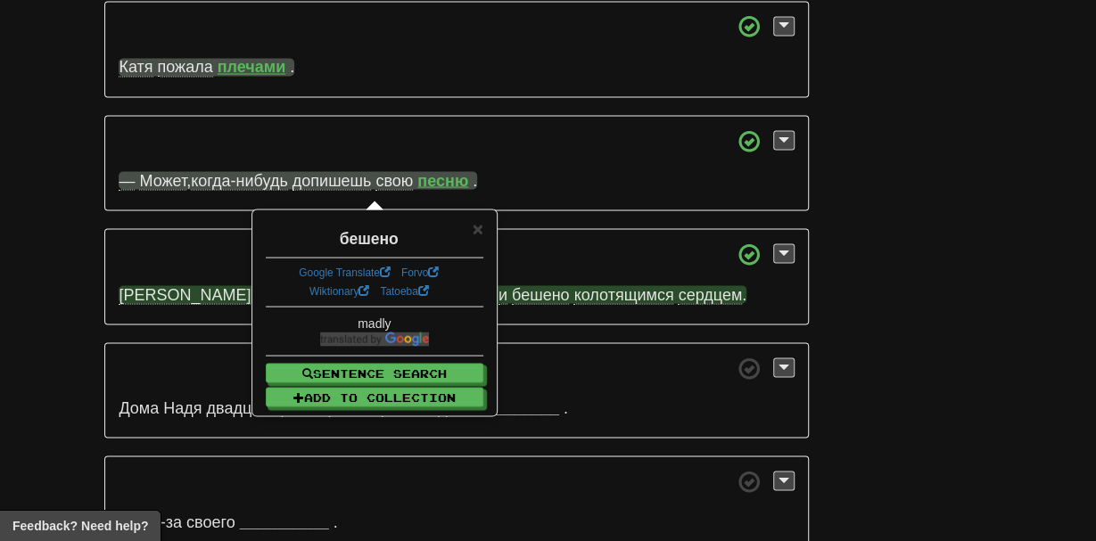
click at [395, 243] on span at bounding box center [456, 254] width 675 height 22
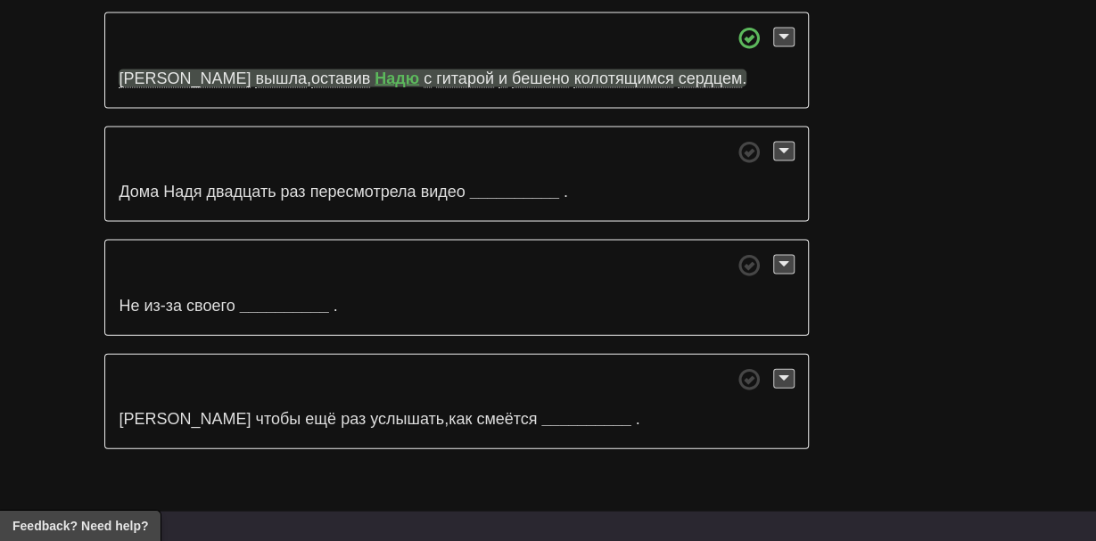
scroll to position [8333, 0]
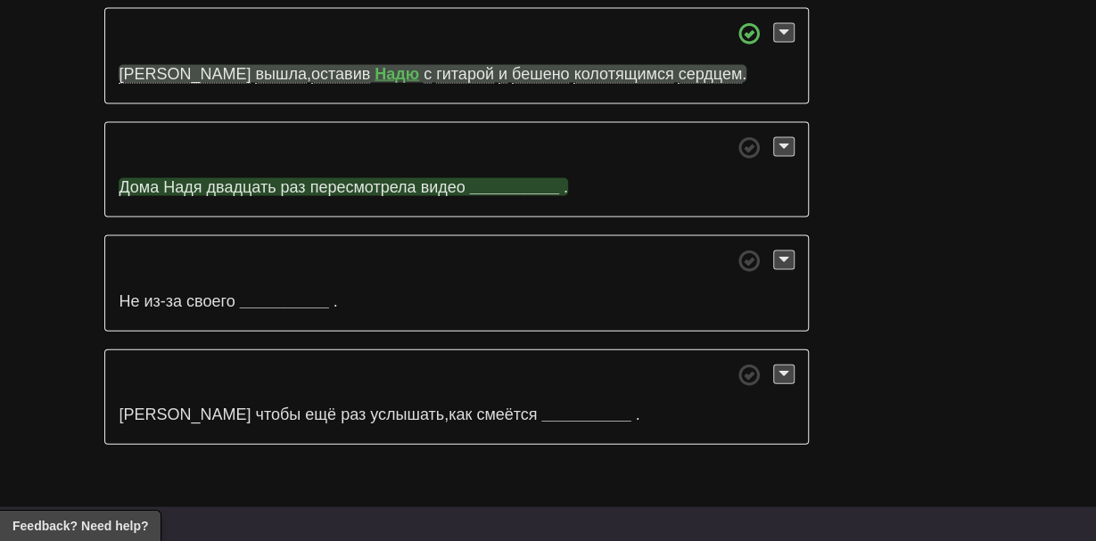
click at [531, 178] on strong "__________" at bounding box center [514, 187] width 89 height 18
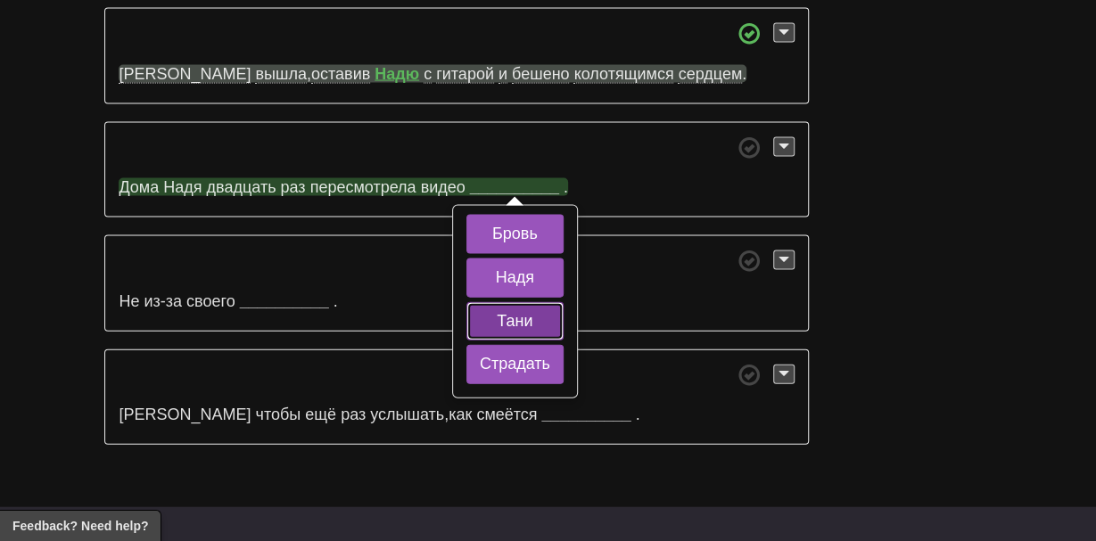
click at [491, 302] on button "Тани" at bounding box center [514, 321] width 97 height 39
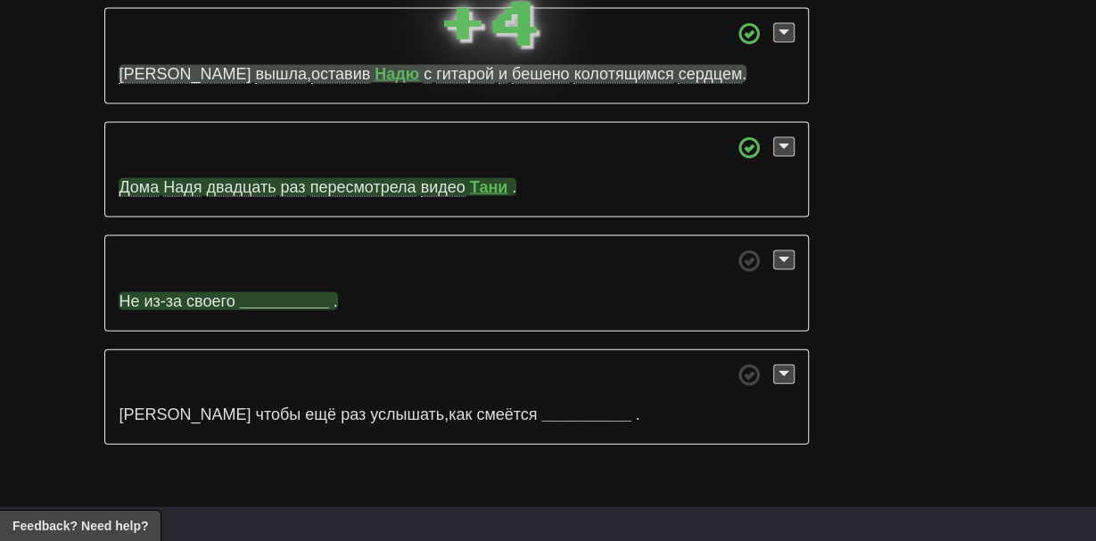
click at [288, 293] on strong "__________" at bounding box center [284, 302] width 89 height 18
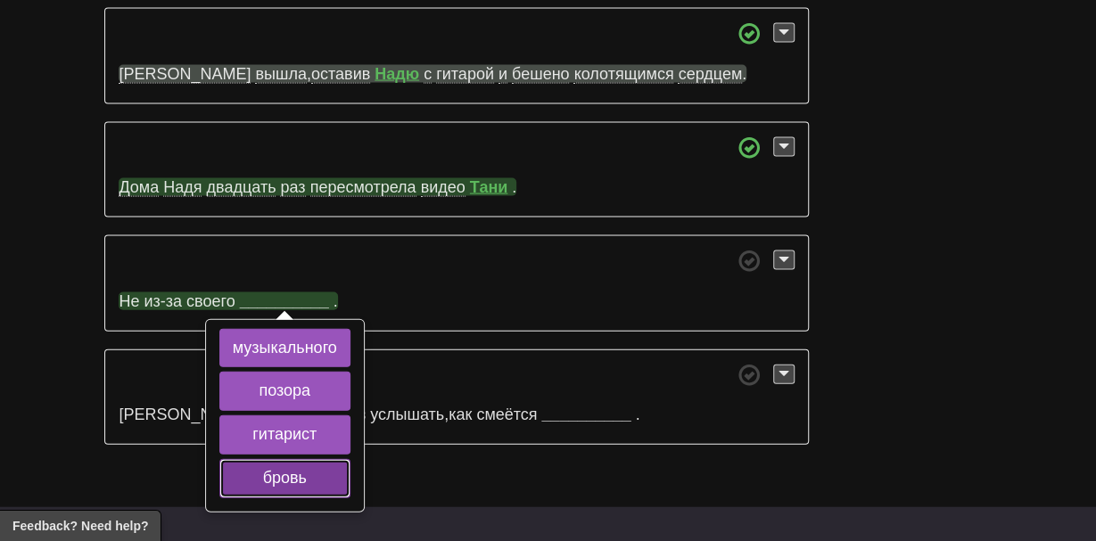
click at [249, 459] on button "бровь" at bounding box center [284, 478] width 131 height 39
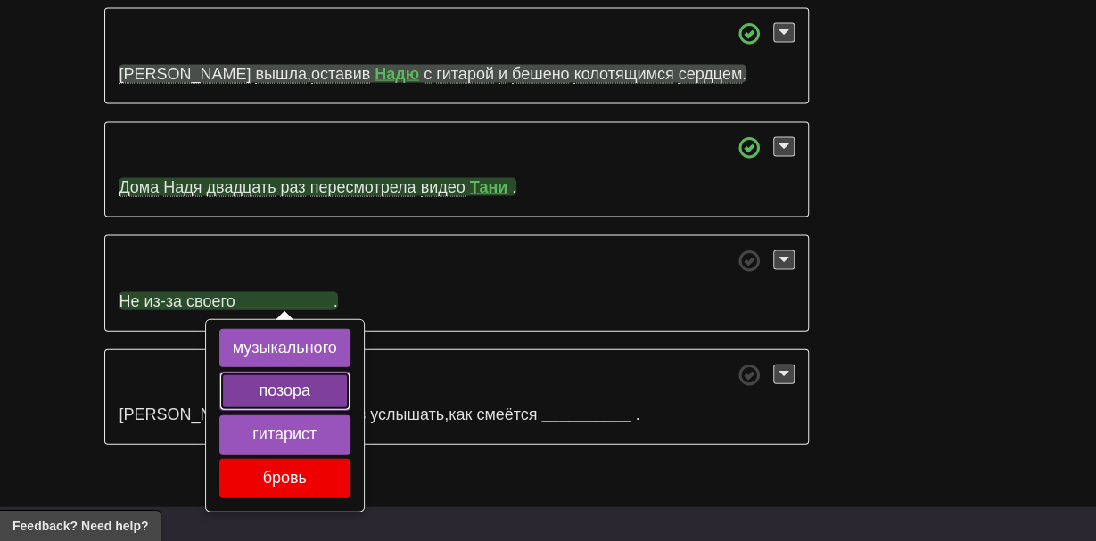
click at [250, 372] on button "позора" at bounding box center [284, 391] width 131 height 39
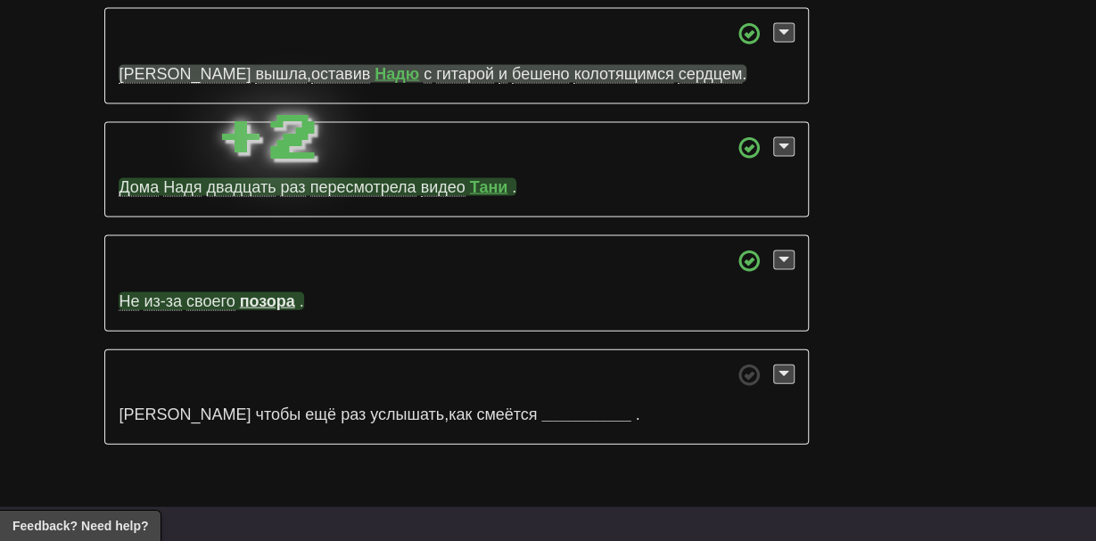
click at [258, 293] on strong "позора" at bounding box center [267, 302] width 55 height 18
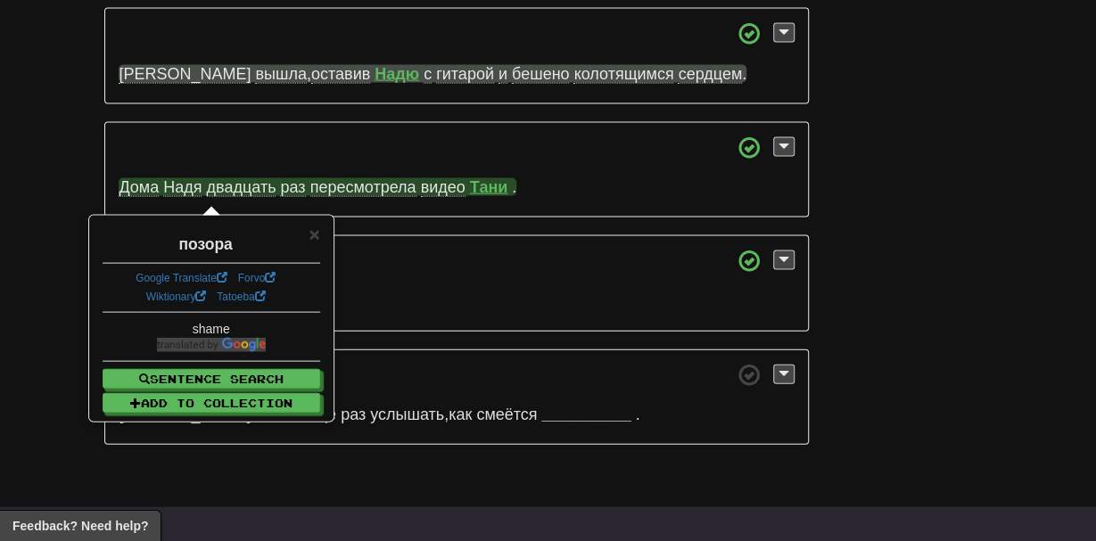
click at [236, 235] on p "Не из-за своего позора ." at bounding box center [456, 283] width 704 height 96
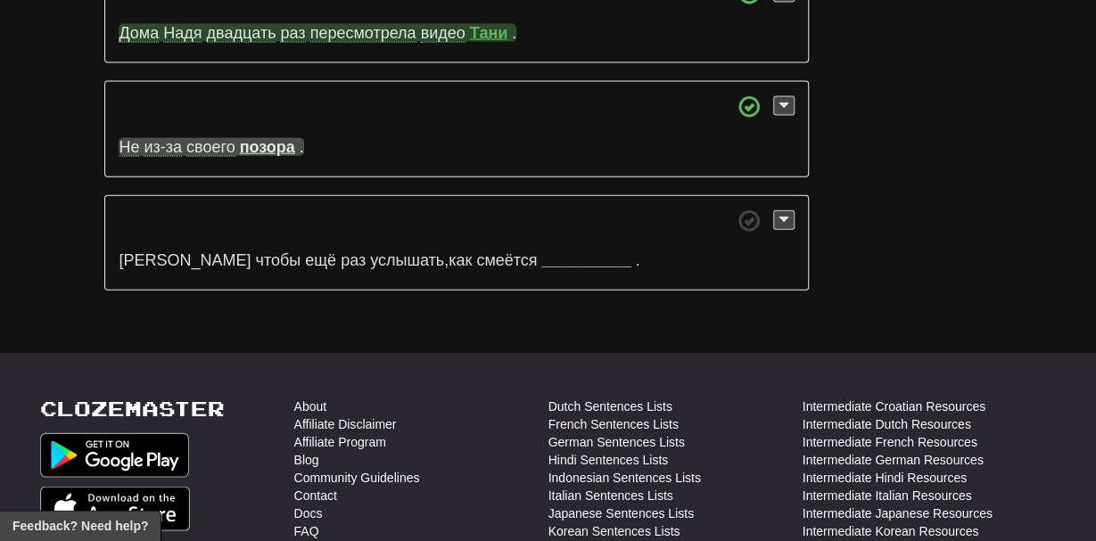
scroll to position [8489, 0]
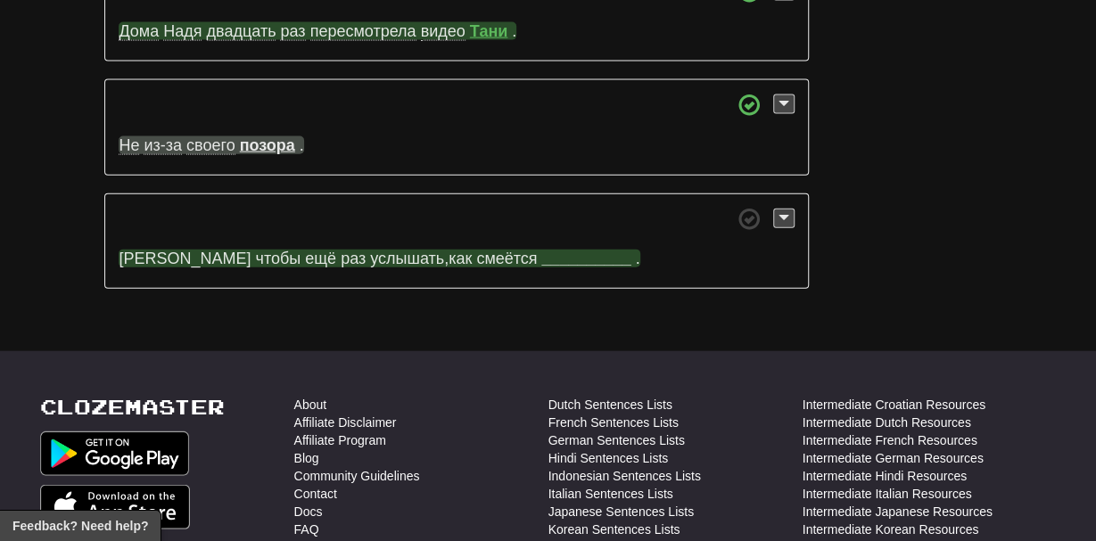
click at [541, 250] on strong "__________" at bounding box center [585, 259] width 89 height 18
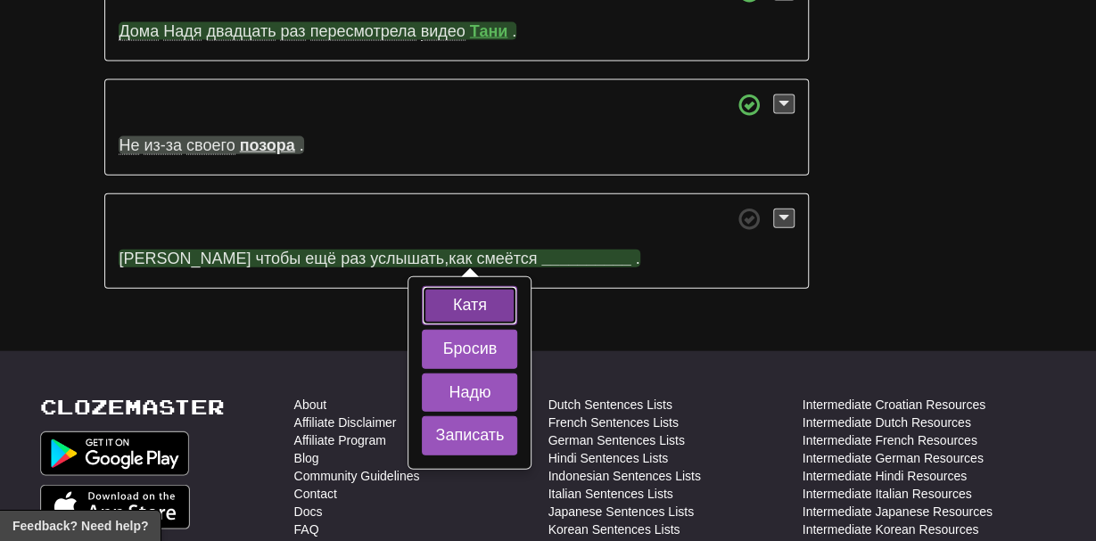
click at [472, 286] on button "Катя" at bounding box center [469, 305] width 95 height 39
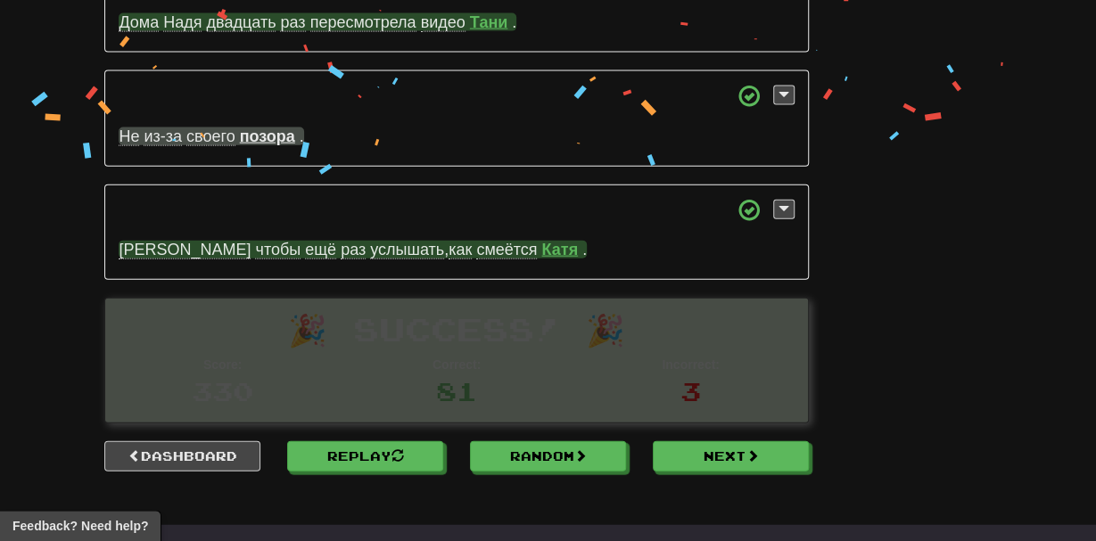
scroll to position [8503, 0]
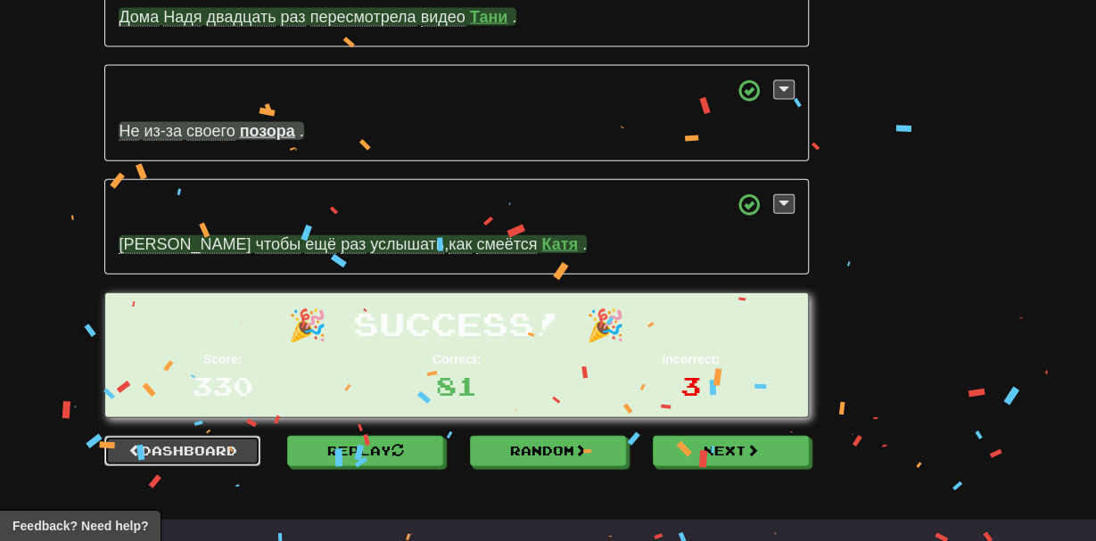
click at [243, 436] on link "Dashboard" at bounding box center [182, 451] width 156 height 30
